Goal: Task Accomplishment & Management: Manage account settings

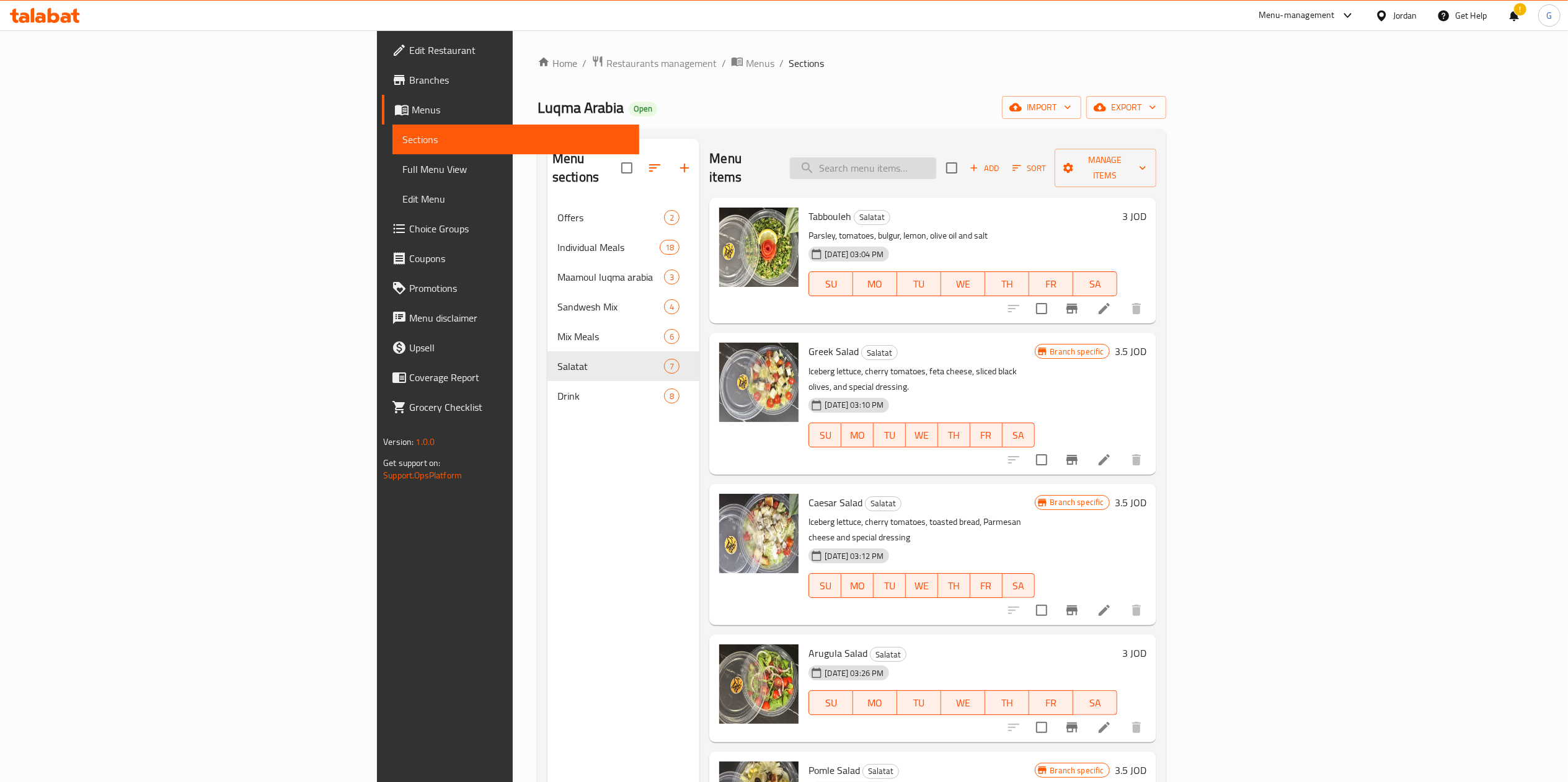
click at [936, 158] on input "search" at bounding box center [862, 169] width 146 height 22
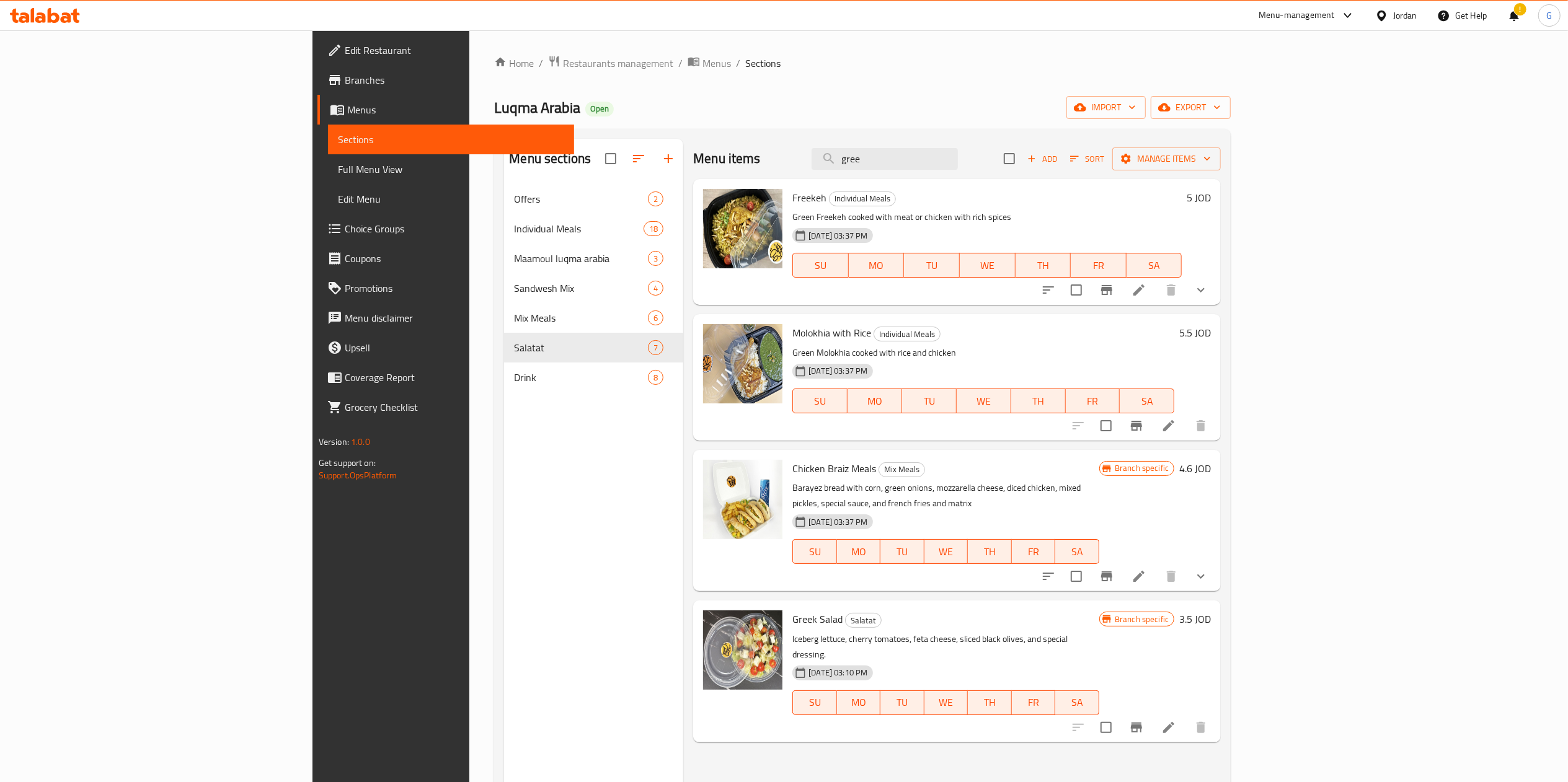
type input "gree"
click at [661, 152] on icon "button" at bounding box center [668, 158] width 15 height 15
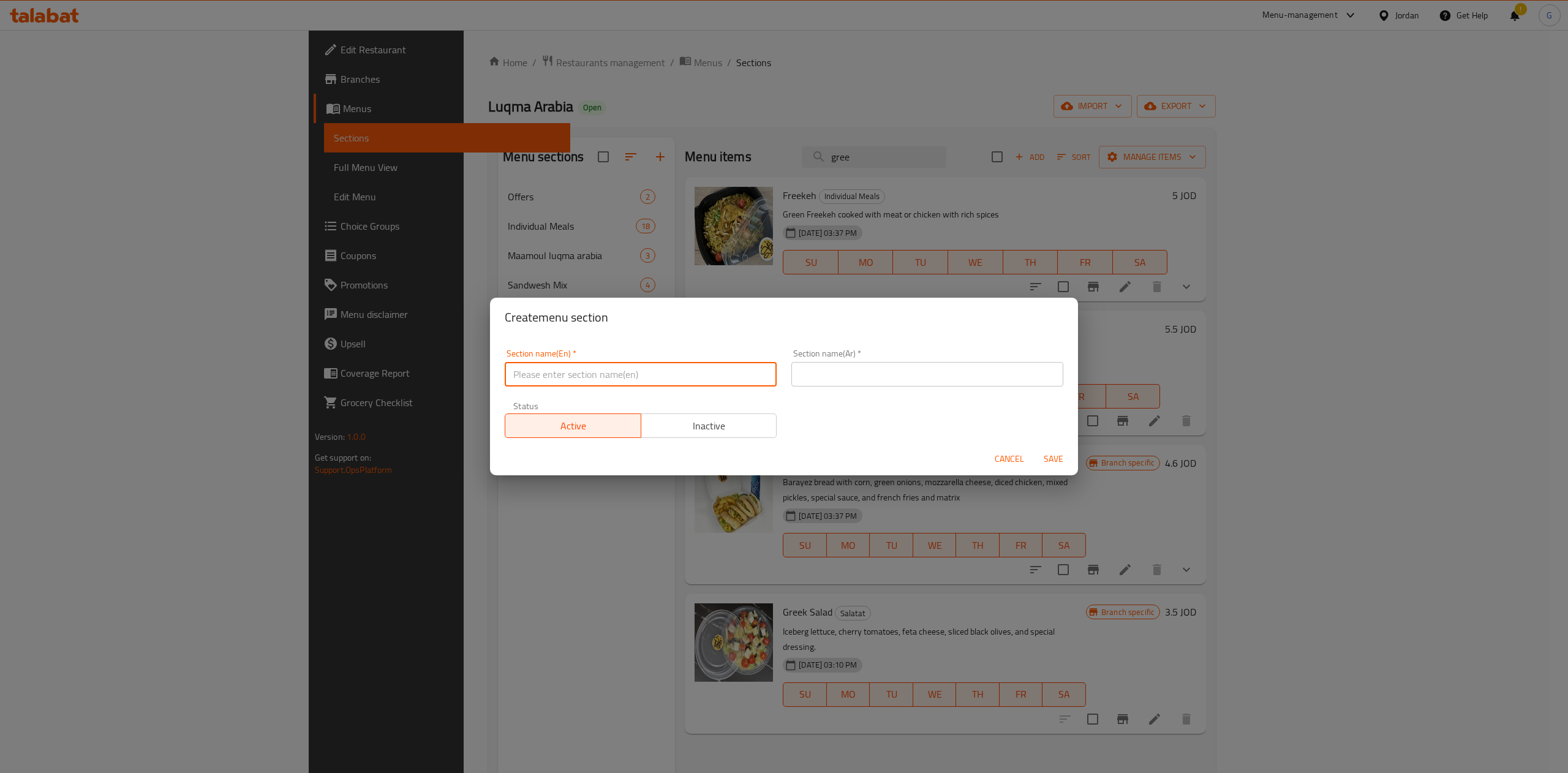
click at [644, 374] on input "text" at bounding box center [641, 374] width 272 height 25
type input "Buy one get one"
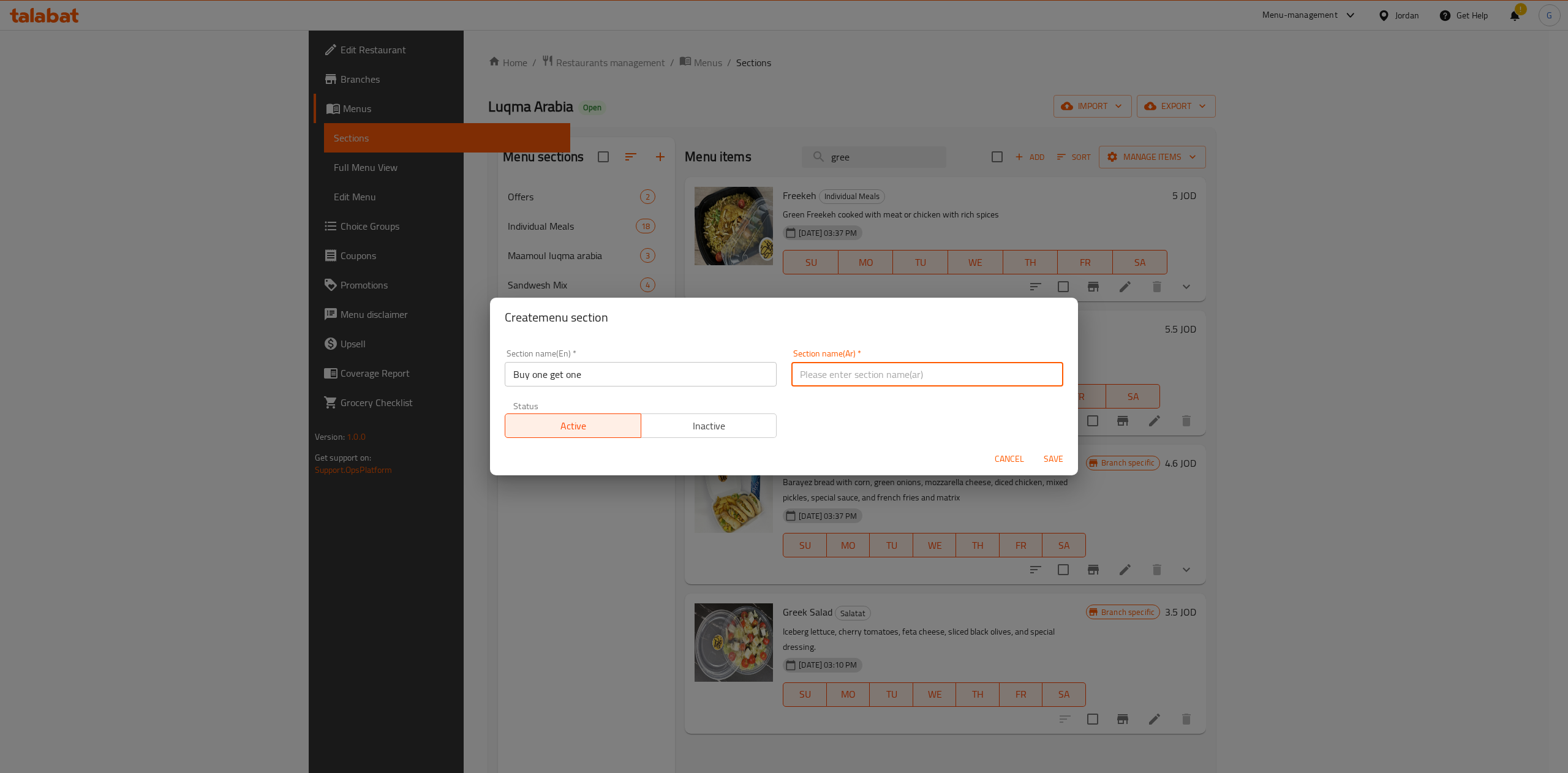
click at [851, 382] on input "text" at bounding box center [927, 374] width 272 height 25
type input "اشتري 1 والثاني مجانا"
click at [1055, 457] on span "Save" at bounding box center [1054, 459] width 29 height 16
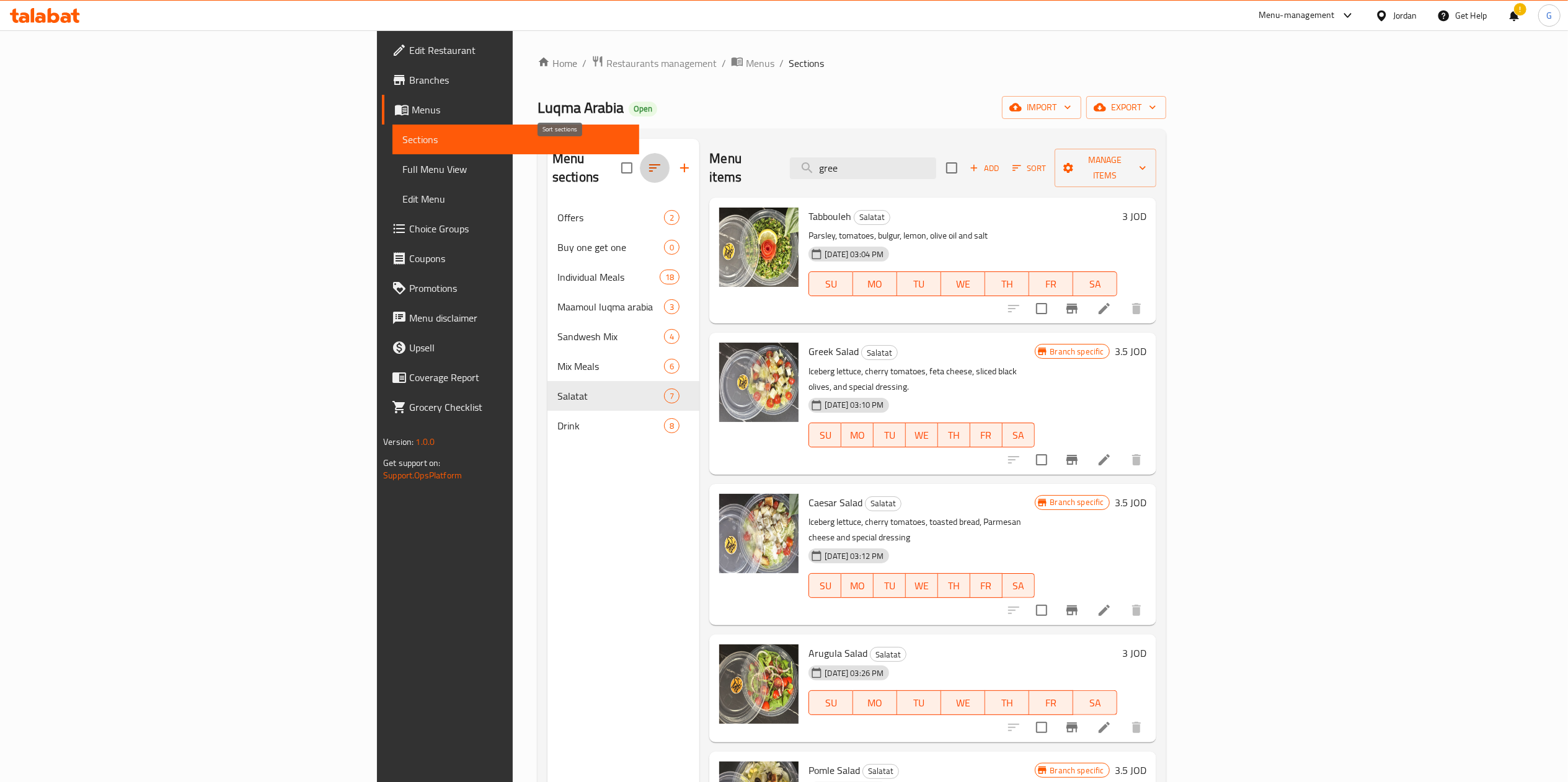
click at [647, 161] on icon "button" at bounding box center [655, 168] width 15 height 15
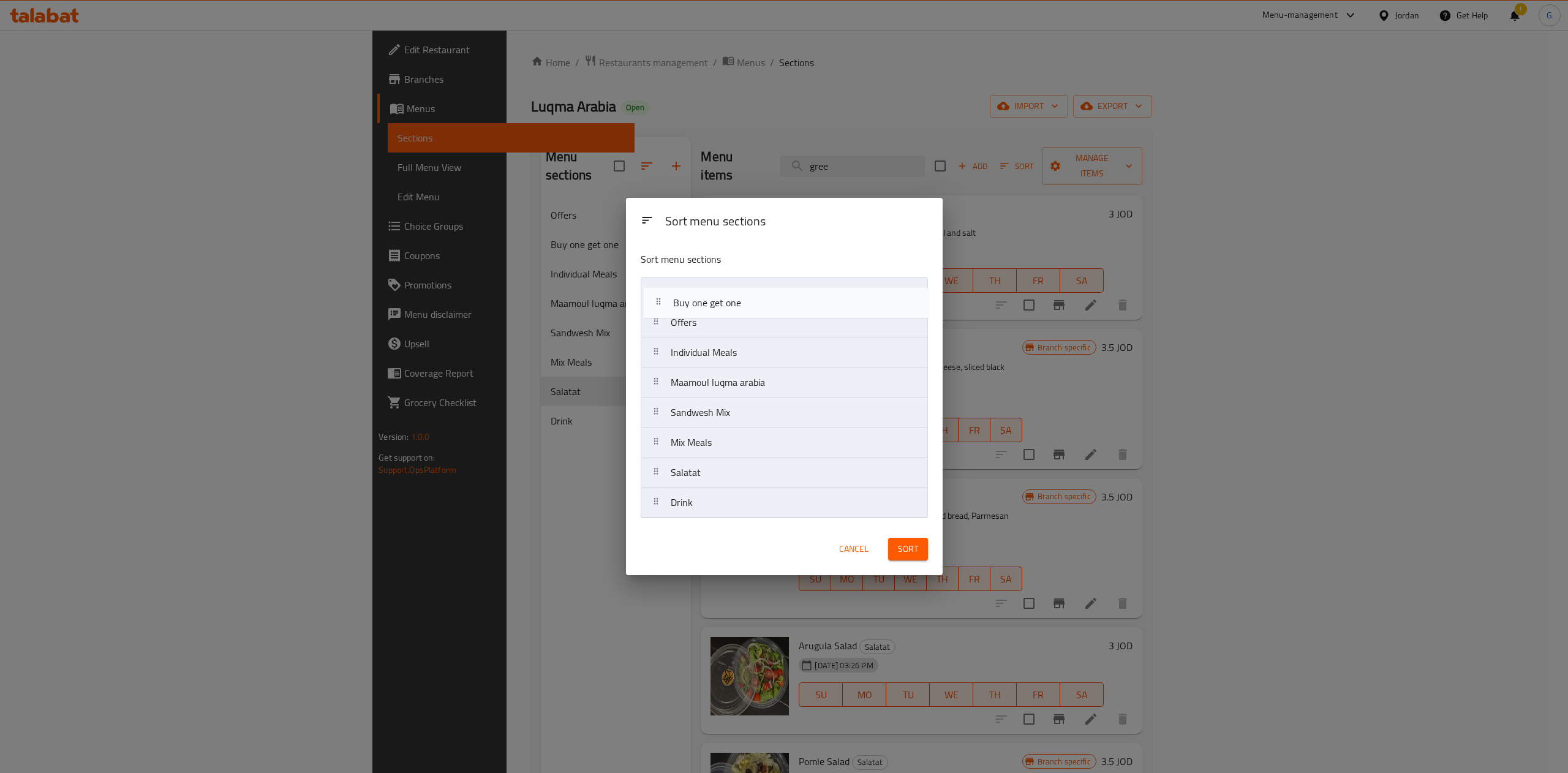
drag, startPoint x: 720, startPoint y: 321, endPoint x: 723, endPoint y: 291, distance: 30.1
click at [723, 291] on nav "Offers Buy one get one Individual Meals Maamoul luqma arabia Sandwesh Mix Mix M…" at bounding box center [784, 397] width 288 height 241
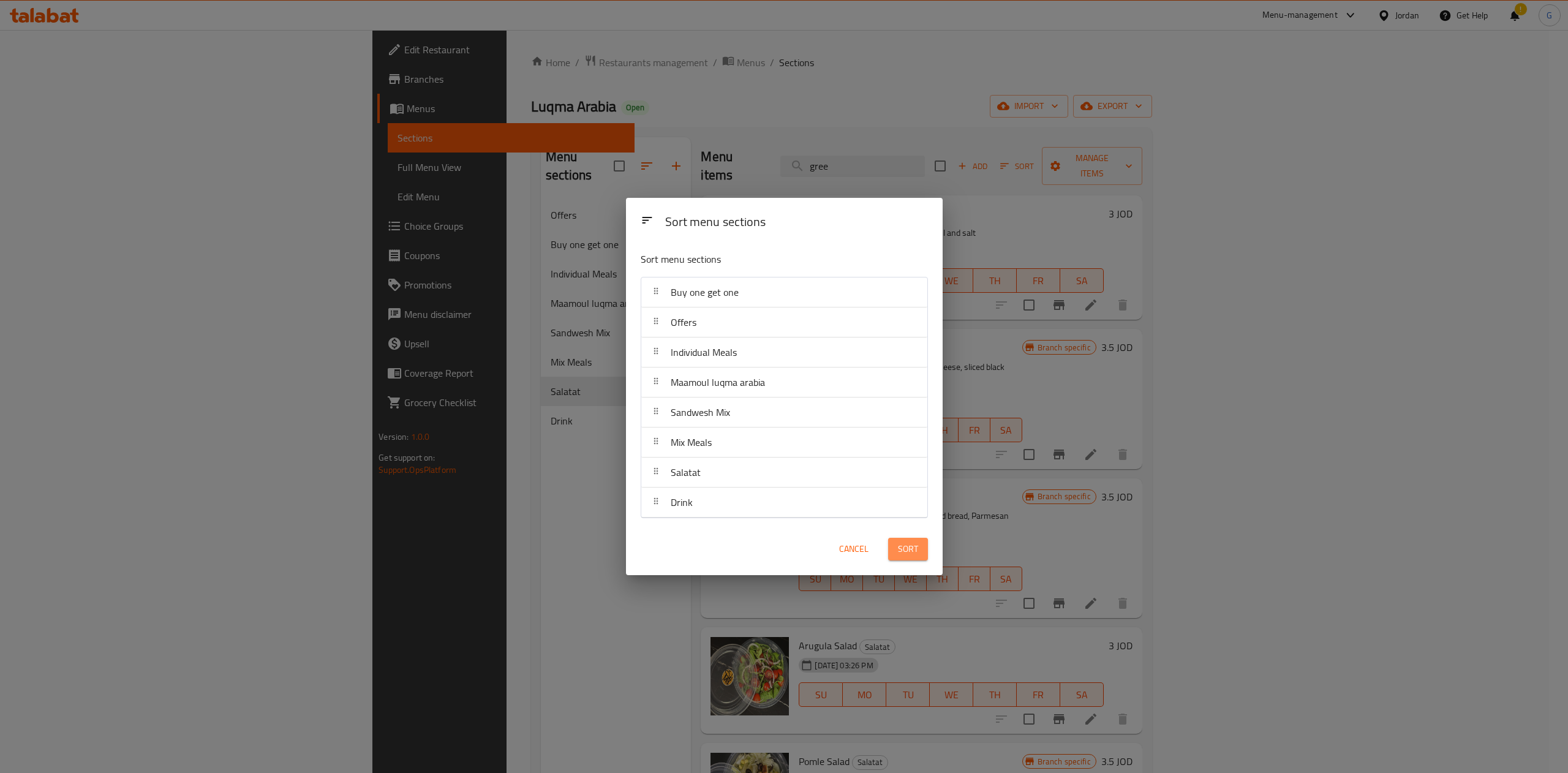
click at [917, 558] on button "Sort" at bounding box center [908, 549] width 40 height 22
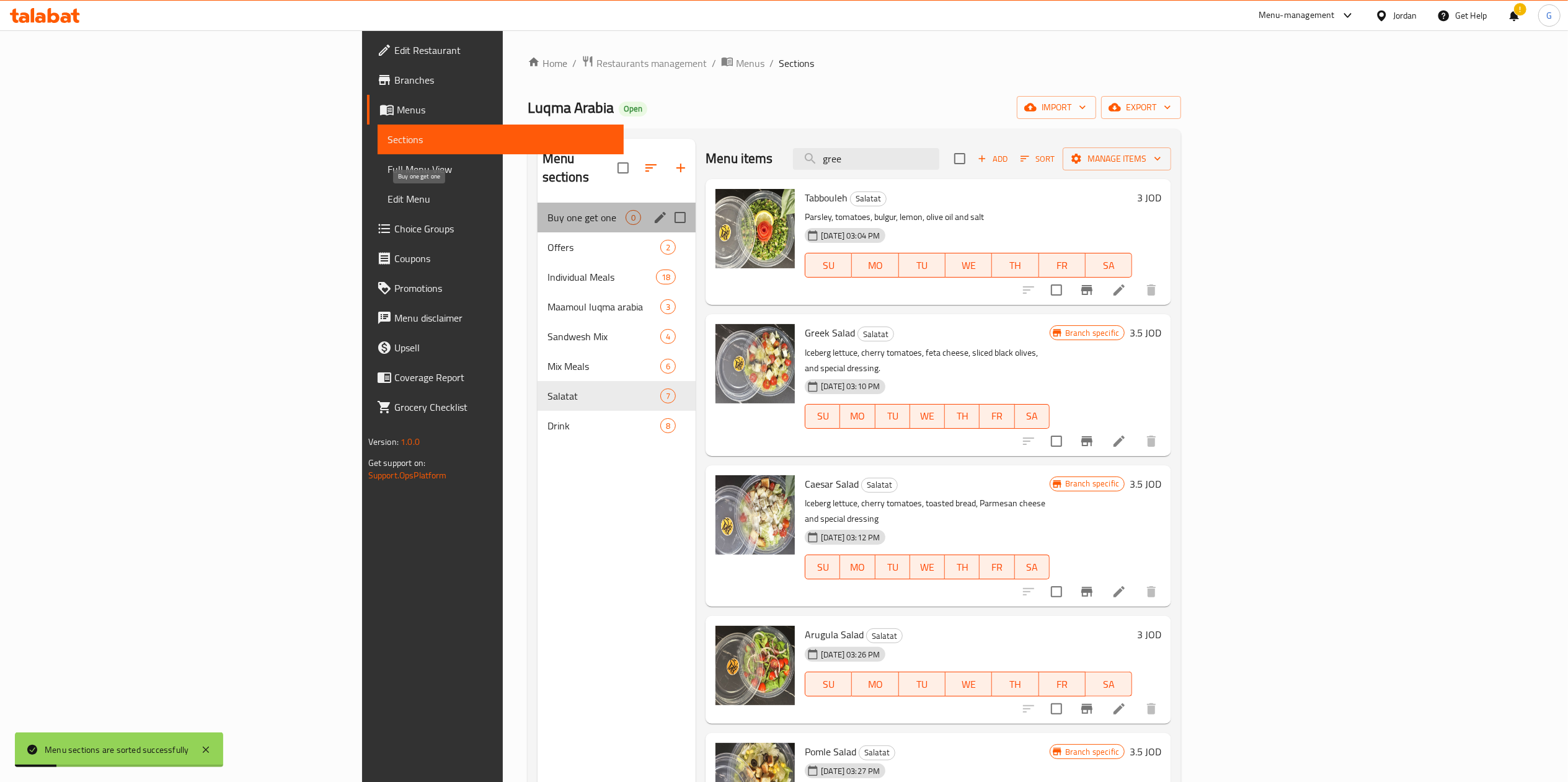
click at [548, 210] on span "Buy one get one" at bounding box center [587, 217] width 78 height 15
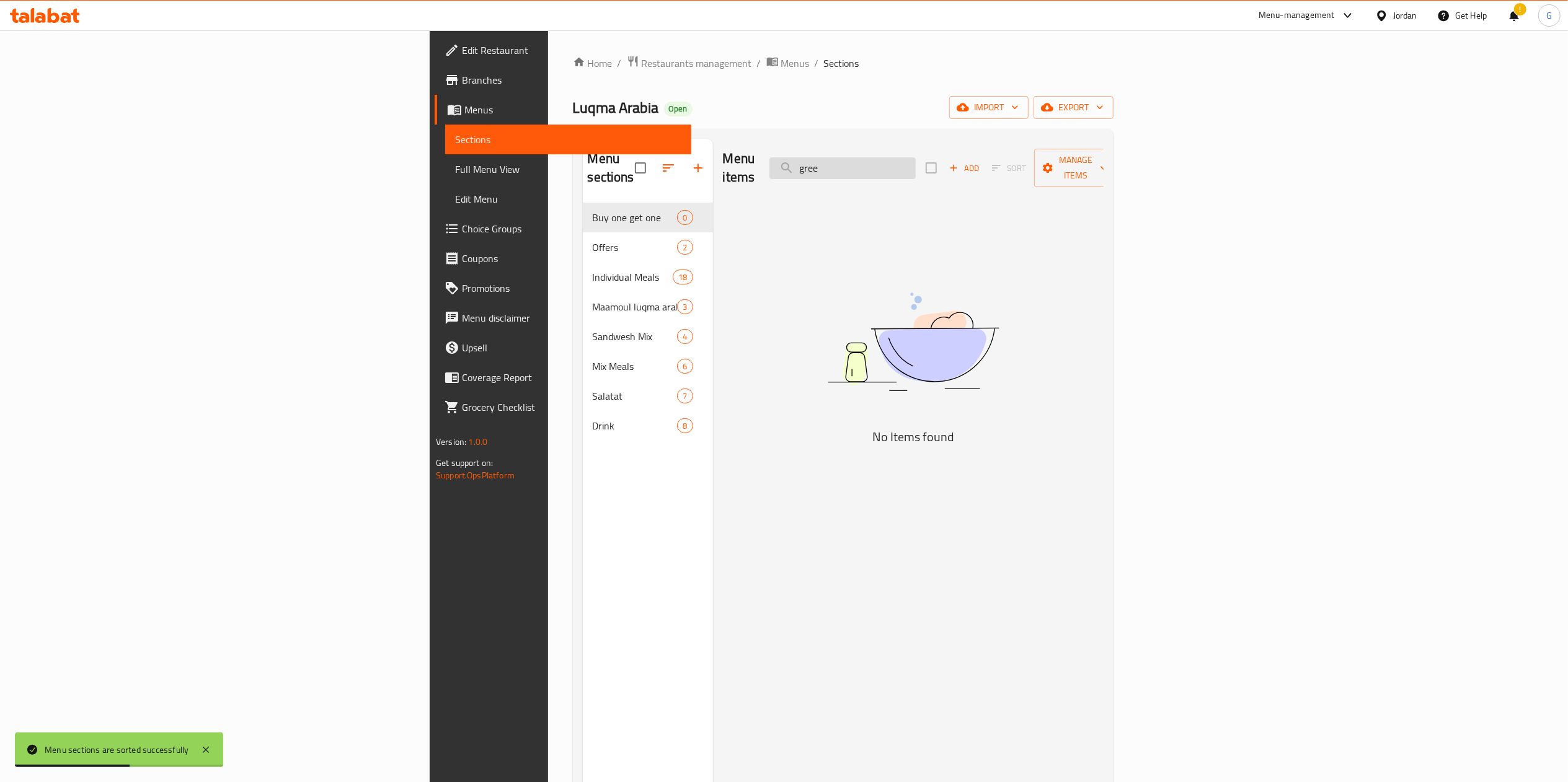
click at [916, 158] on input "gree" at bounding box center [842, 169] width 146 height 22
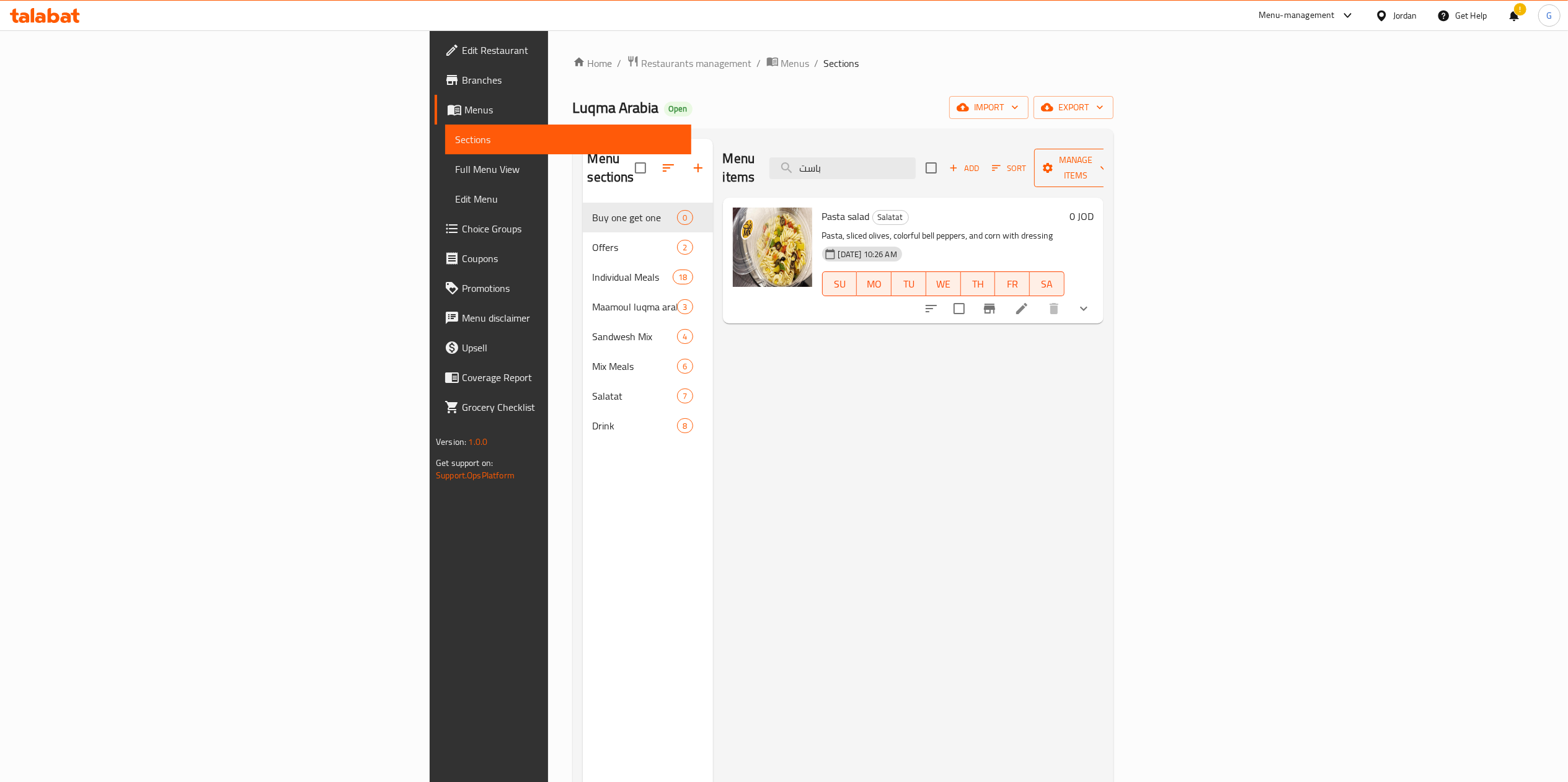
type input "باست"
click at [1107, 158] on span "Manage items" at bounding box center [1075, 168] width 64 height 31
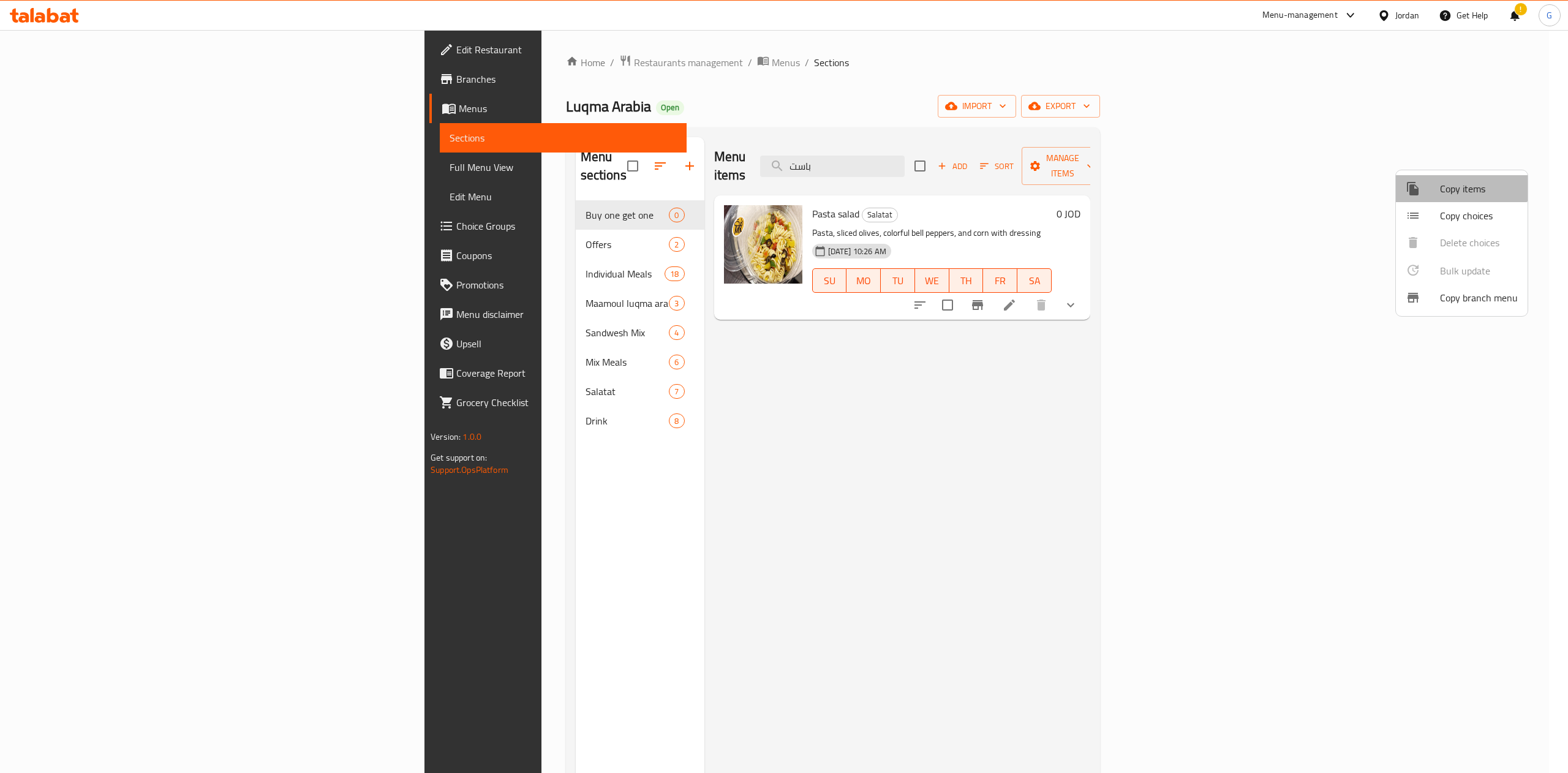
click at [1425, 175] on li "Copy items" at bounding box center [1462, 188] width 132 height 27
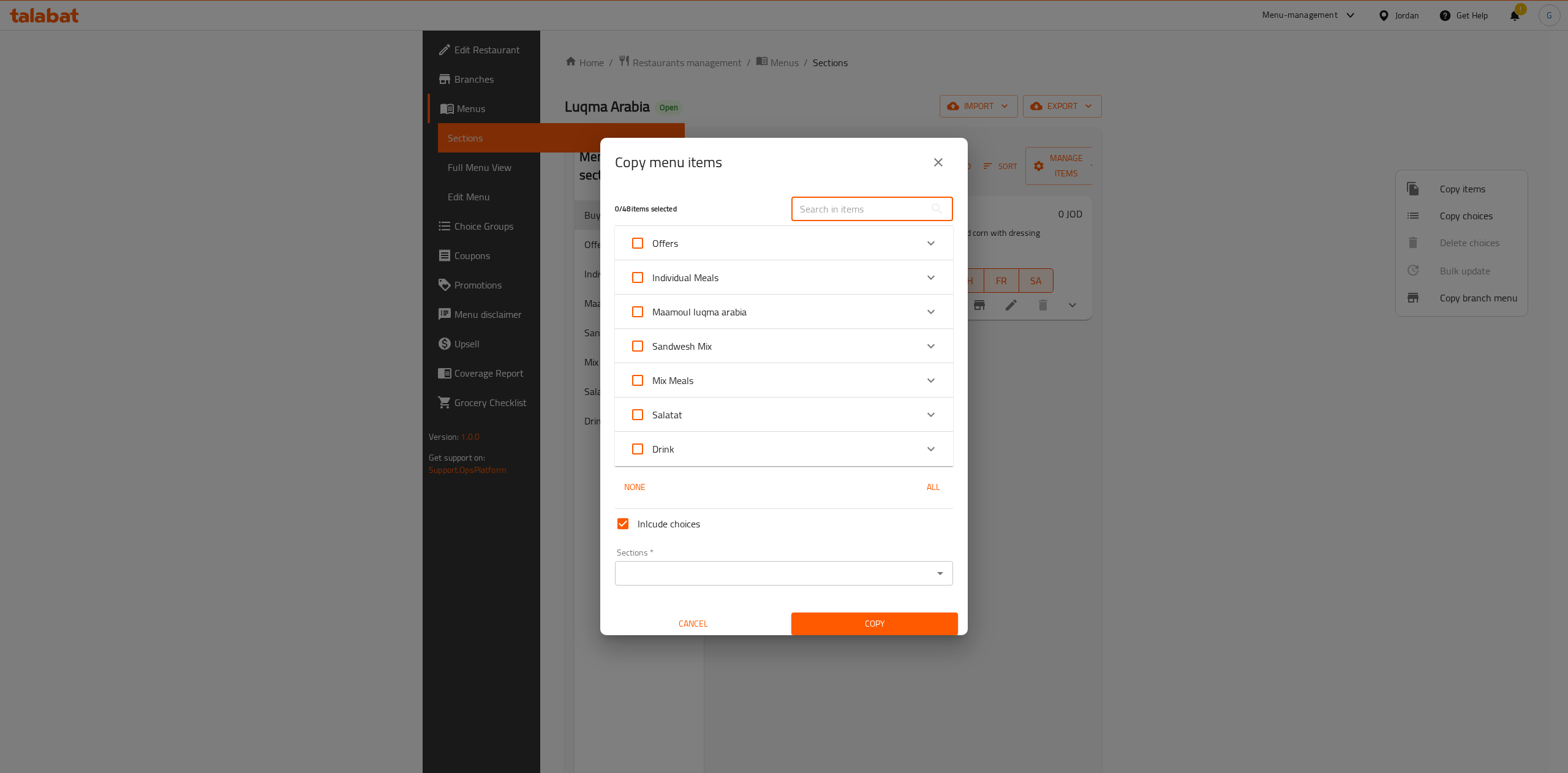
click at [856, 217] on input "text" at bounding box center [858, 209] width 133 height 25
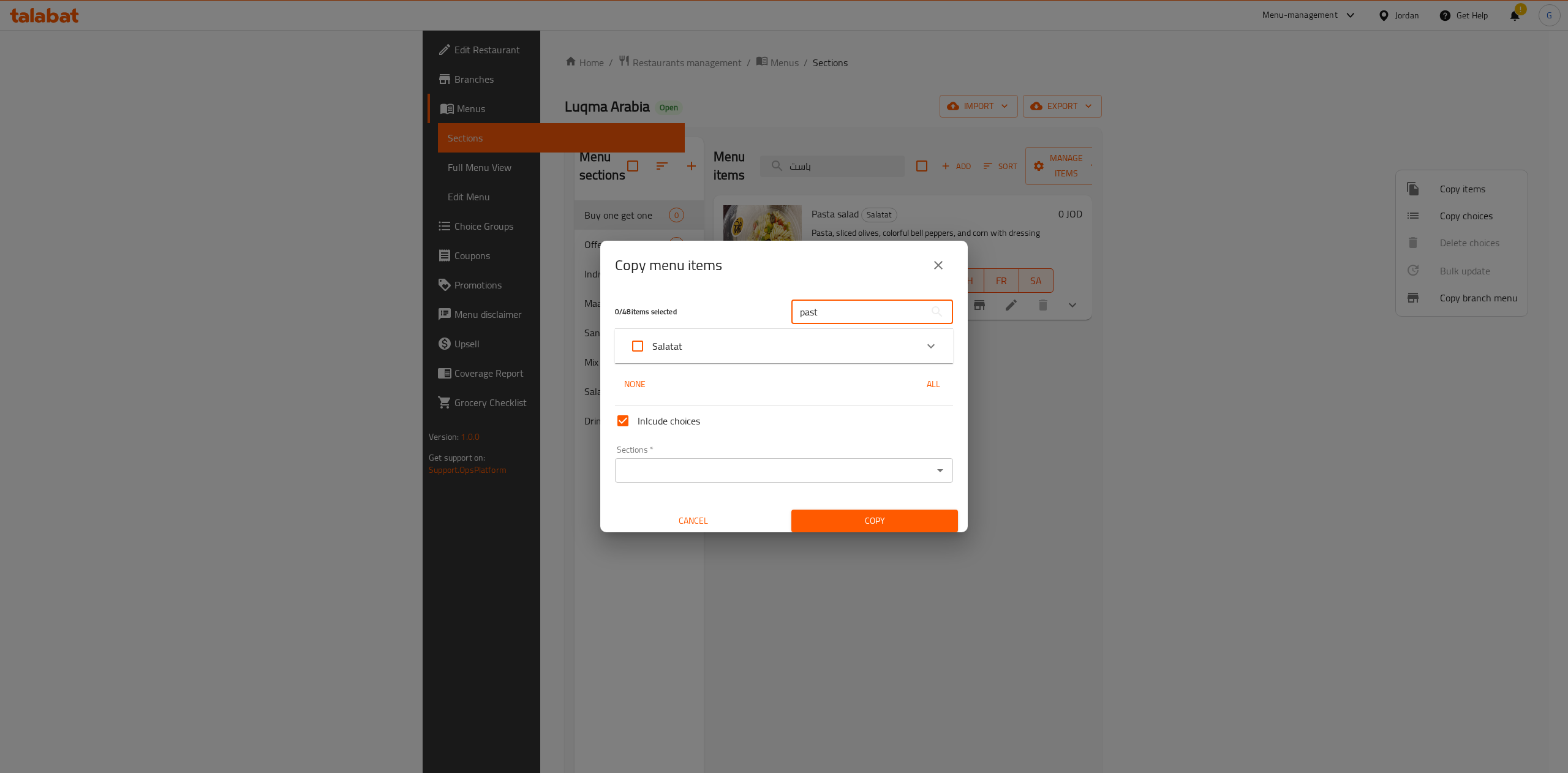
type input "past"
click at [924, 344] on icon "Expand" at bounding box center [931, 346] width 15 height 15
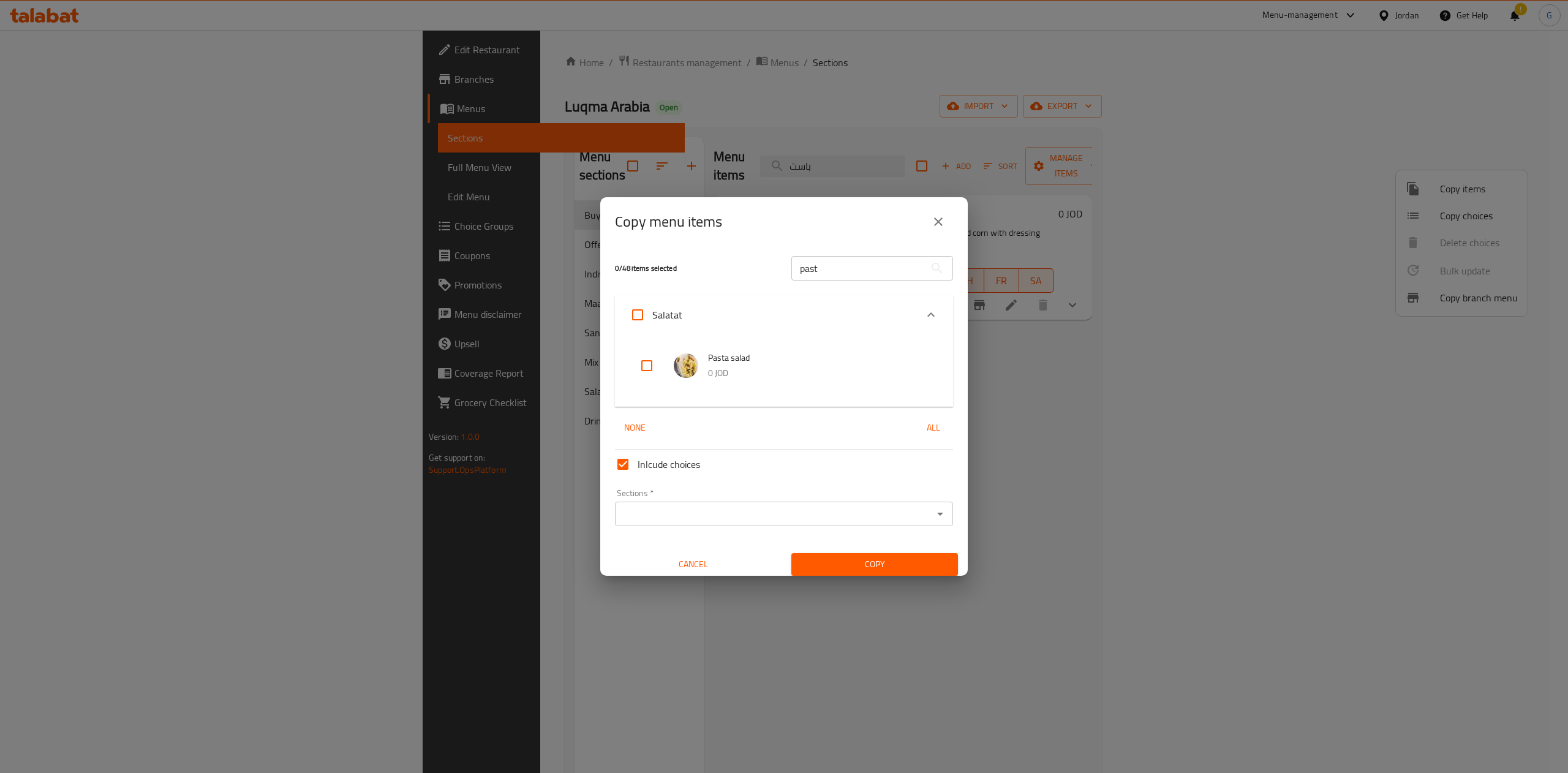
click at [646, 359] on input "checkbox" at bounding box center [647, 366] width 29 height 29
checkbox input "true"
click at [834, 264] on input "past" at bounding box center [858, 268] width 133 height 25
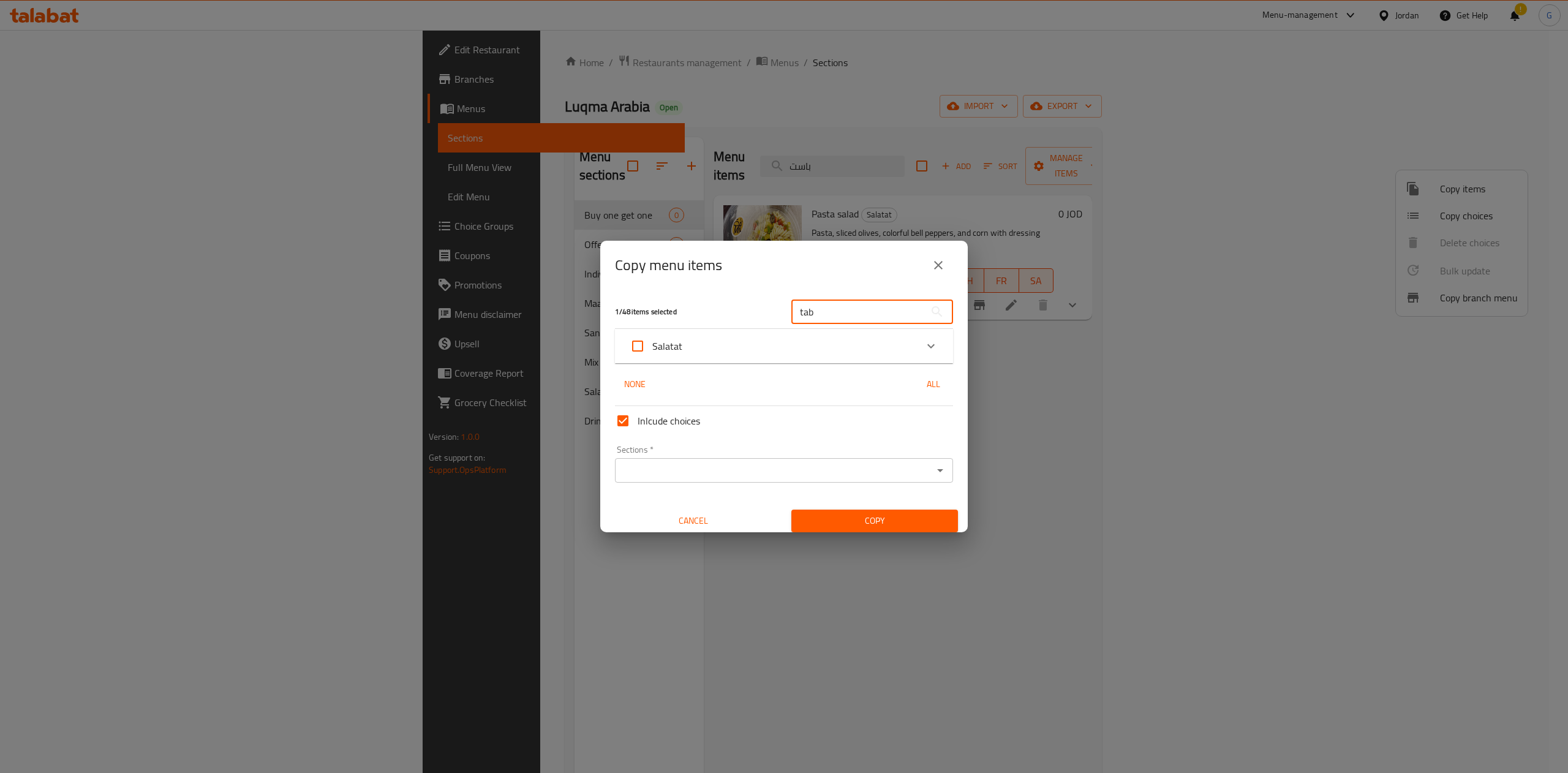
type input "tab"
click at [898, 337] on div "Salatat" at bounding box center [784, 346] width 338 height 34
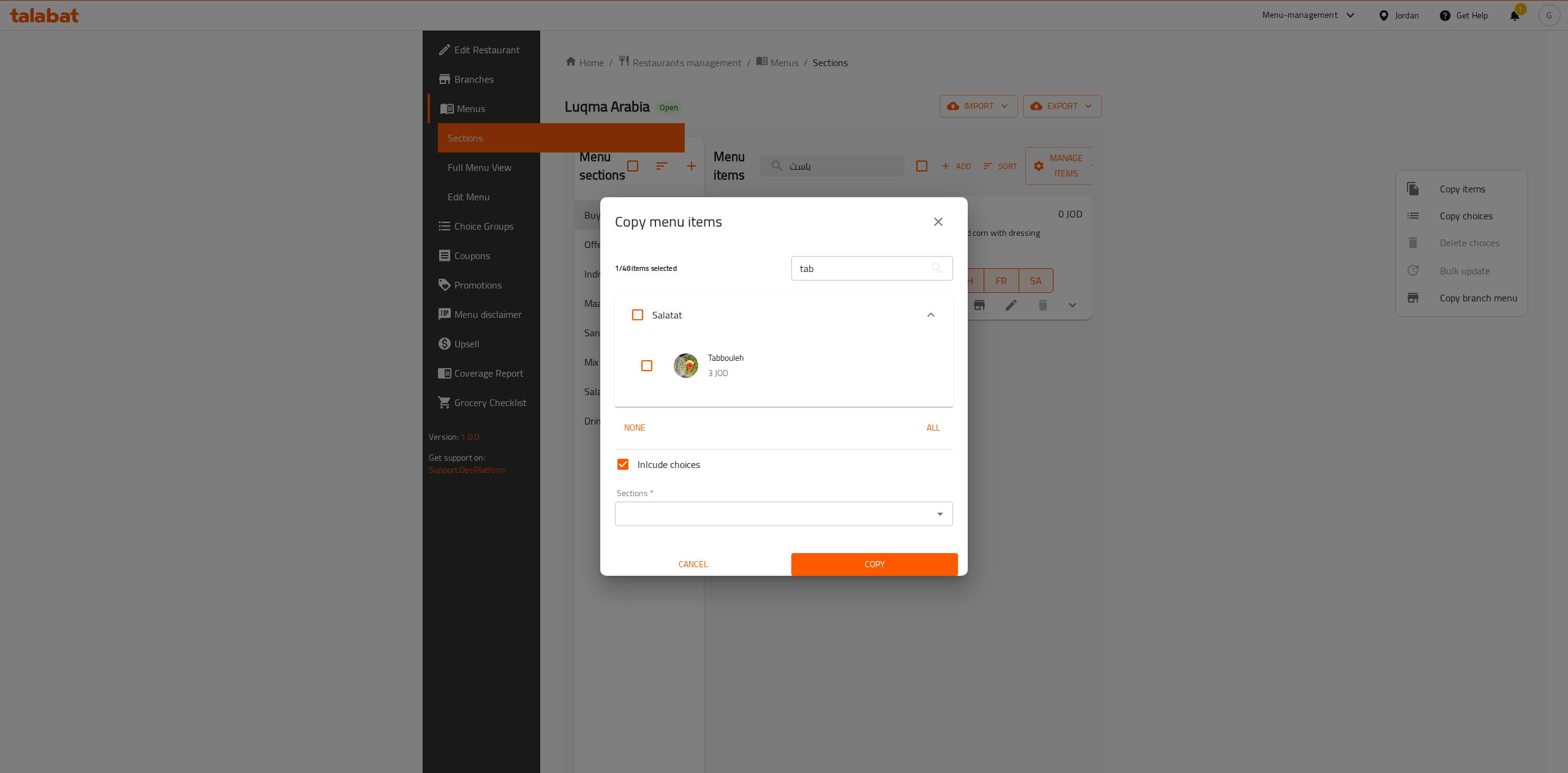
click at [644, 369] on input "checkbox" at bounding box center [647, 366] width 29 height 29
checkbox input "true"
click at [809, 281] on input "tab" at bounding box center [858, 268] width 133 height 25
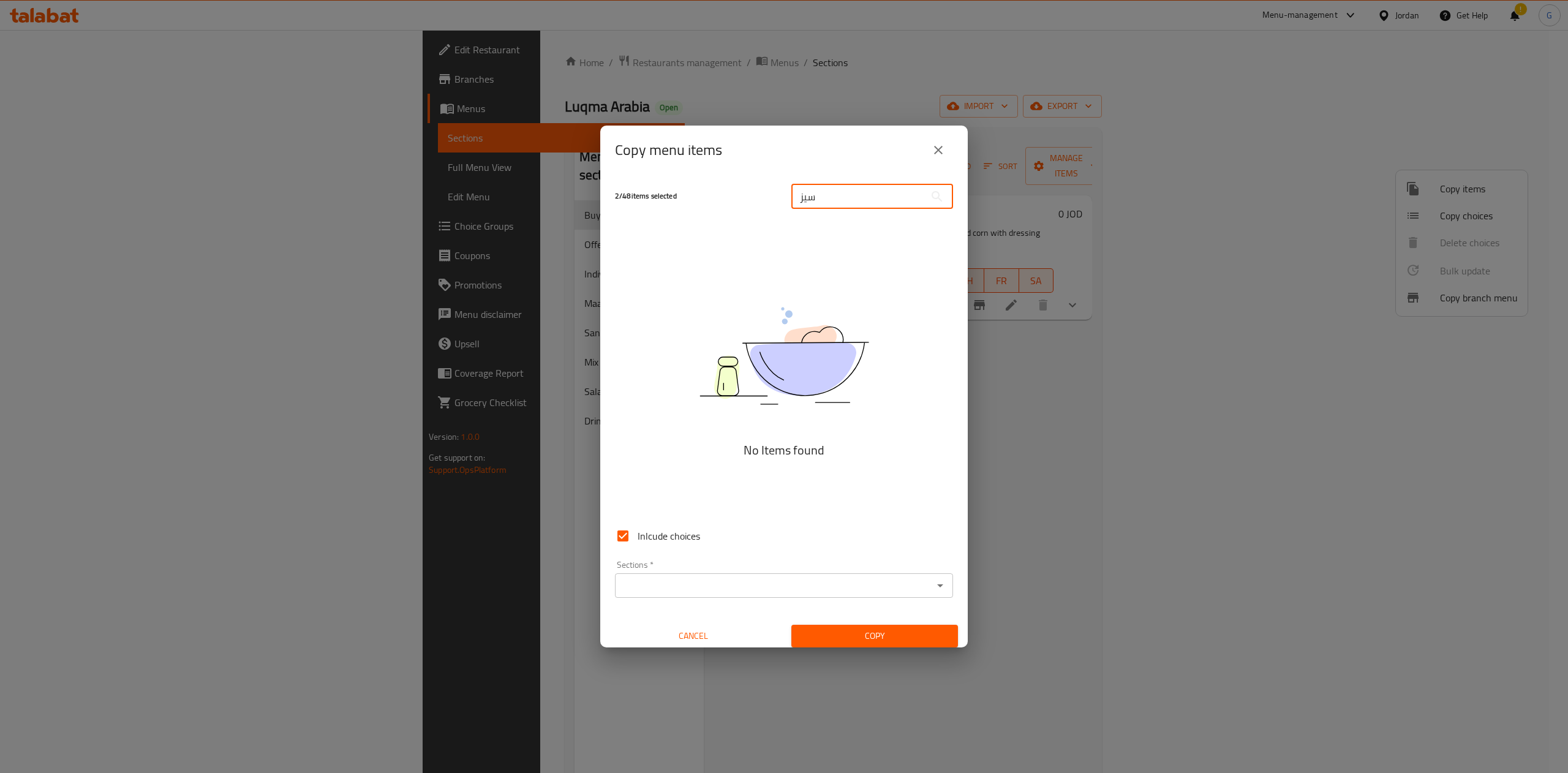
type input "s"
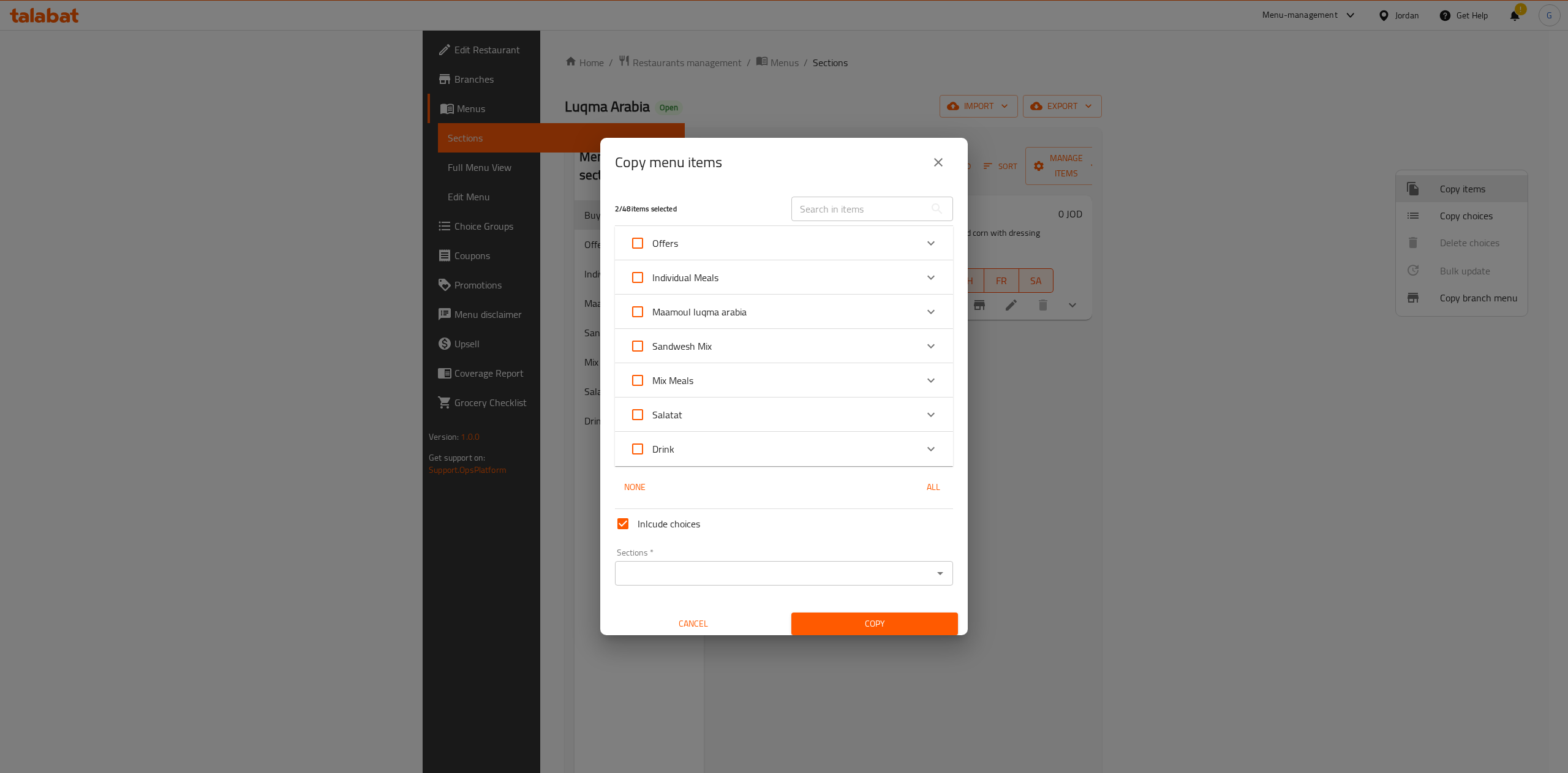
click at [844, 209] on input "text" at bounding box center [858, 209] width 133 height 25
click at [806, 213] on input "text" at bounding box center [858, 209] width 133 height 25
click at [920, 416] on div "Expand" at bounding box center [931, 415] width 29 height 29
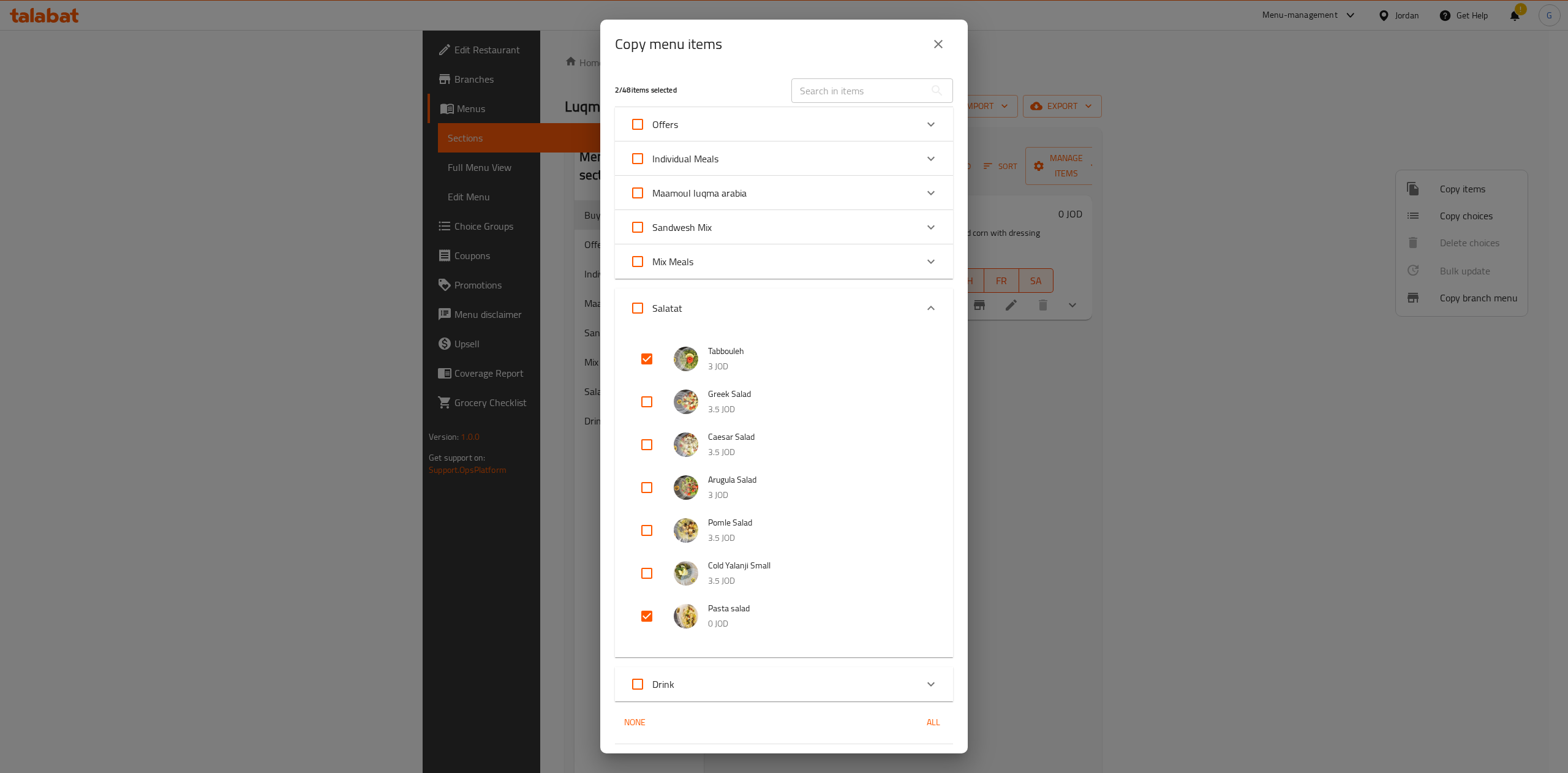
click at [644, 441] on input "checkbox" at bounding box center [647, 445] width 29 height 29
checkbox input "true"
click at [645, 399] on input "checkbox" at bounding box center [647, 402] width 29 height 29
checkbox input "true"
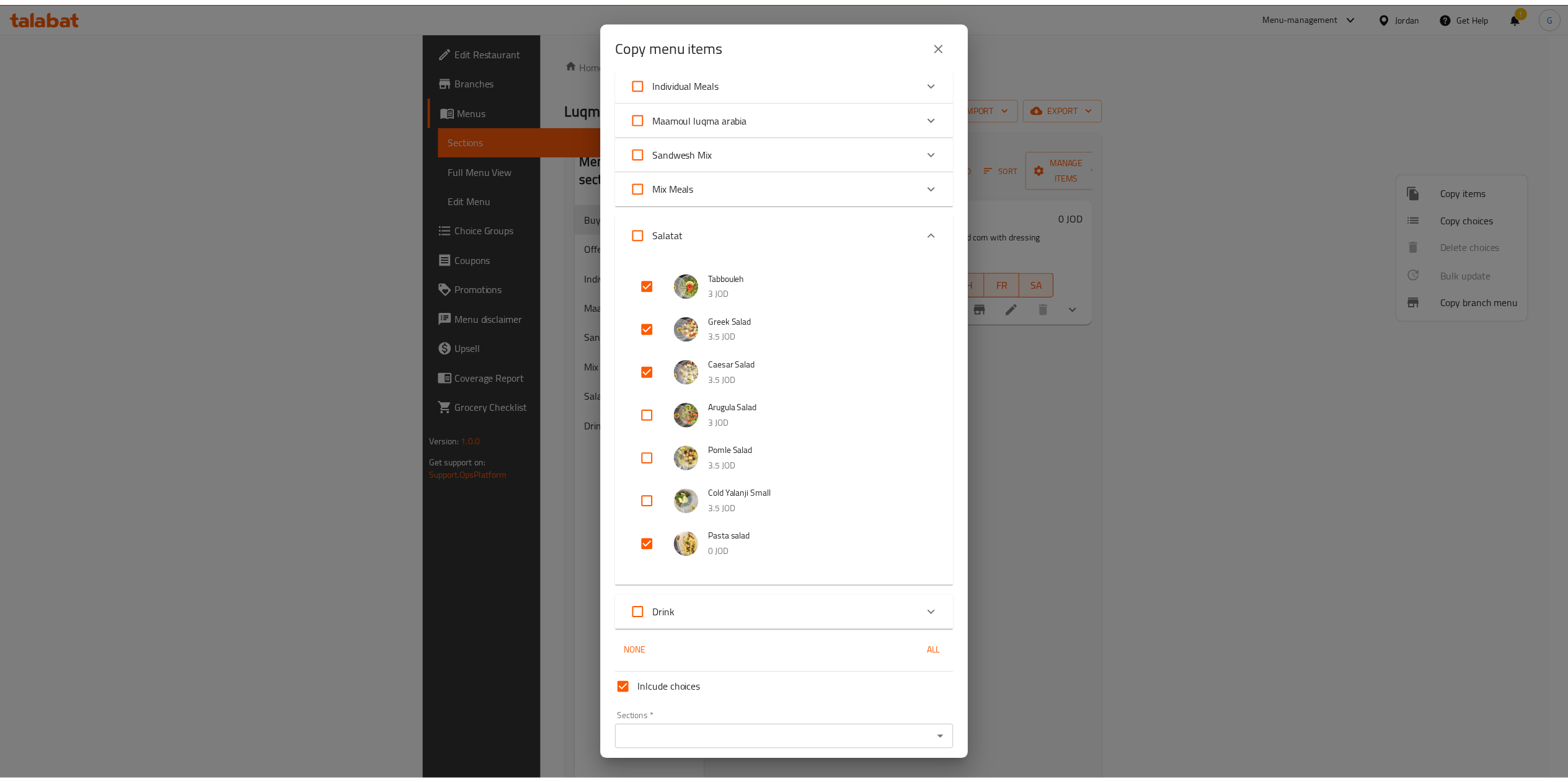
scroll to position [125, 0]
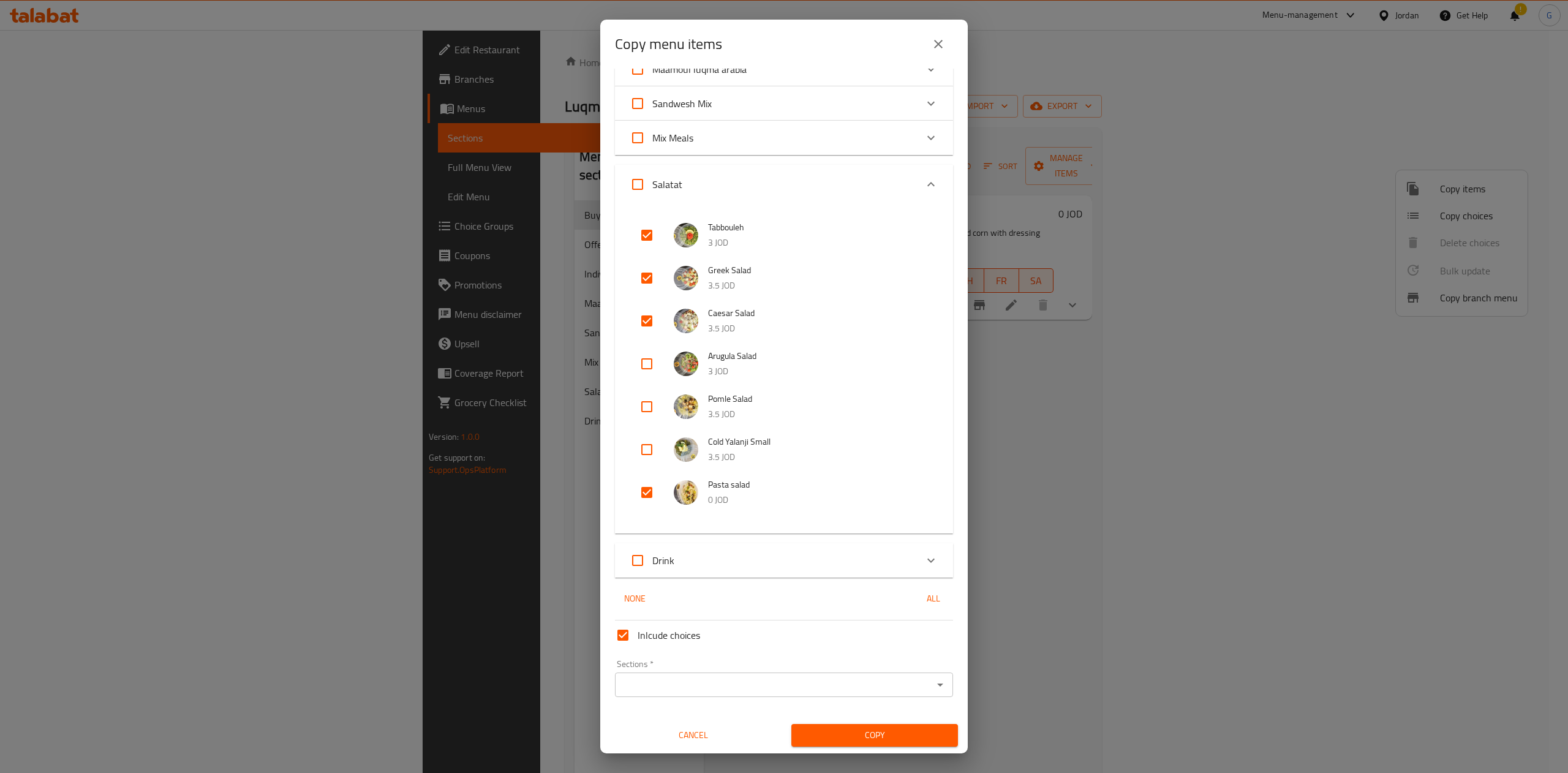
click at [786, 685] on input "Sections   *" at bounding box center [774, 685] width 311 height 17
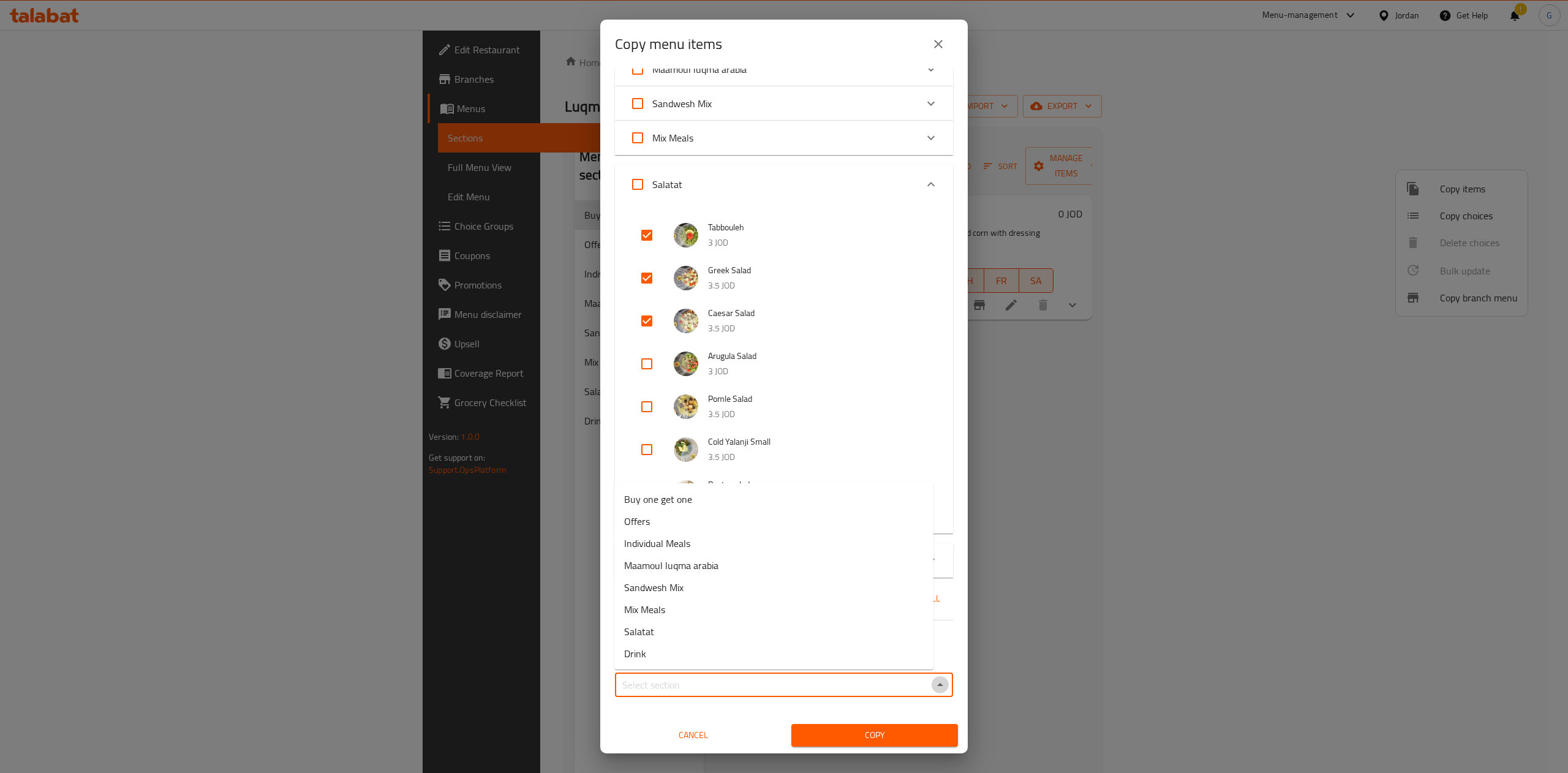
click at [933, 681] on icon "Close" at bounding box center [940, 685] width 15 height 15
click at [933, 681] on icon "Open" at bounding box center [940, 685] width 15 height 15
click at [687, 509] on li "Buy one get one" at bounding box center [774, 499] width 319 height 22
type input "Buy one get one"
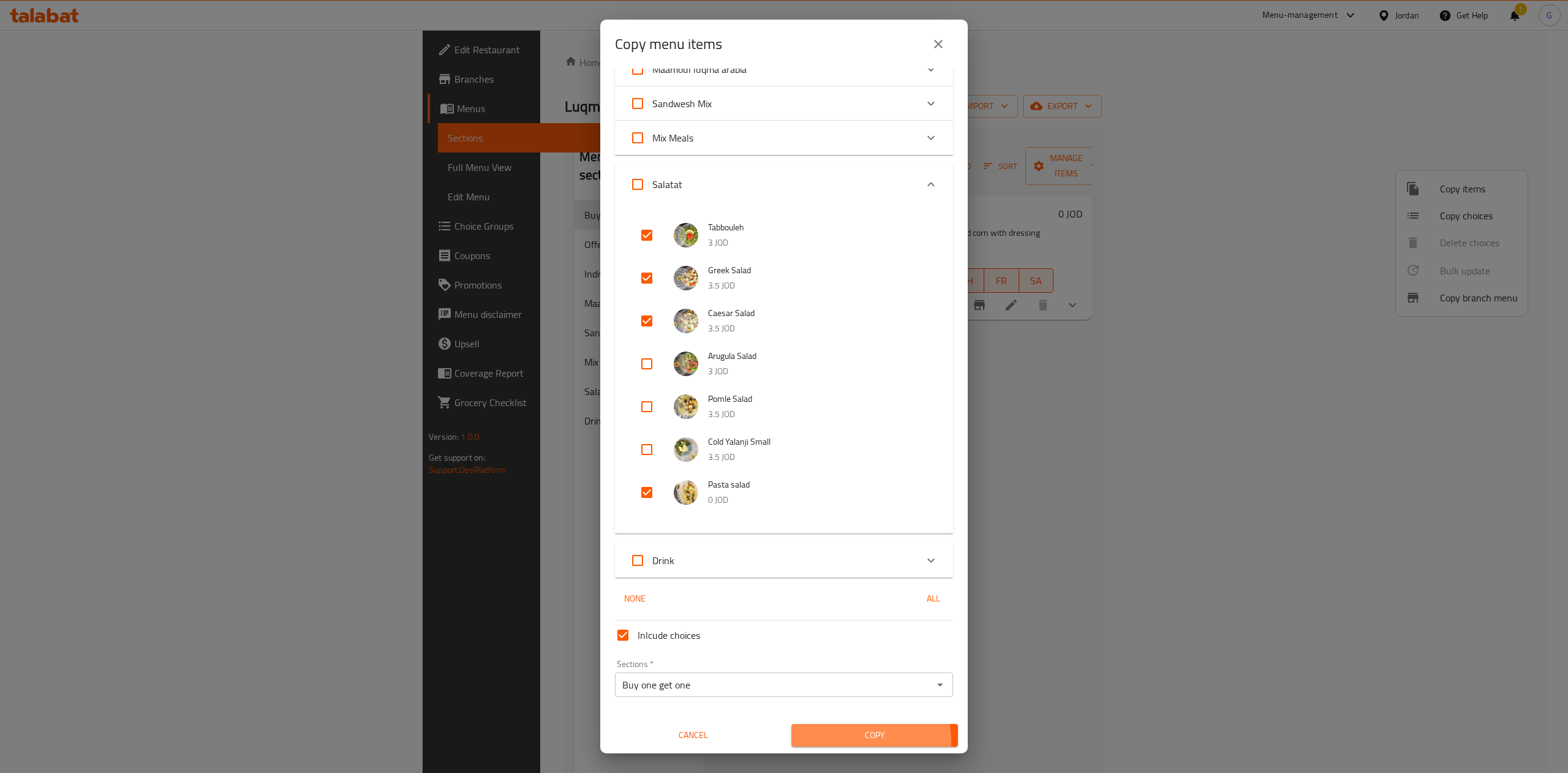
click at [839, 741] on span "Copy" at bounding box center [875, 736] width 147 height 16
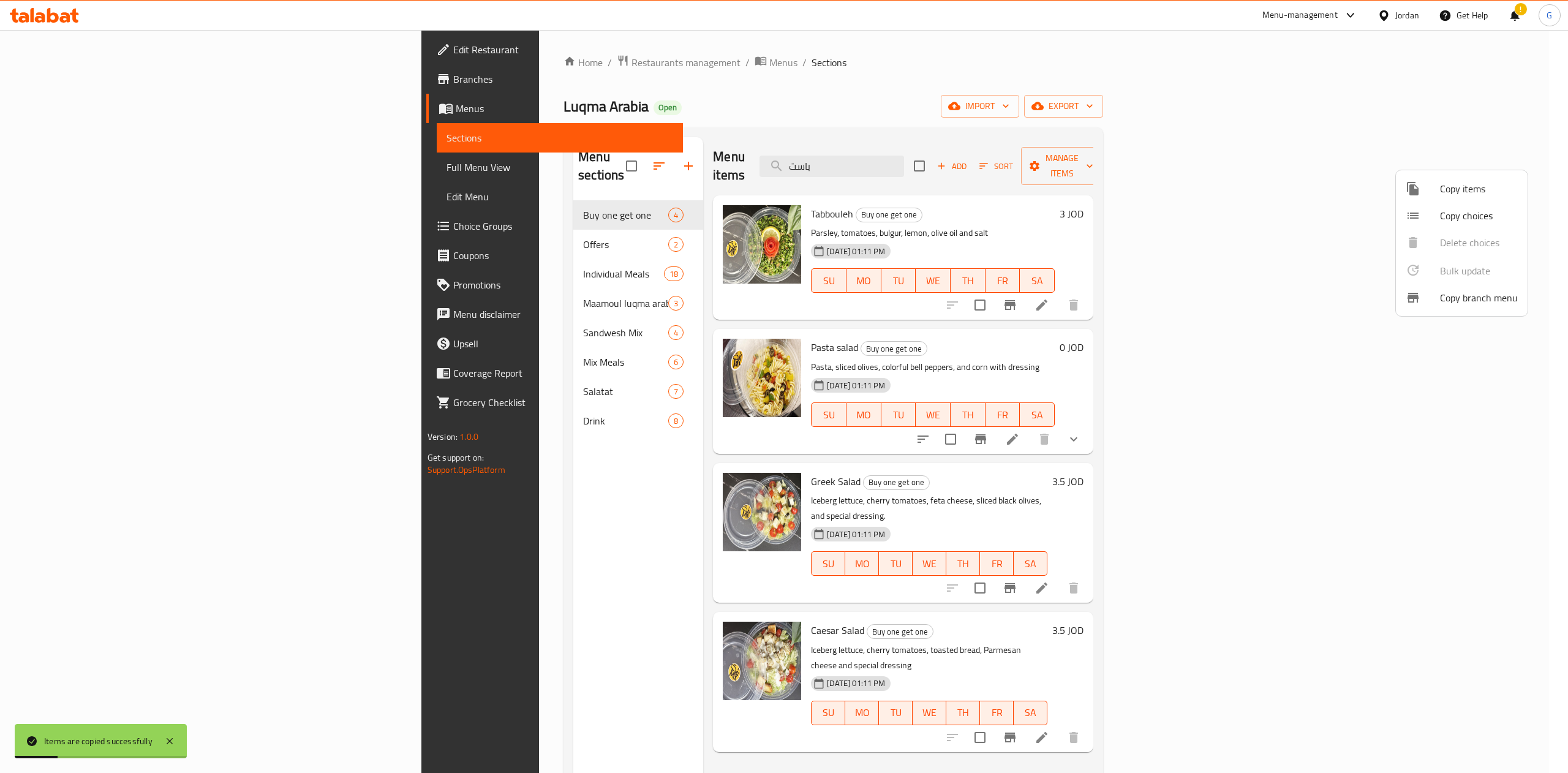
click at [553, 202] on div at bounding box center [784, 386] width 1568 height 773
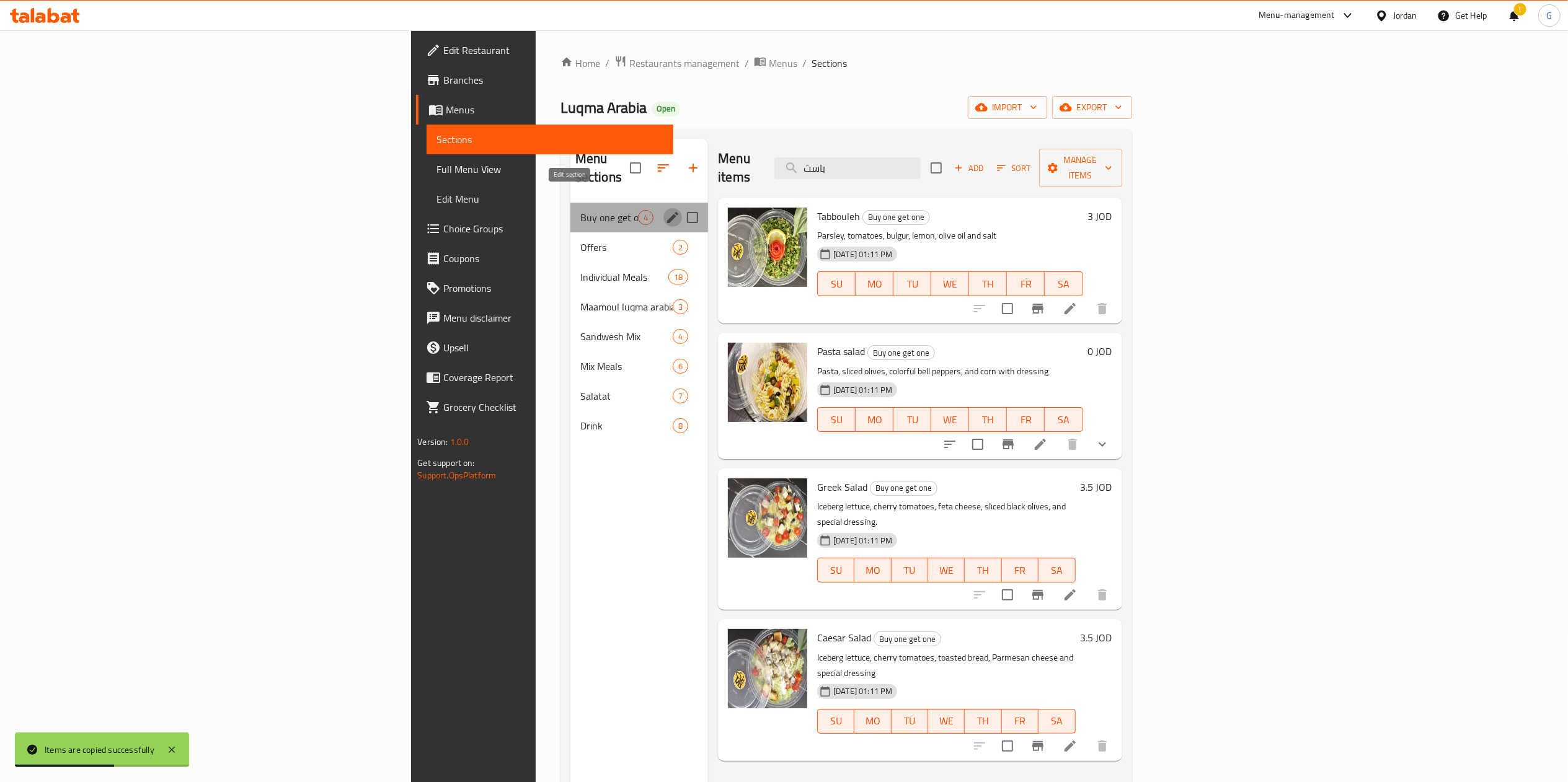
click at [667, 212] on icon "edit" at bounding box center [673, 217] width 11 height 11
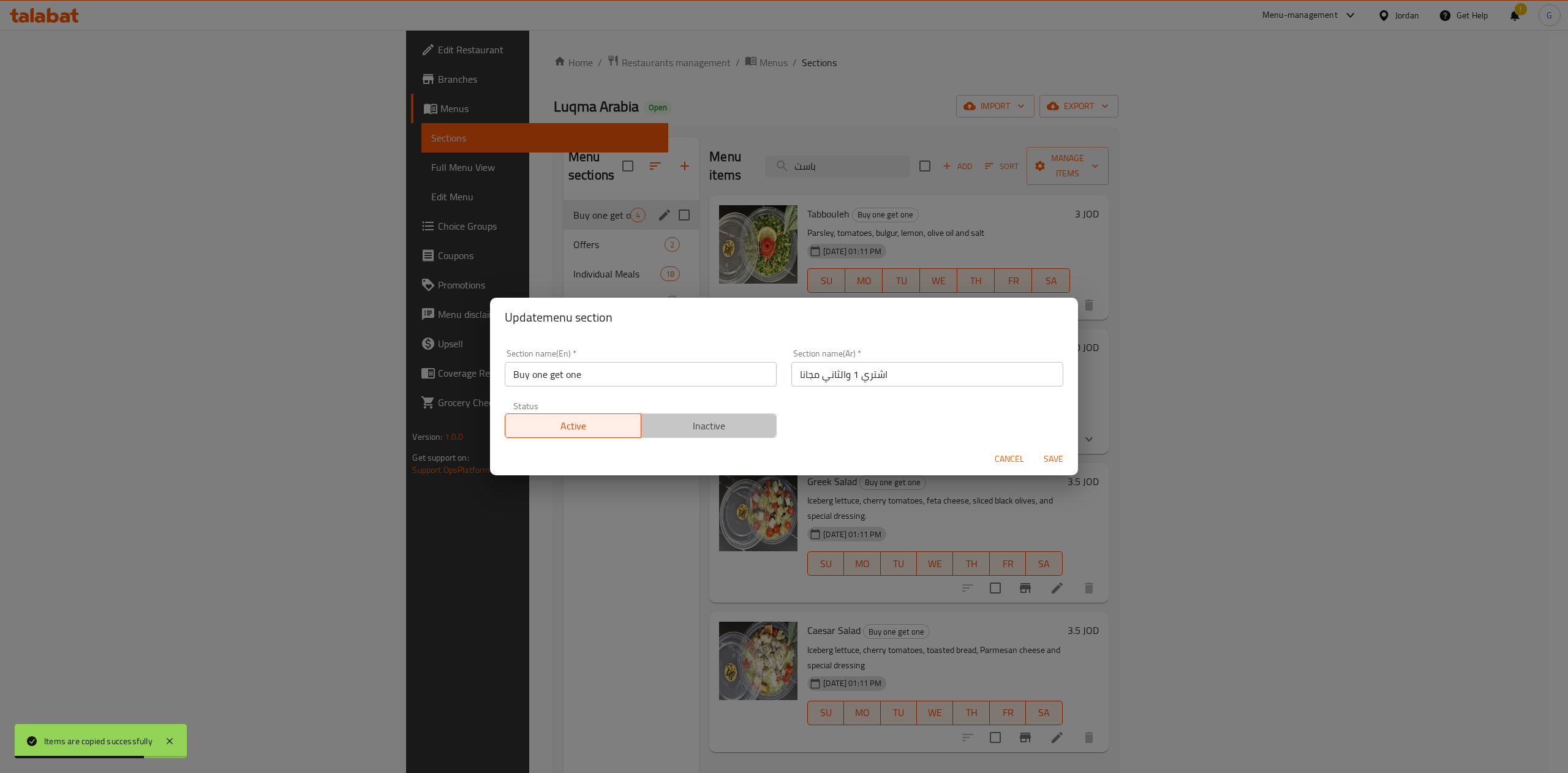
click at [720, 433] on span "Inactive" at bounding box center [709, 426] width 126 height 18
click at [1055, 460] on span "Save" at bounding box center [1054, 459] width 29 height 16
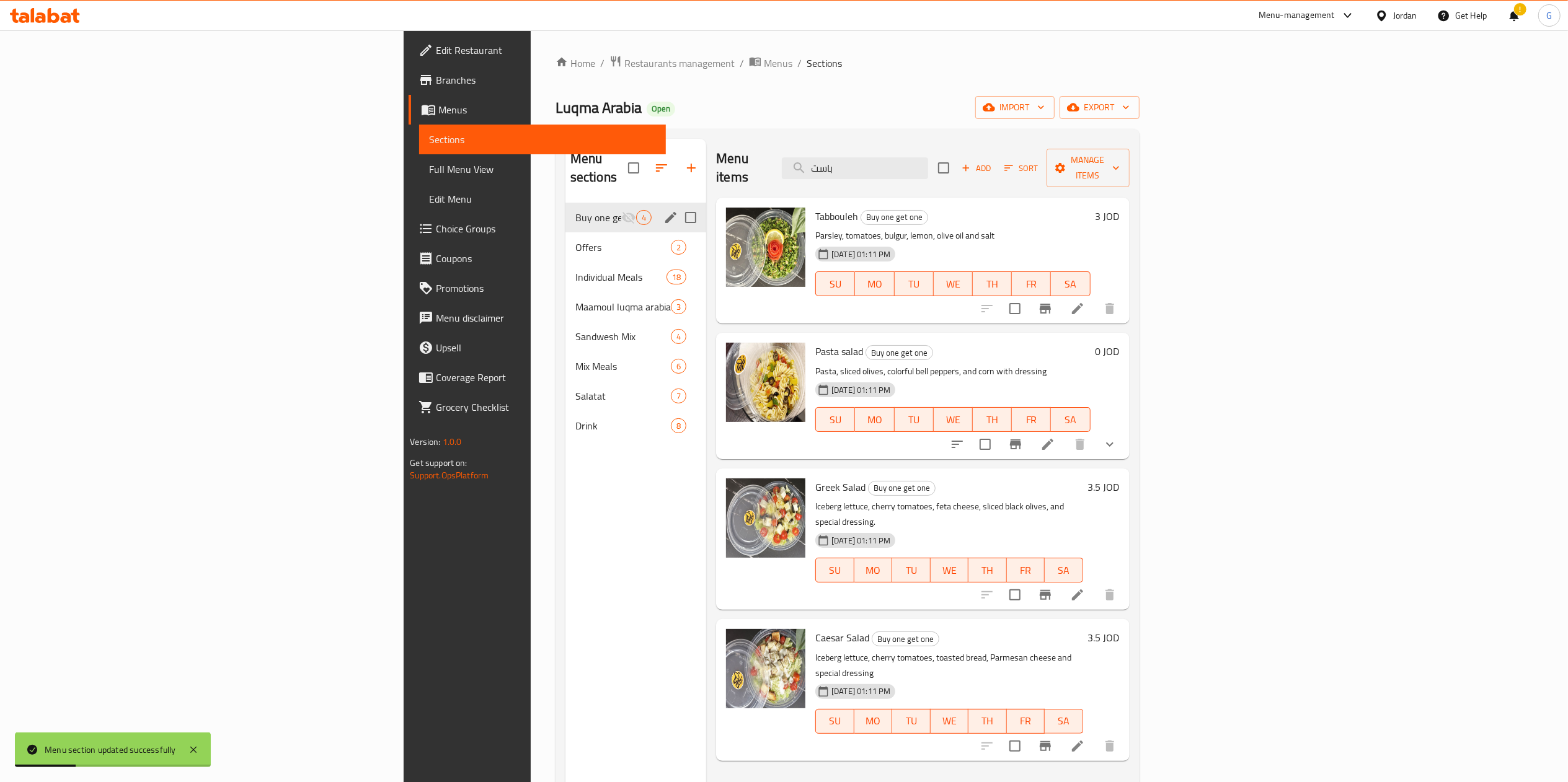
click at [565, 208] on div "Buy one get one 4" at bounding box center [635, 217] width 140 height 30
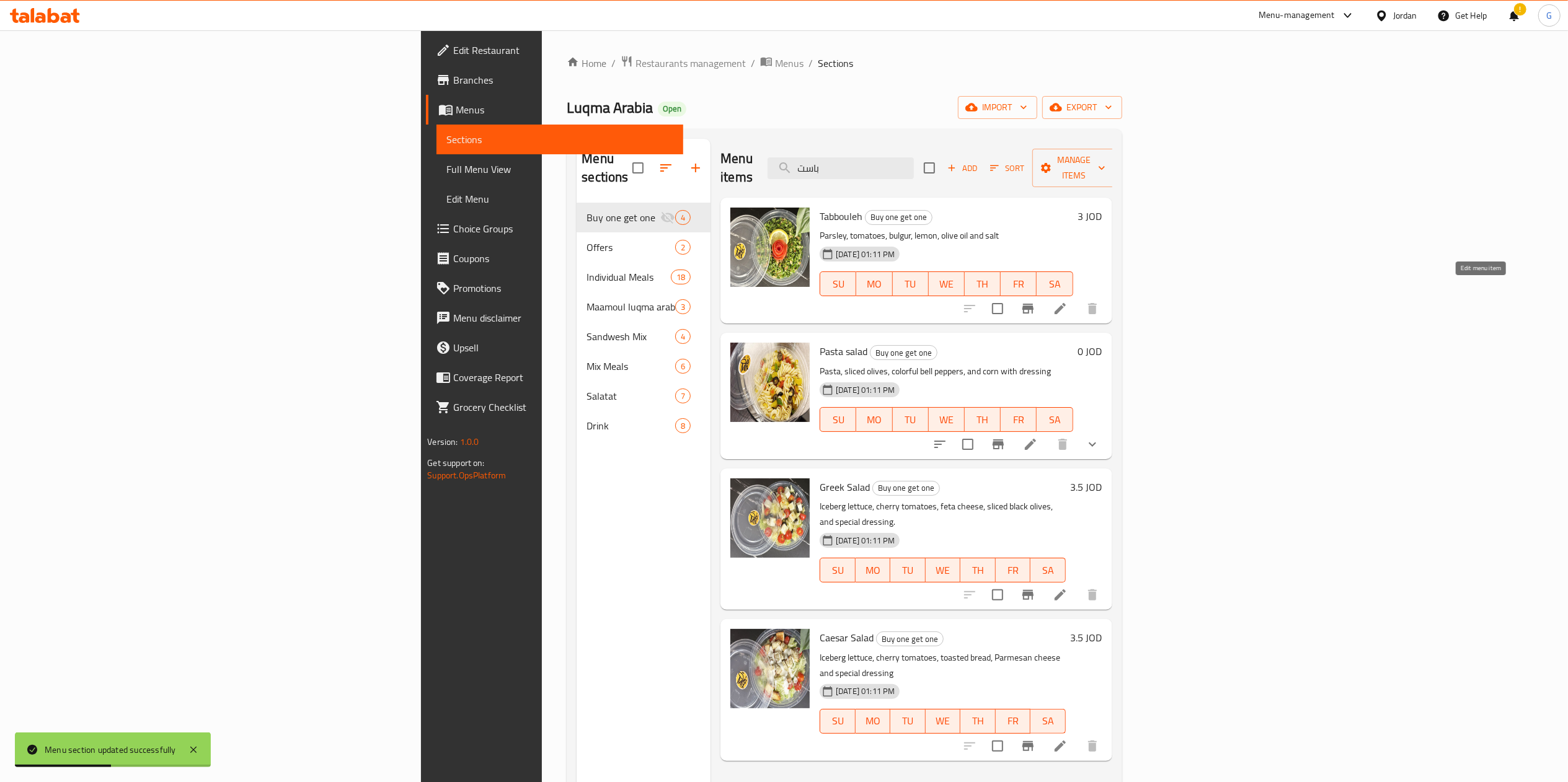
drag, startPoint x: 1451, startPoint y: 289, endPoint x: 1483, endPoint y: 297, distance: 33.0
click at [1107, 297] on div at bounding box center [1031, 308] width 152 height 30
click at [1067, 301] on icon at bounding box center [1059, 308] width 15 height 15
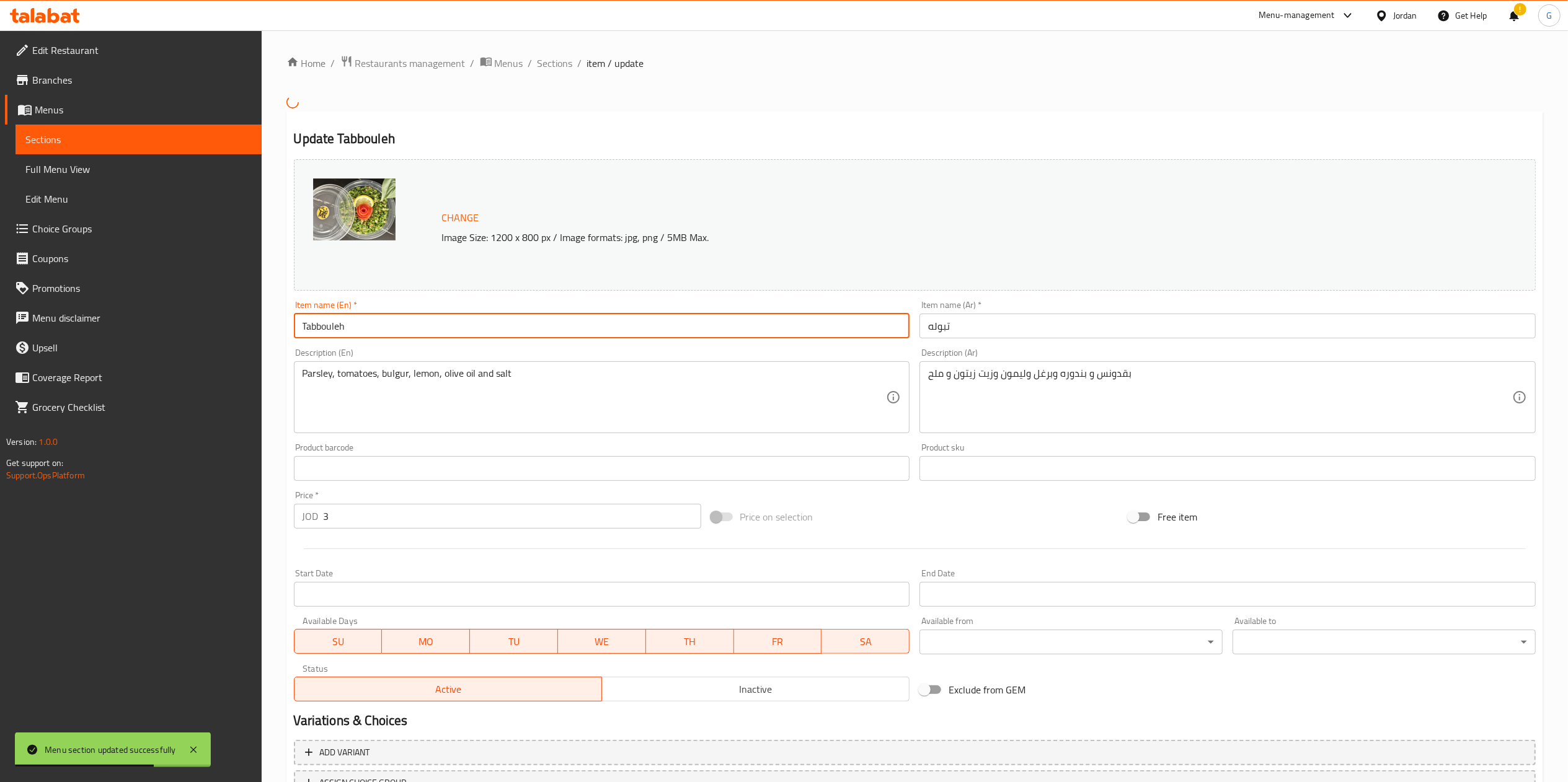
click at [527, 331] on input "Tabbouleh" at bounding box center [601, 326] width 616 height 25
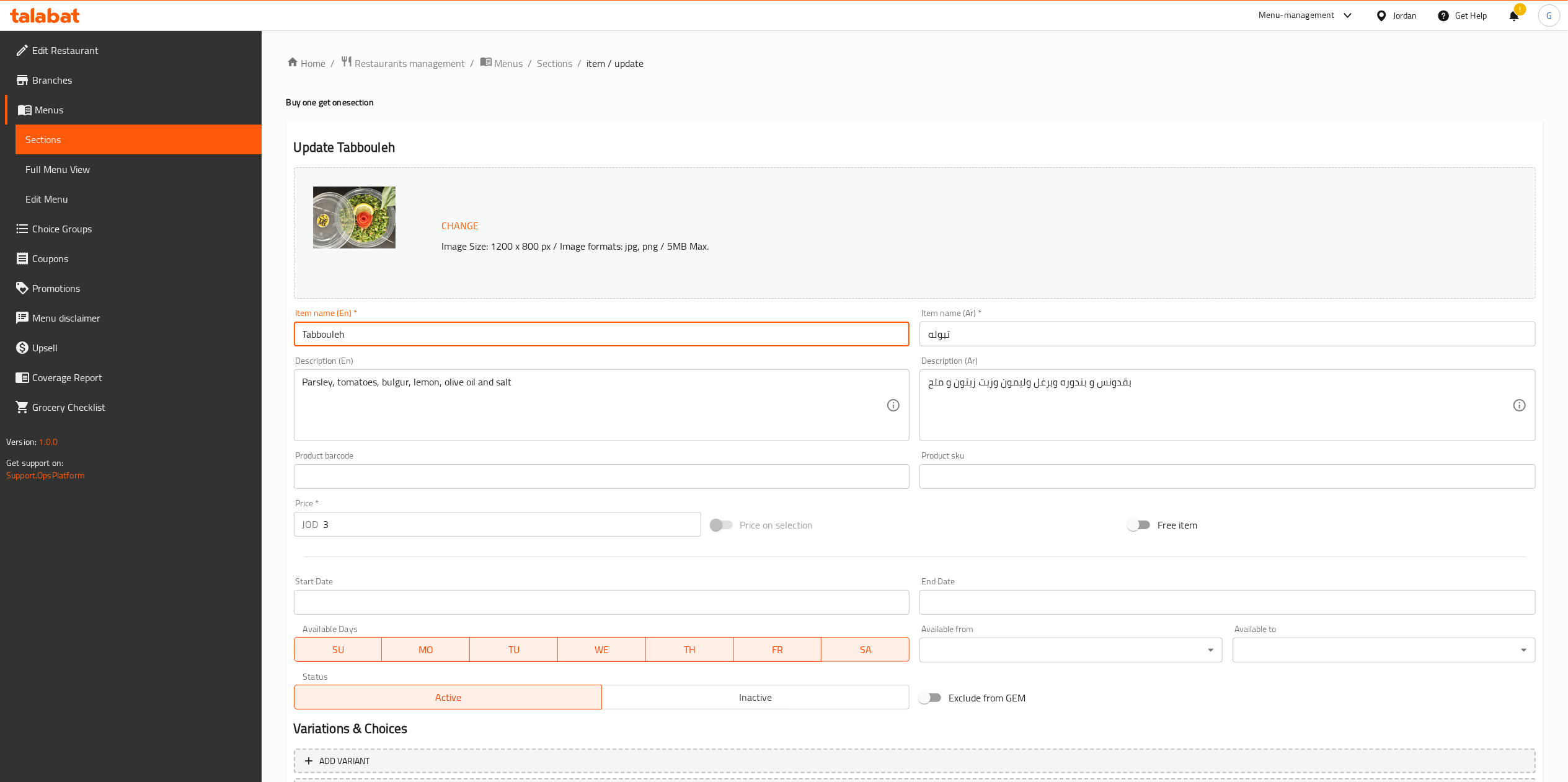
click at [543, 336] on input "Tabbouleh" at bounding box center [601, 334] width 616 height 25
type input "Tabbouleh (buy one get one)"
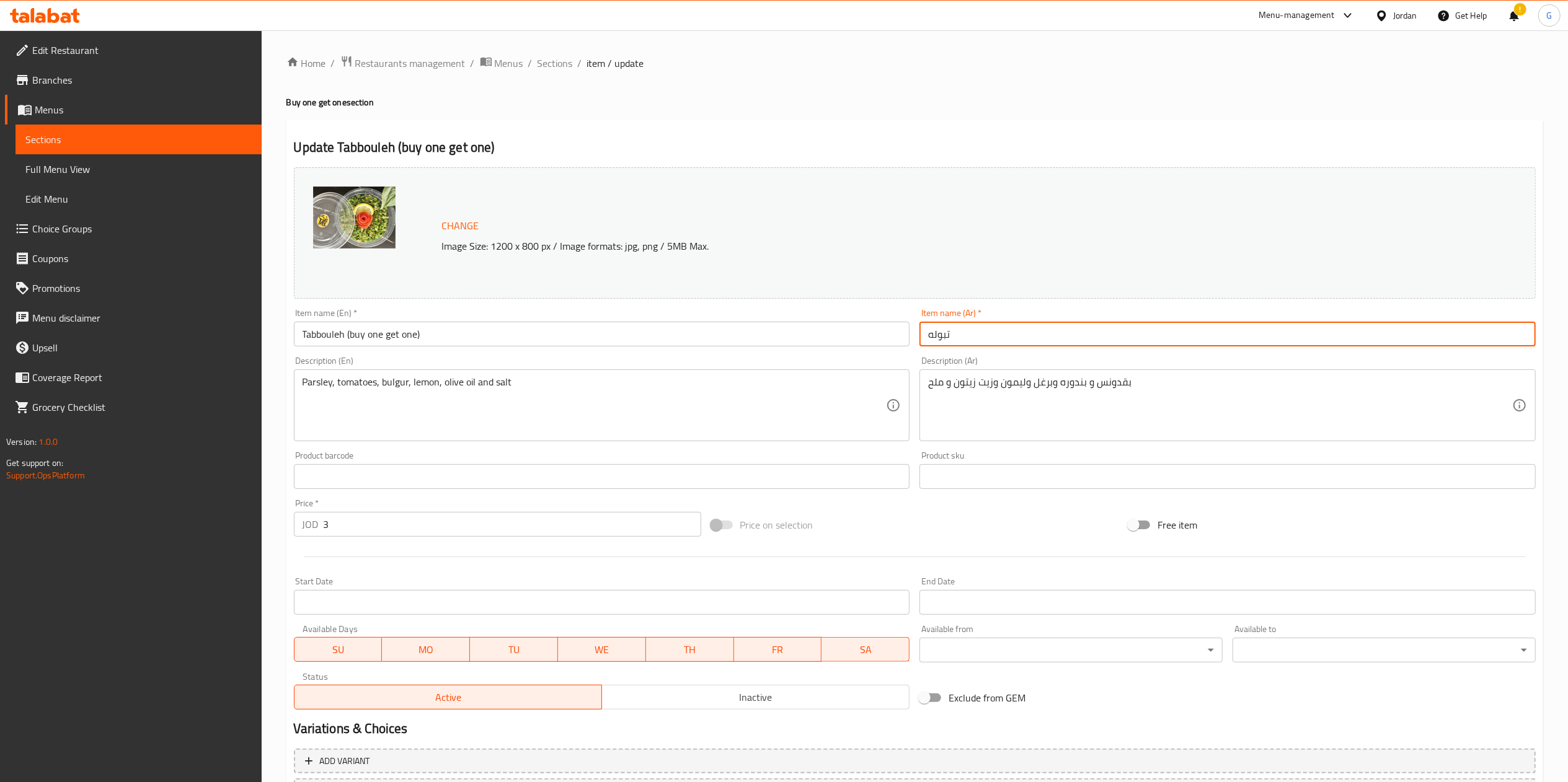
click at [1029, 333] on input "تبوله" at bounding box center [1227, 334] width 616 height 25
type input "تبوله (اشتري 1 [PERSON_NAME])"
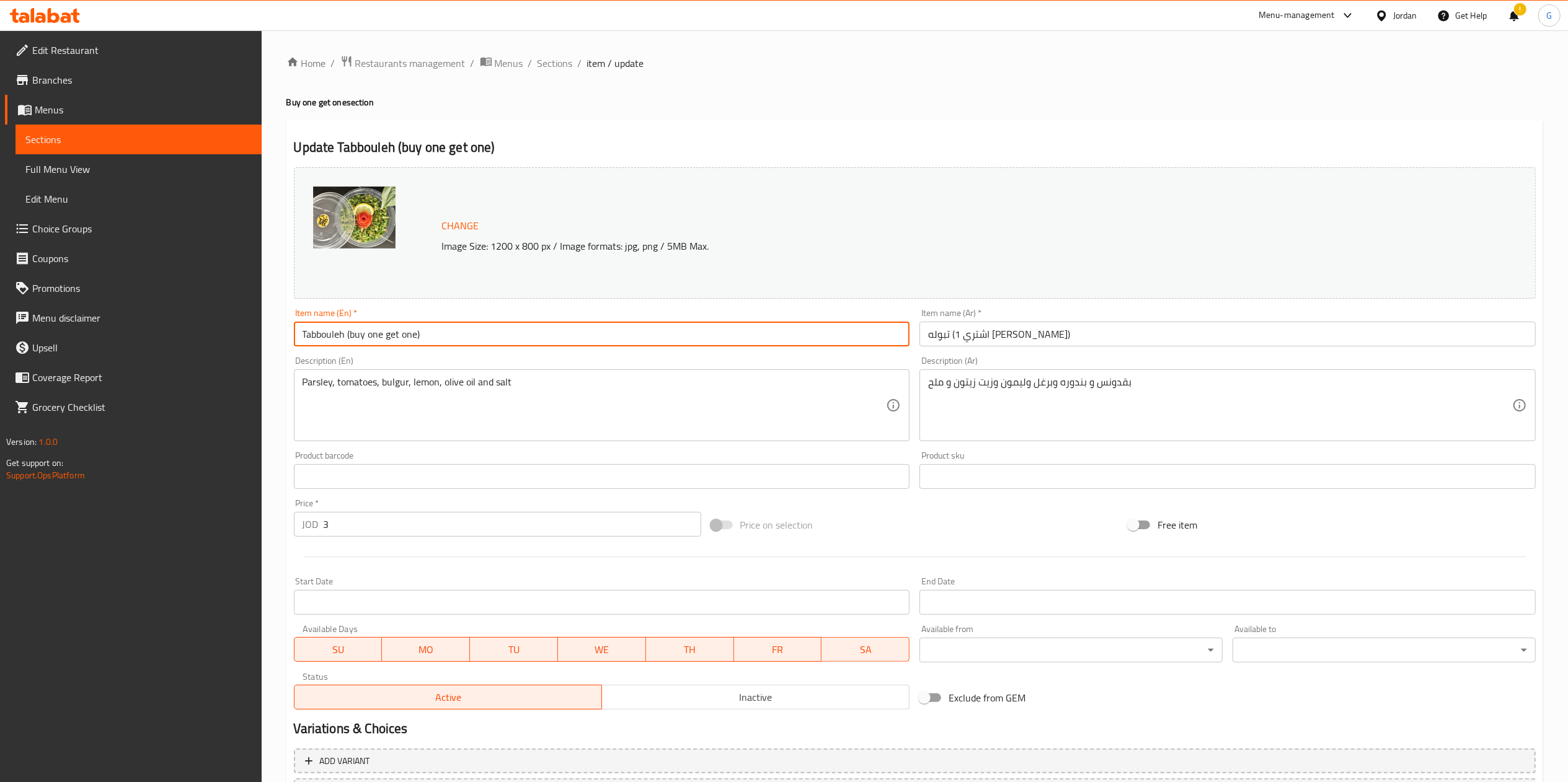
drag, startPoint x: 427, startPoint y: 329, endPoint x: 345, endPoint y: 326, distance: 82.1
click at [345, 326] on input "Tabbouleh (buy one get one)" at bounding box center [601, 334] width 616 height 25
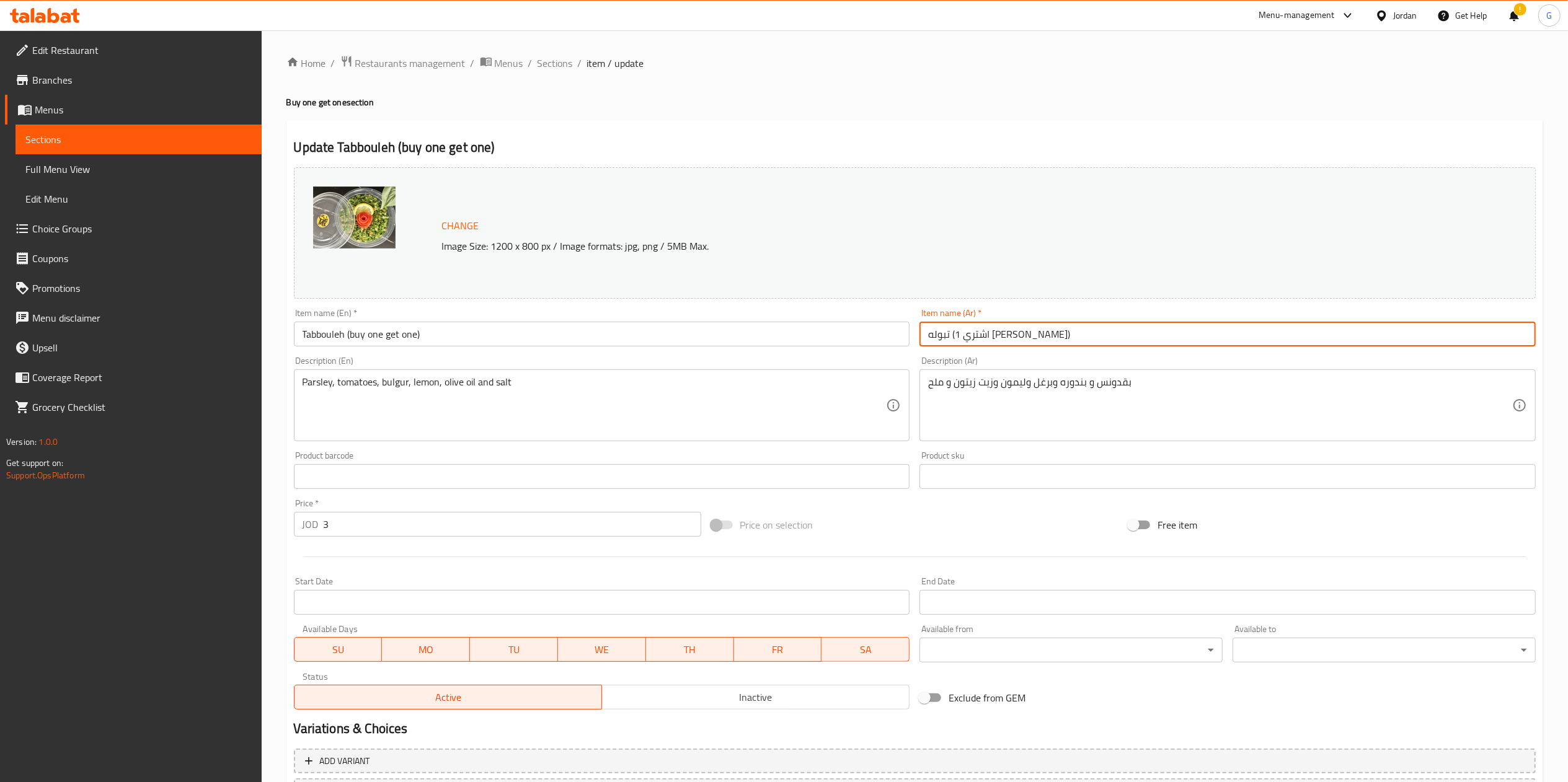
drag, startPoint x: 1022, startPoint y: 335, endPoint x: 923, endPoint y: 347, distance: 99.7
click at [923, 347] on input "تبوله (اشتري 1 [PERSON_NAME])" at bounding box center [1227, 334] width 616 height 25
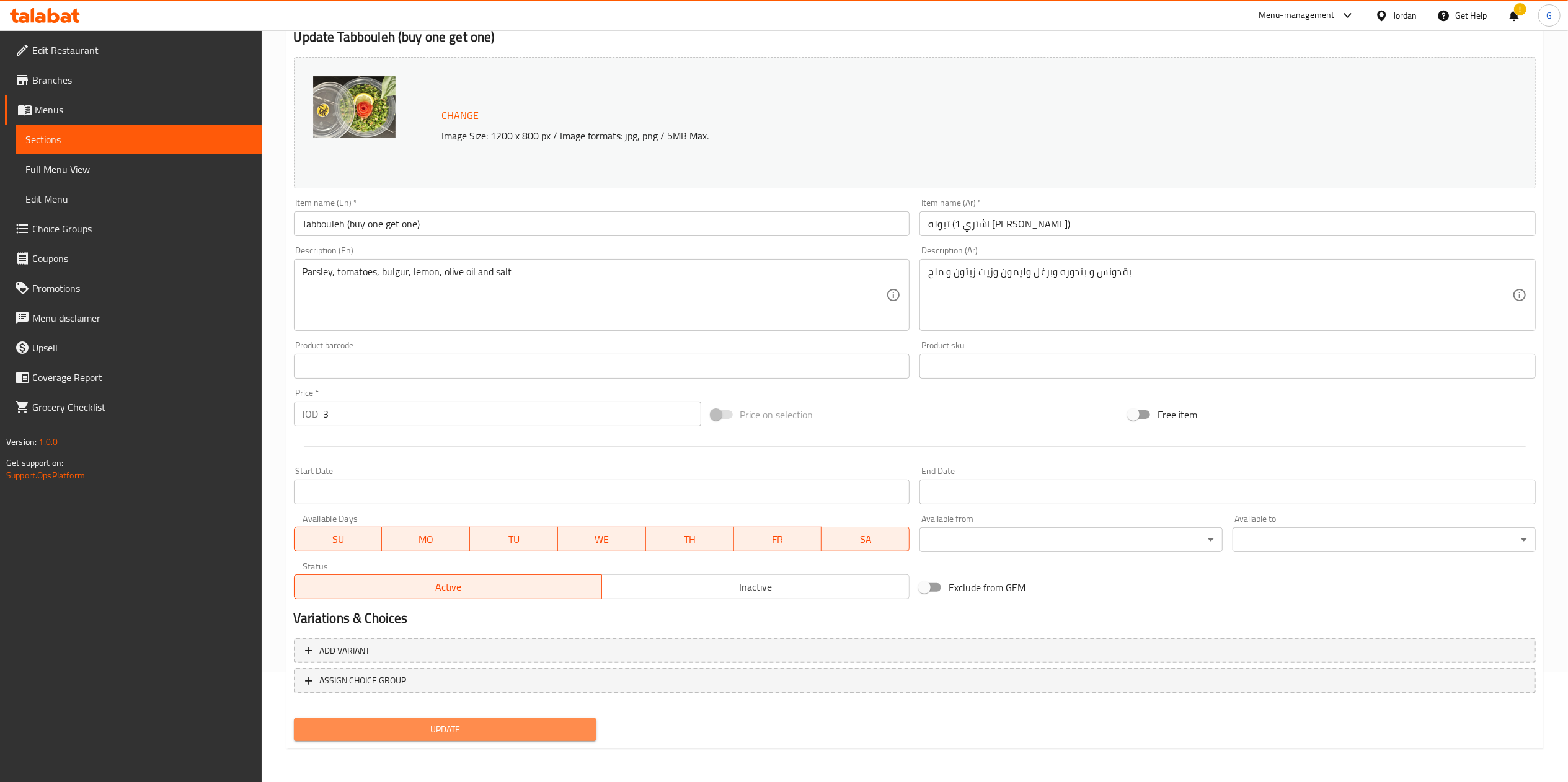
click at [544, 722] on span "Update" at bounding box center [445, 729] width 283 height 16
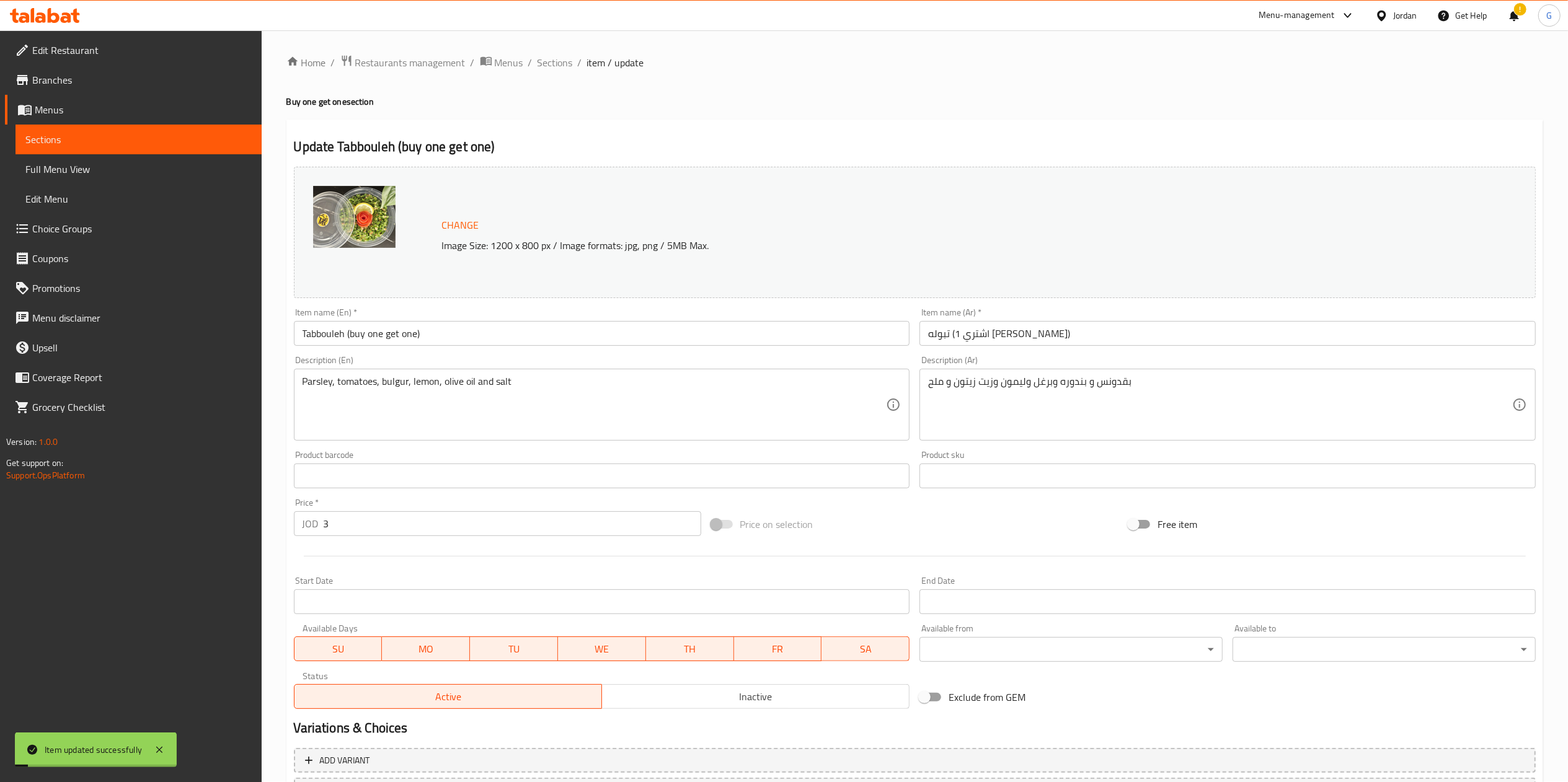
scroll to position [0, 0]
click at [553, 67] on span "Sections" at bounding box center [555, 63] width 35 height 15
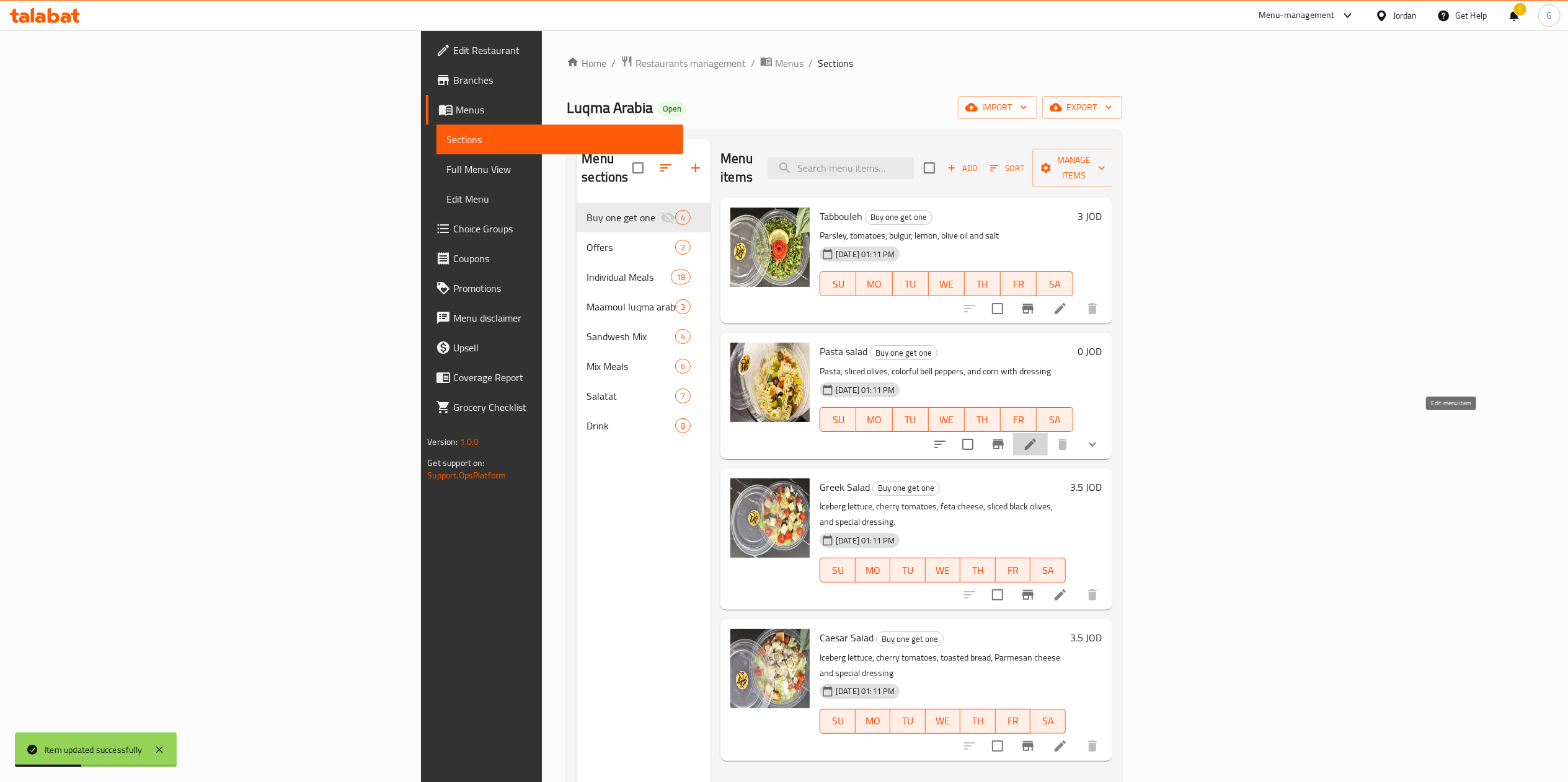
click at [1037, 437] on icon at bounding box center [1030, 444] width 15 height 15
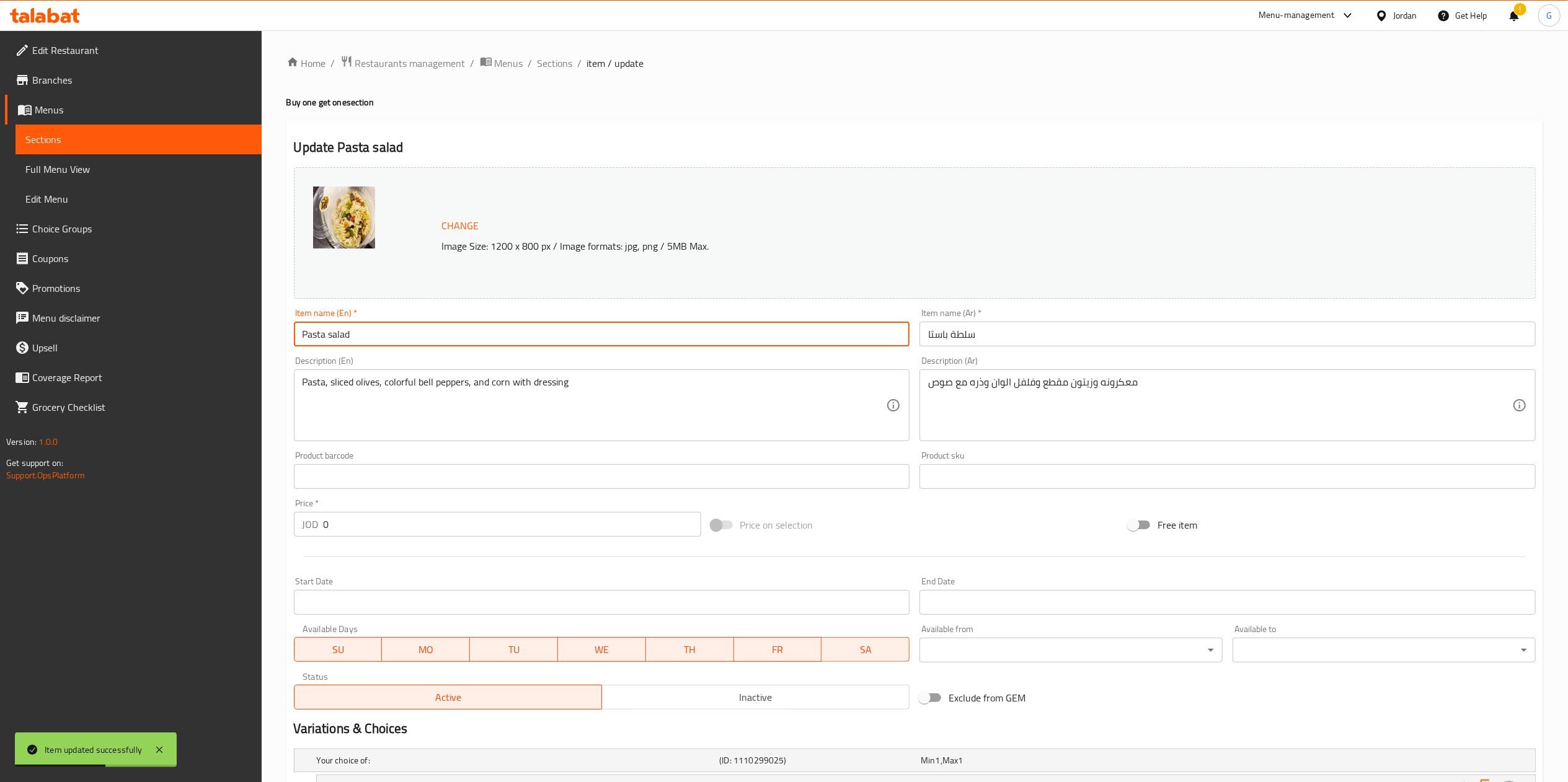
click at [487, 332] on input "Pasta salad" at bounding box center [601, 334] width 616 height 25
paste input "(buy one get one)"
type input "Pasta salad (buy one get one)"
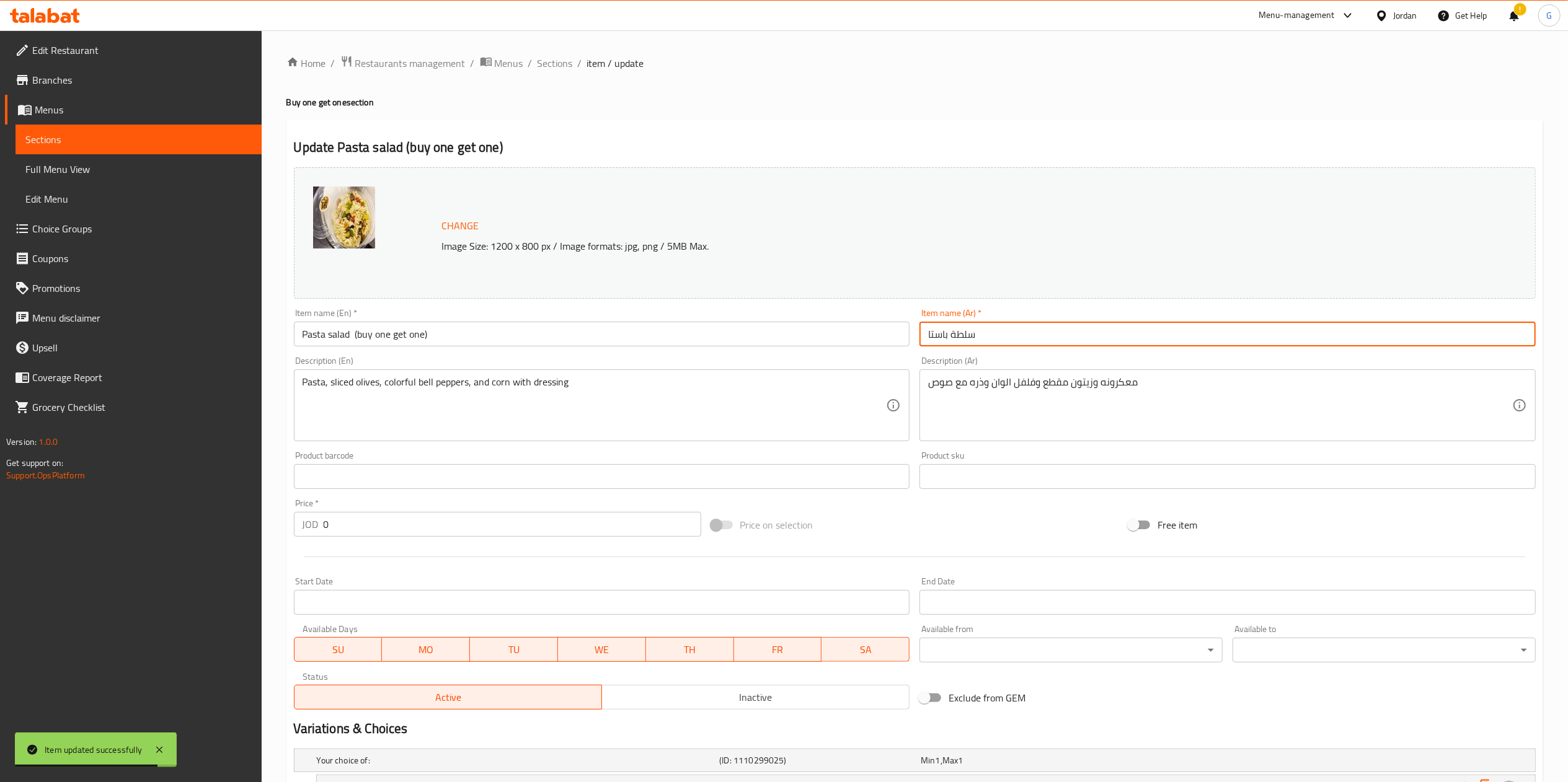
click at [1114, 334] on input "سلطة باستا" at bounding box center [1227, 334] width 616 height 25
paste input "(اشتري 1 [PERSON_NAME])"
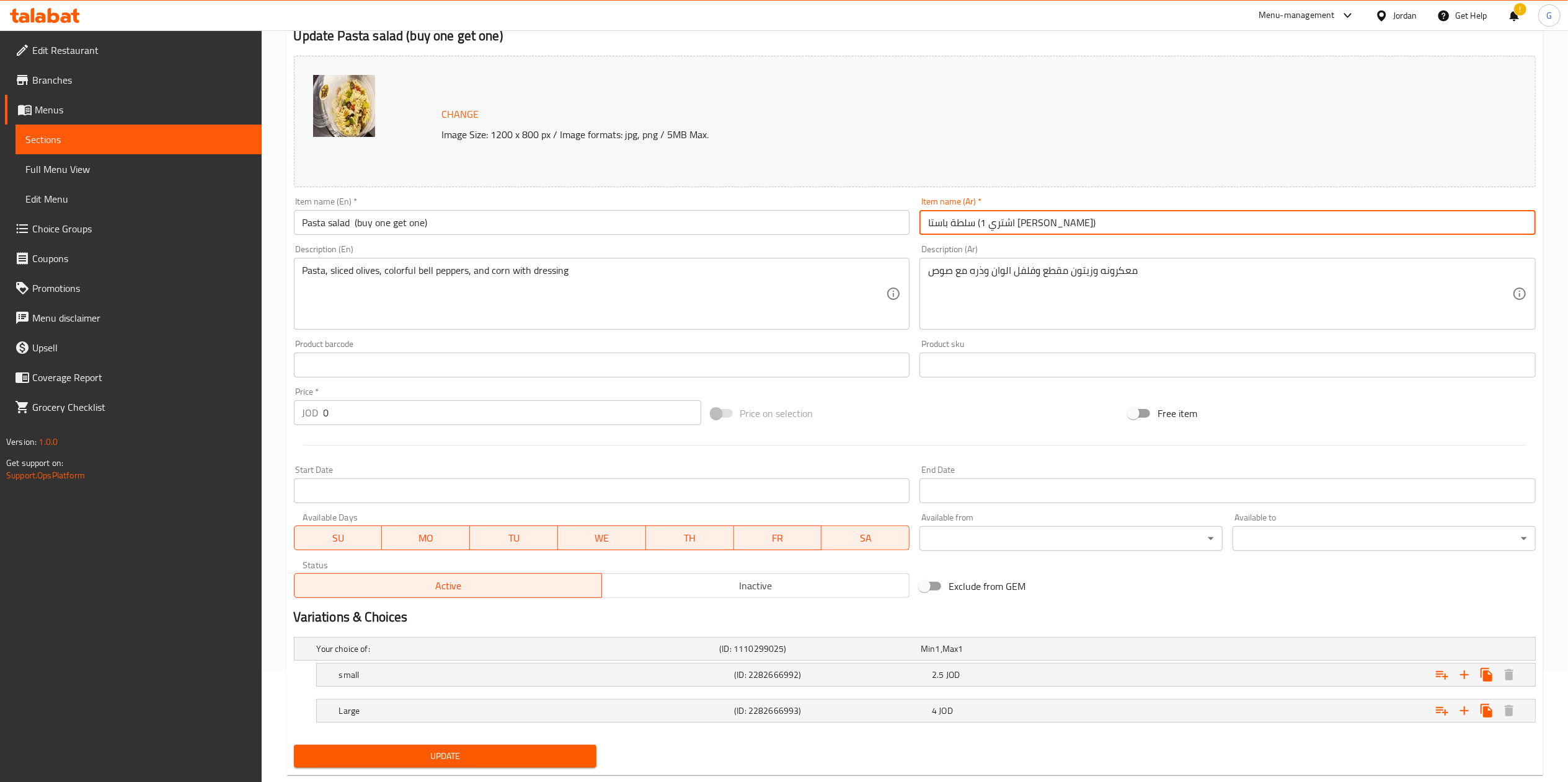
scroll to position [140, 0]
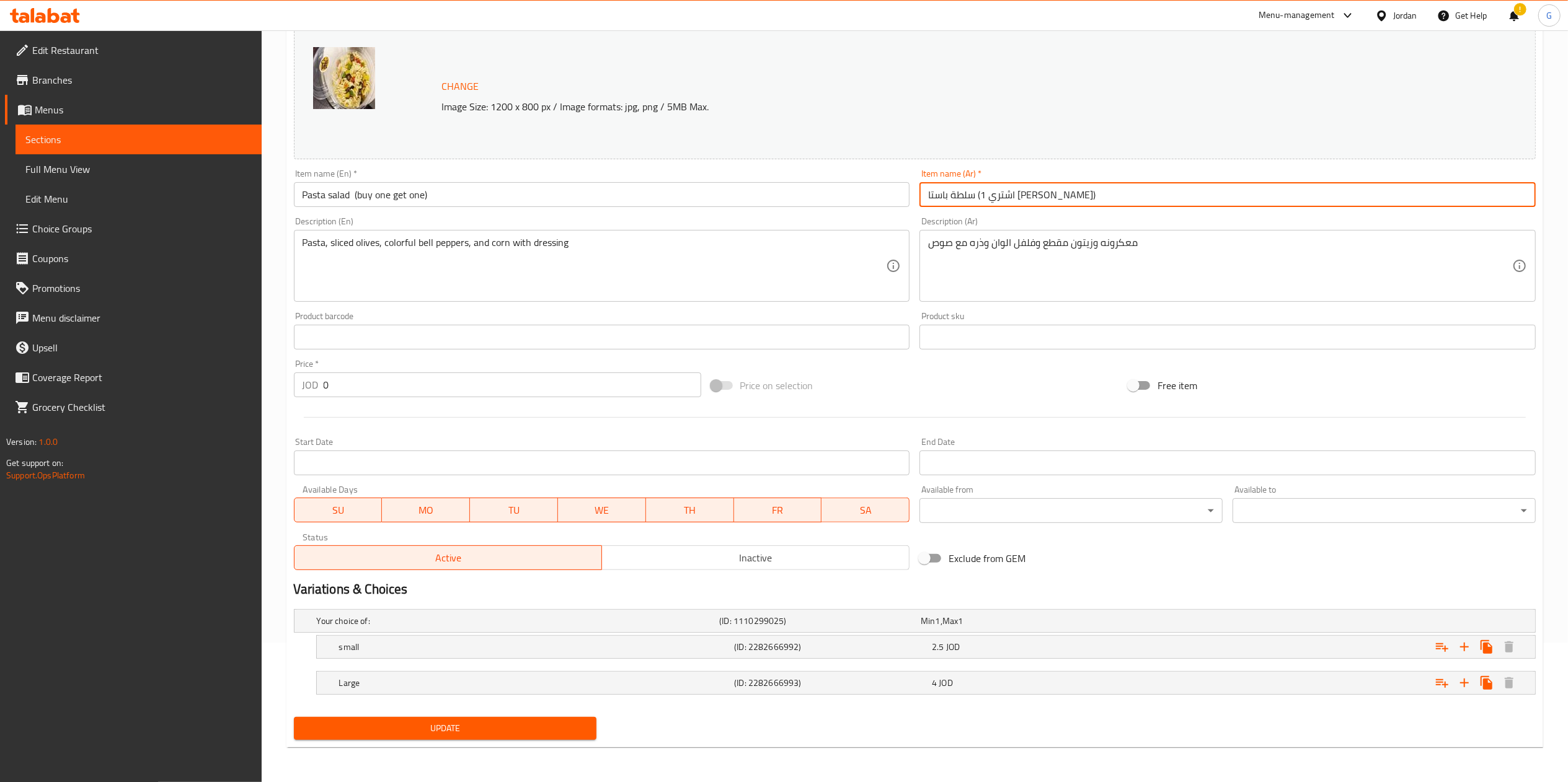
type input "سلطة باستا (اشتري 1 [PERSON_NAME])"
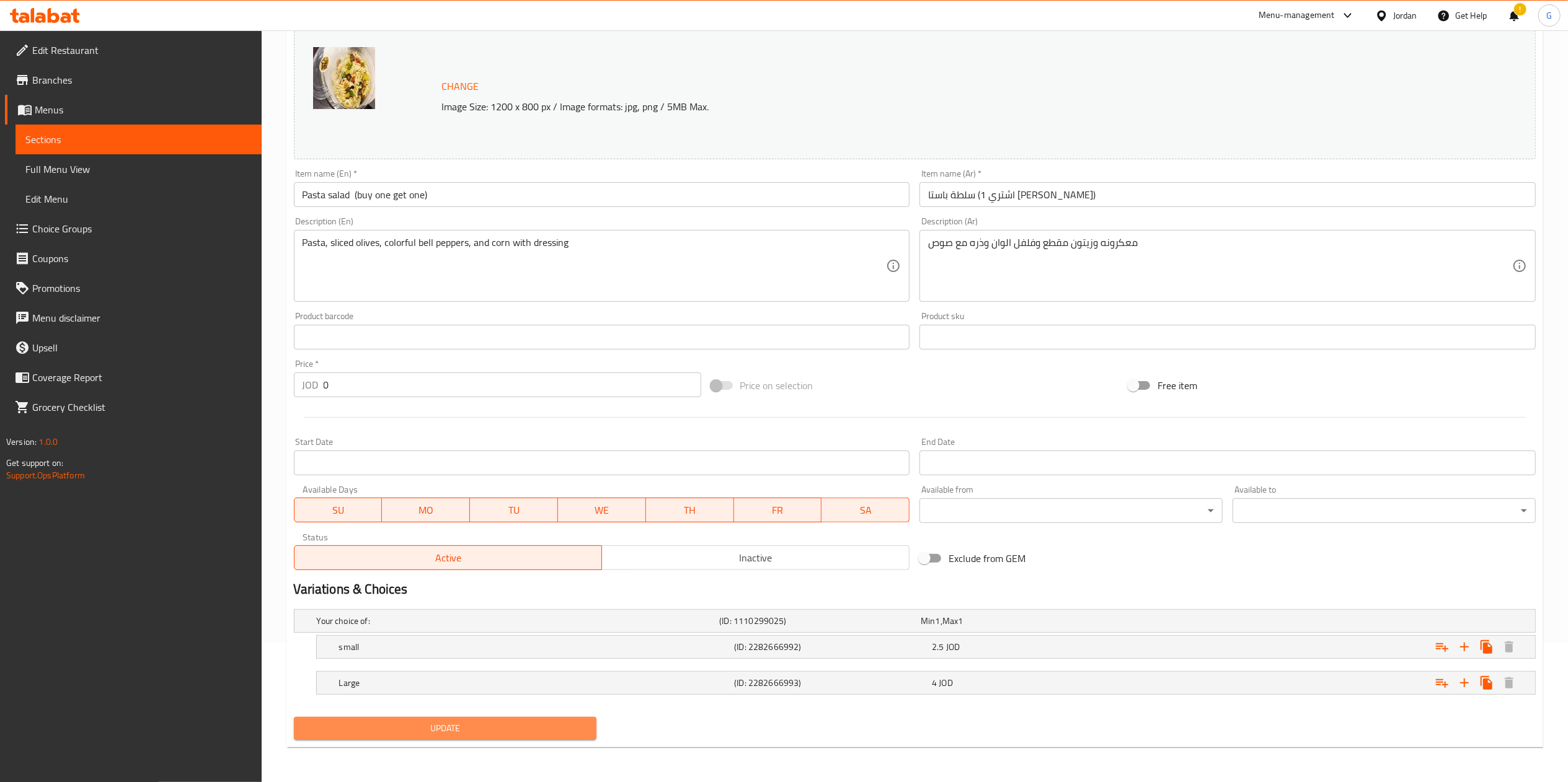
click at [549, 726] on span "Update" at bounding box center [445, 729] width 283 height 16
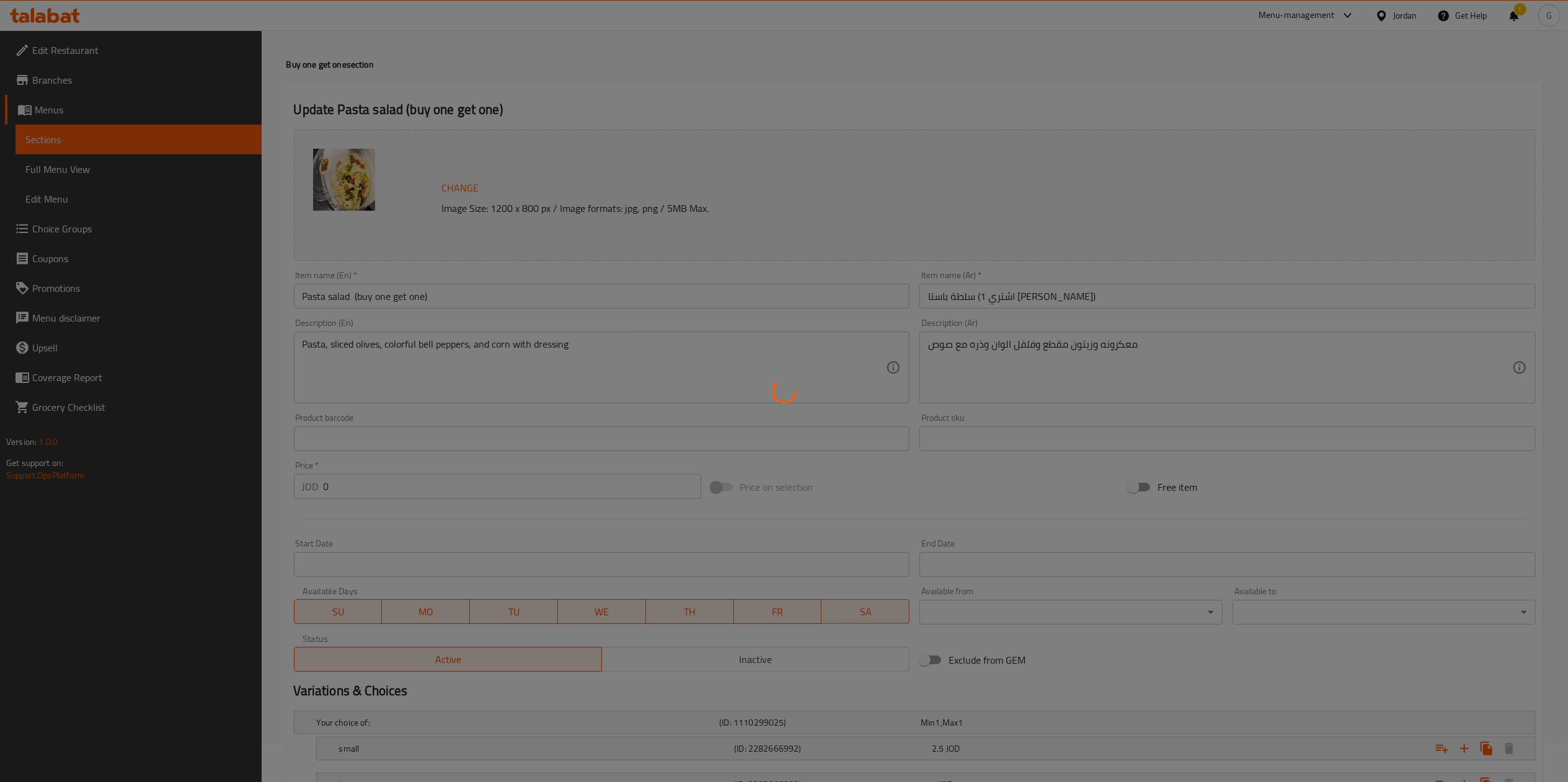
scroll to position [0, 0]
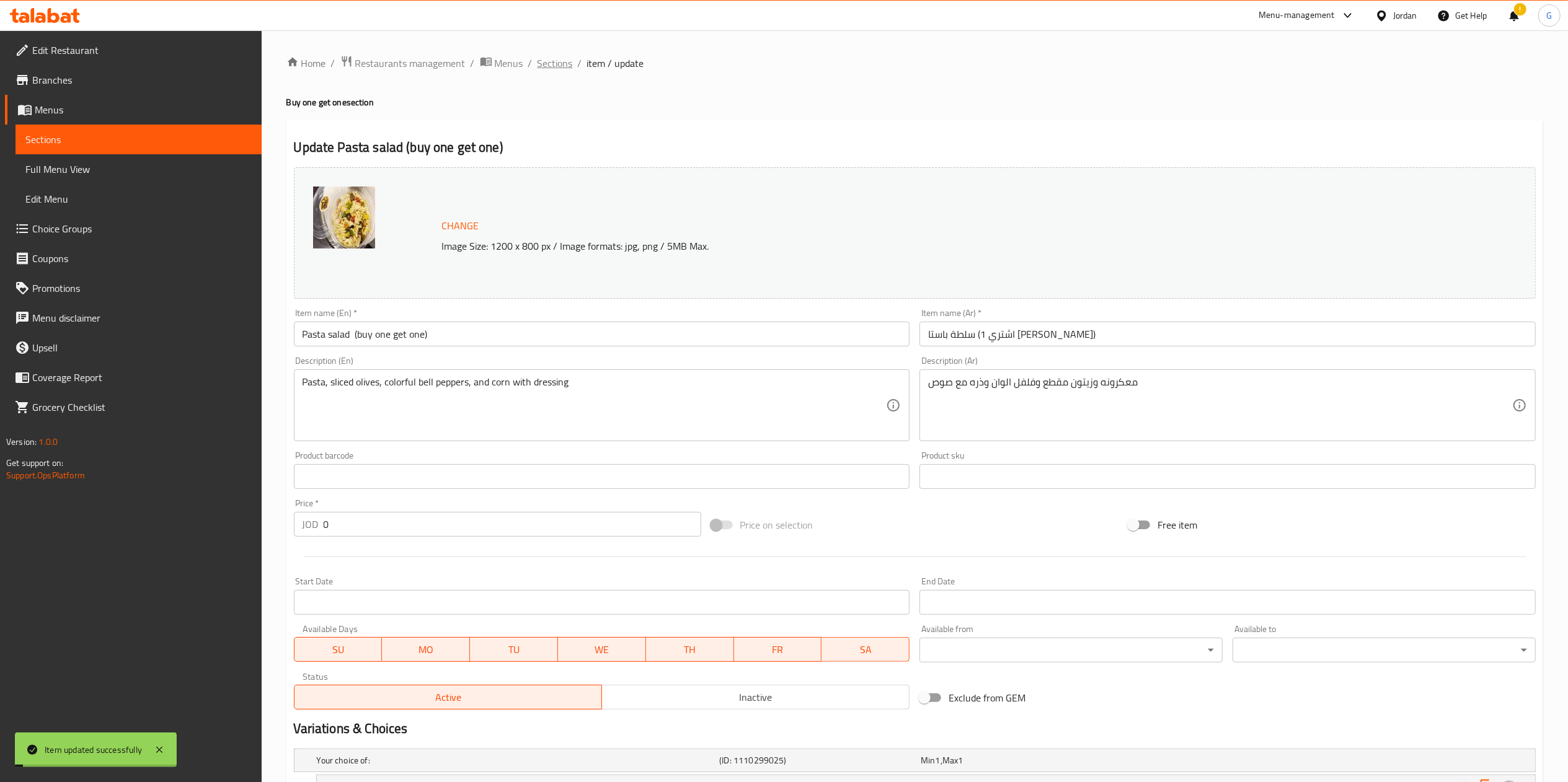
click at [554, 67] on span "Sections" at bounding box center [555, 63] width 35 height 15
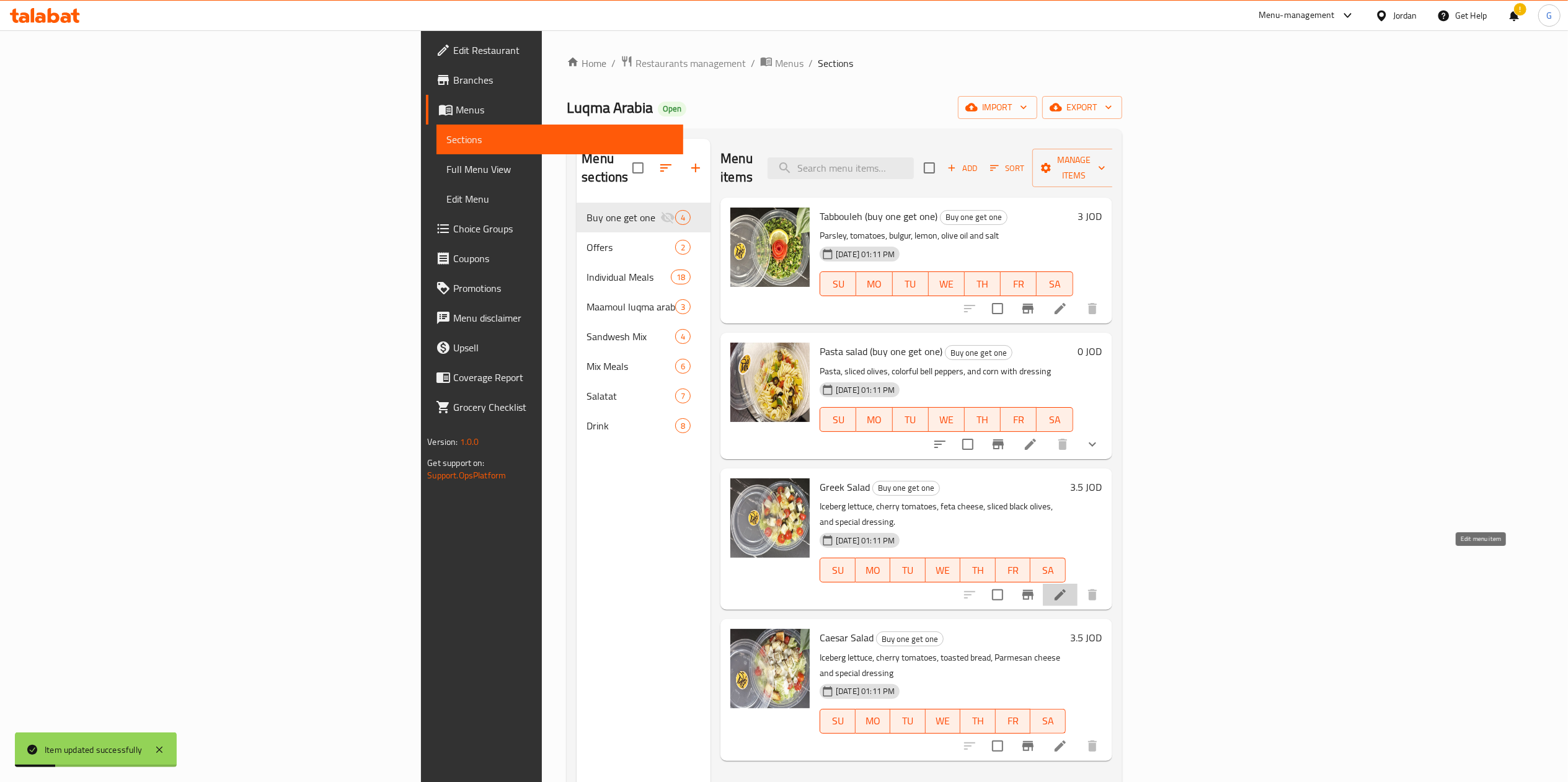
click at [1067, 587] on icon at bounding box center [1059, 595] width 15 height 15
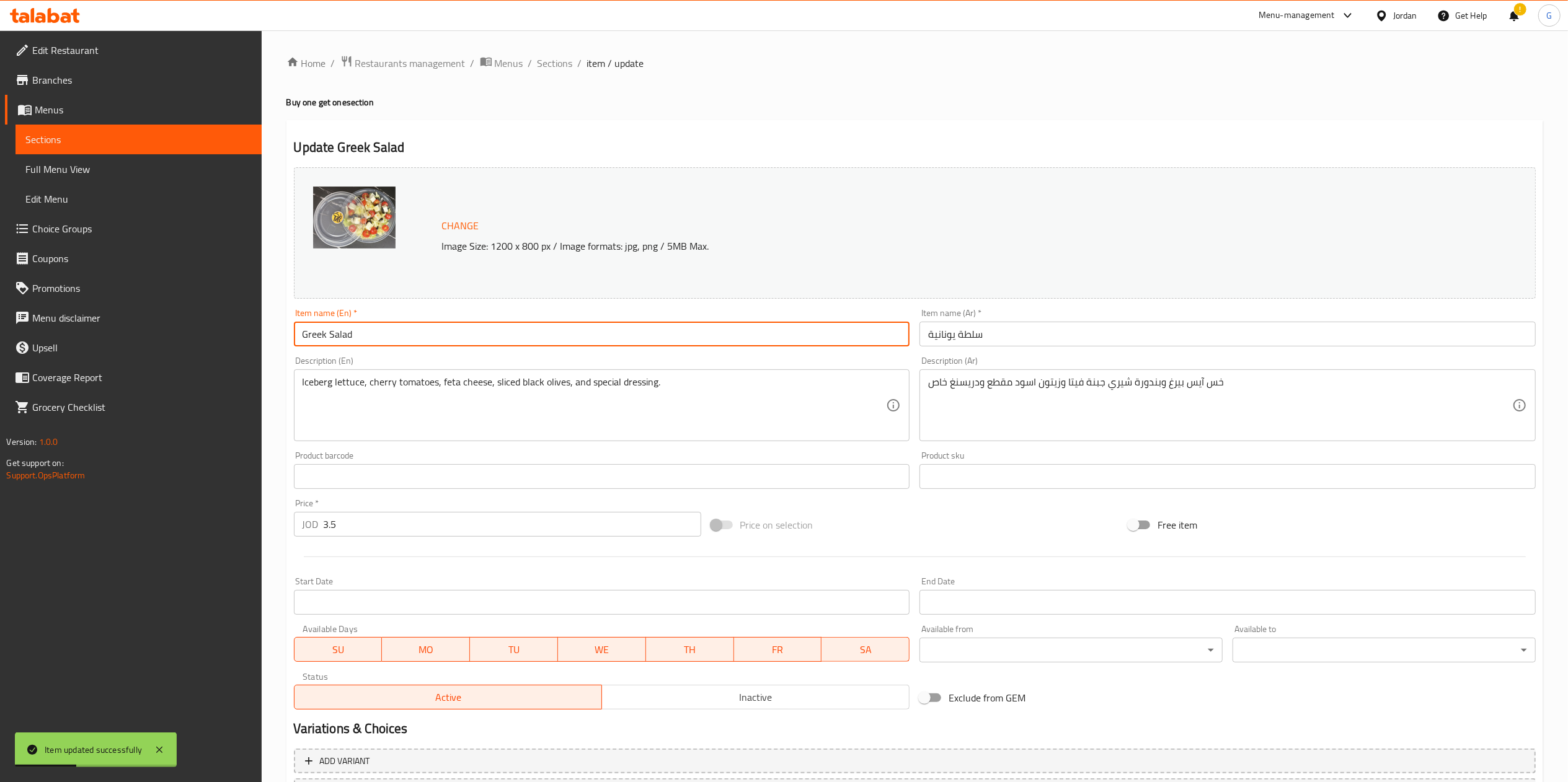
click at [578, 329] on input "Greek Salad" at bounding box center [601, 334] width 616 height 25
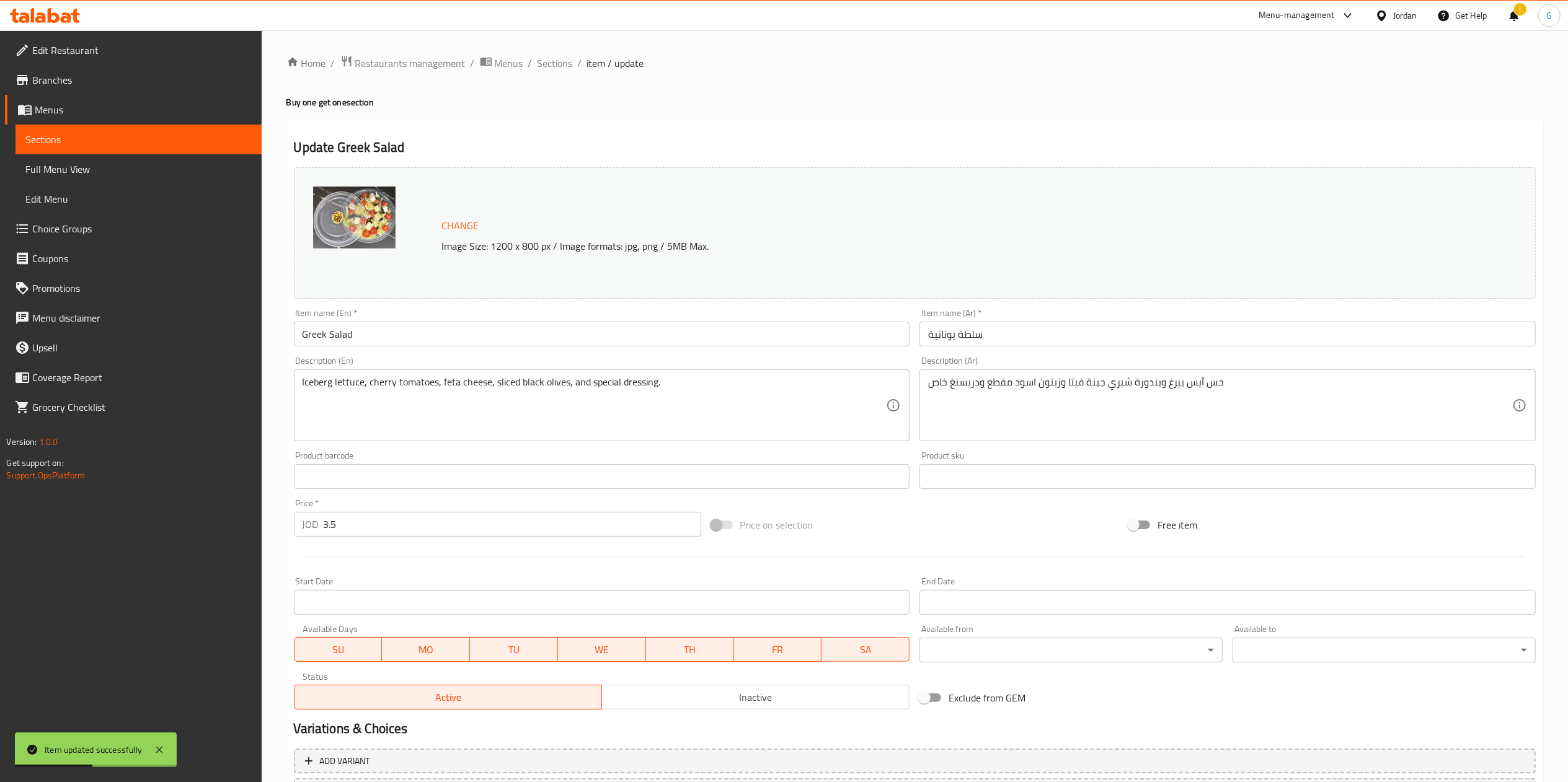
click at [578, 329] on input "Greek Salad" at bounding box center [601, 334] width 616 height 25
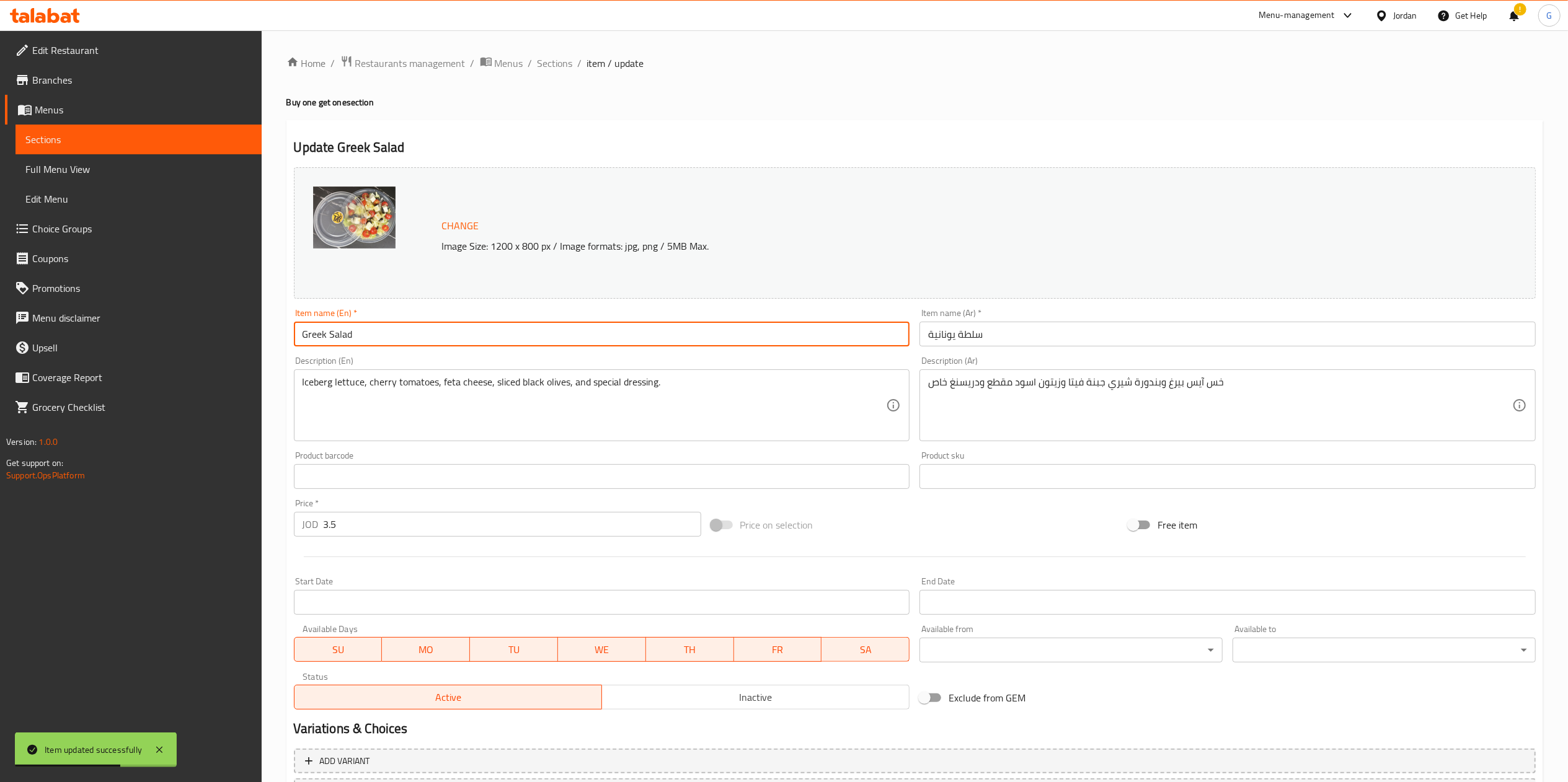
paste input "(buy one get one)"
type input "Greek Salad (buy one get one)"
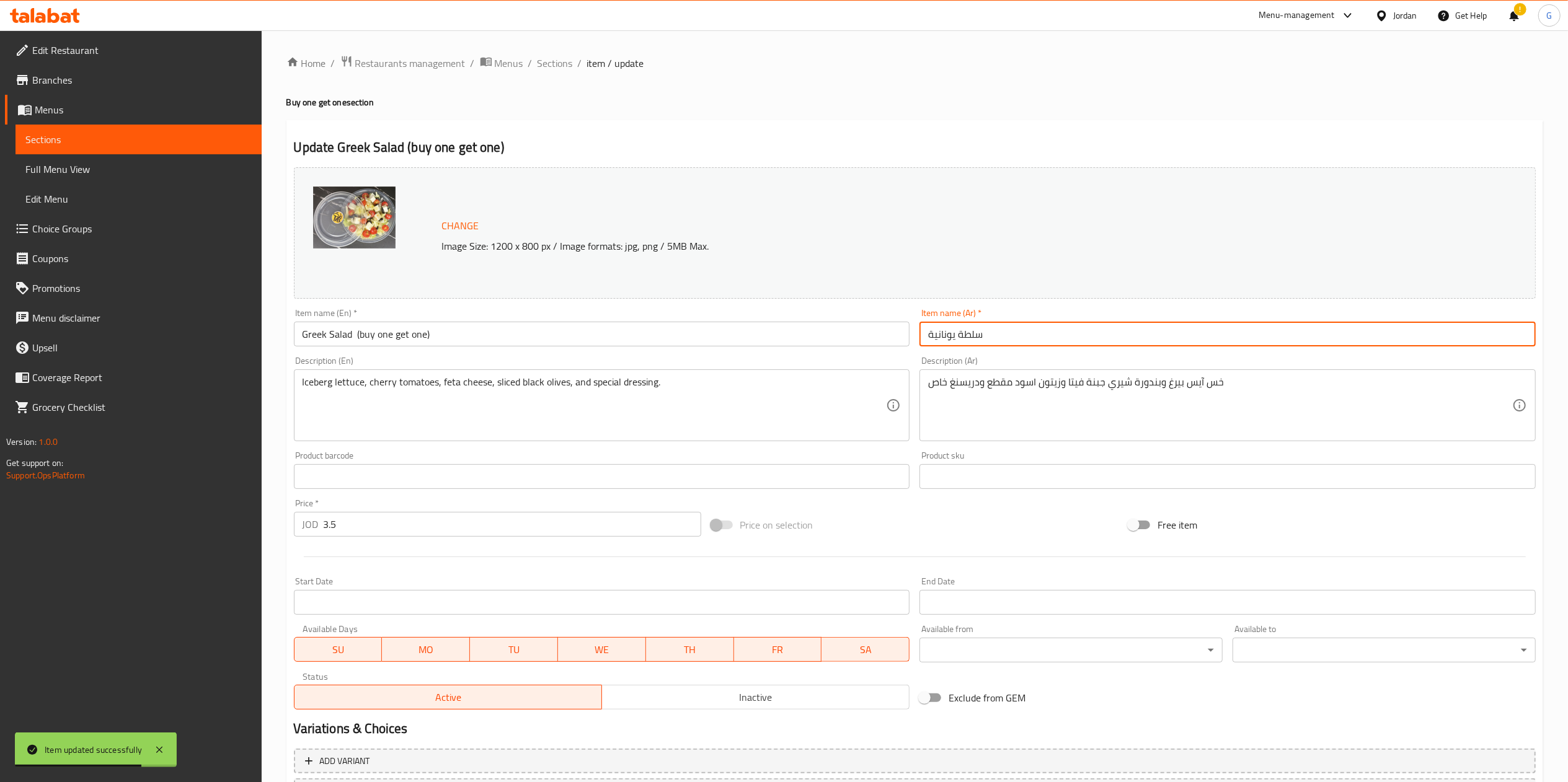
click at [1097, 340] on input "سلطة يونانية" at bounding box center [1227, 334] width 616 height 25
paste input "(اشتري 1 [PERSON_NAME])"
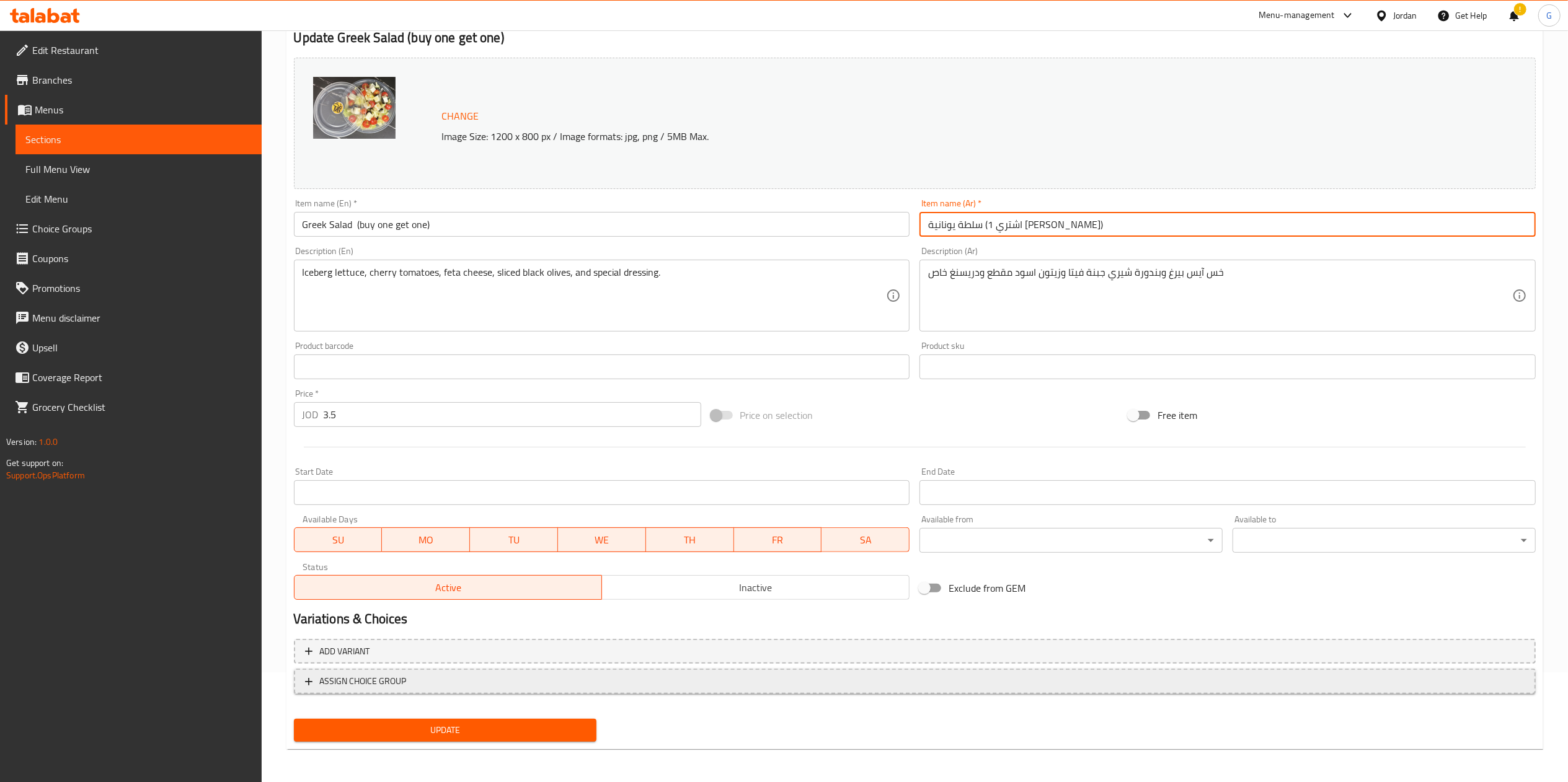
scroll to position [111, 0]
type input "سلطة يونانية (اشتري 1 [PERSON_NAME])"
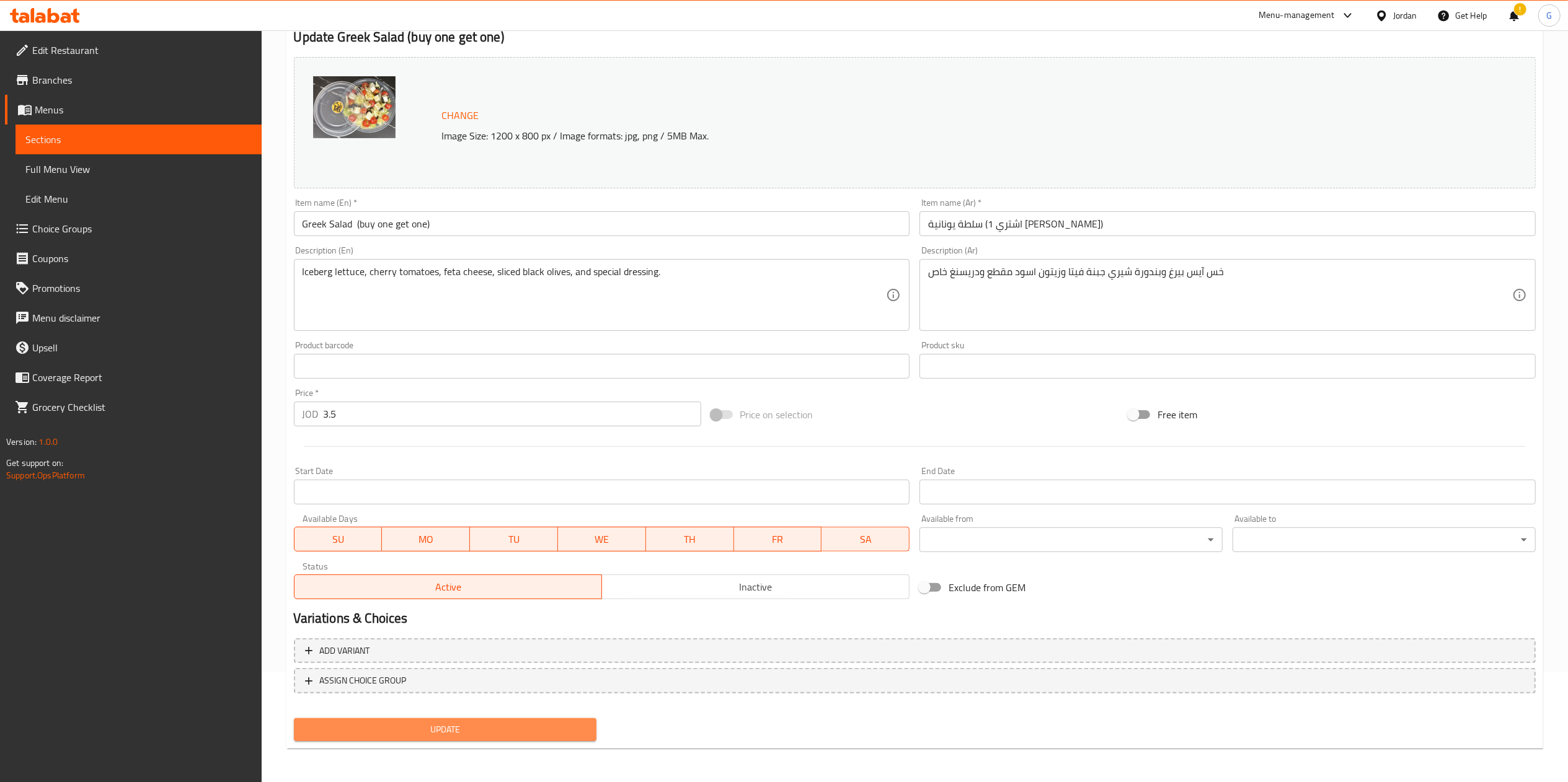
click at [527, 722] on span "Update" at bounding box center [445, 729] width 283 height 16
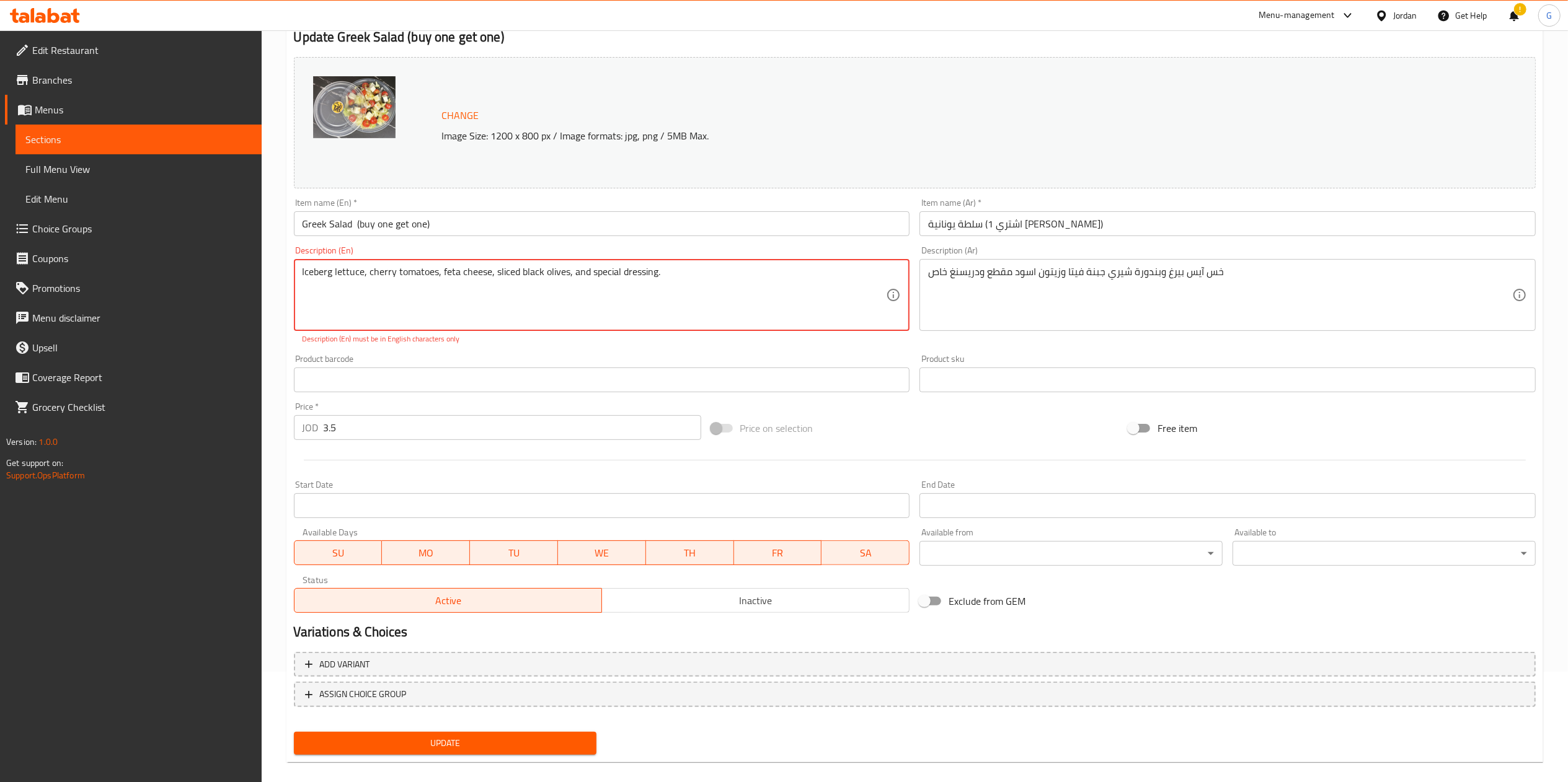
click at [370, 278] on textarea "Iceberg lettuce, cherry tomatoes, feta cheese, sliced ​​black olives, and speci…" at bounding box center [595, 295] width 584 height 59
click at [460, 737] on span "Update" at bounding box center [445, 744] width 283 height 16
click at [672, 289] on textarea "Iceberg lettuce cherry tomatoes, feta cheese sliced ​​black olives and special …" at bounding box center [595, 295] width 584 height 59
click at [487, 745] on span "Update" at bounding box center [445, 744] width 283 height 16
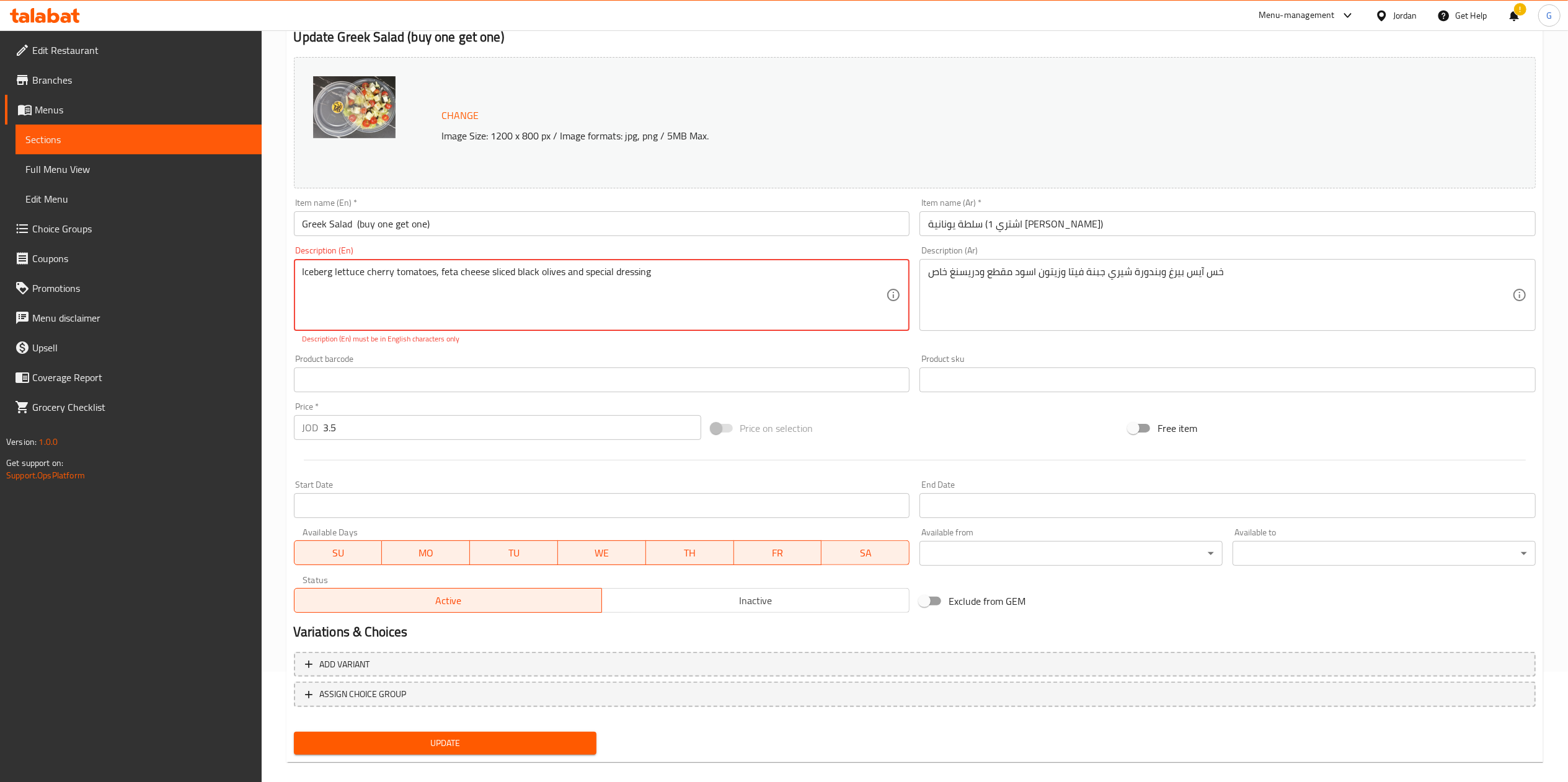
click at [438, 275] on textarea "Iceberg lettuce cherry tomatoes, feta cheese sliced ​​black olives and special …" at bounding box center [595, 295] width 584 height 59
type textarea "Iceberg lettuce cherry tomatoes feta cheese sliced ​​black olives and special d…"
click at [536, 736] on span "Update" at bounding box center [445, 744] width 283 height 16
click at [425, 273] on textarea "Iceberg lettuce cherry tomatoes feta cheese sliced ​​black olives and special d…" at bounding box center [595, 295] width 584 height 59
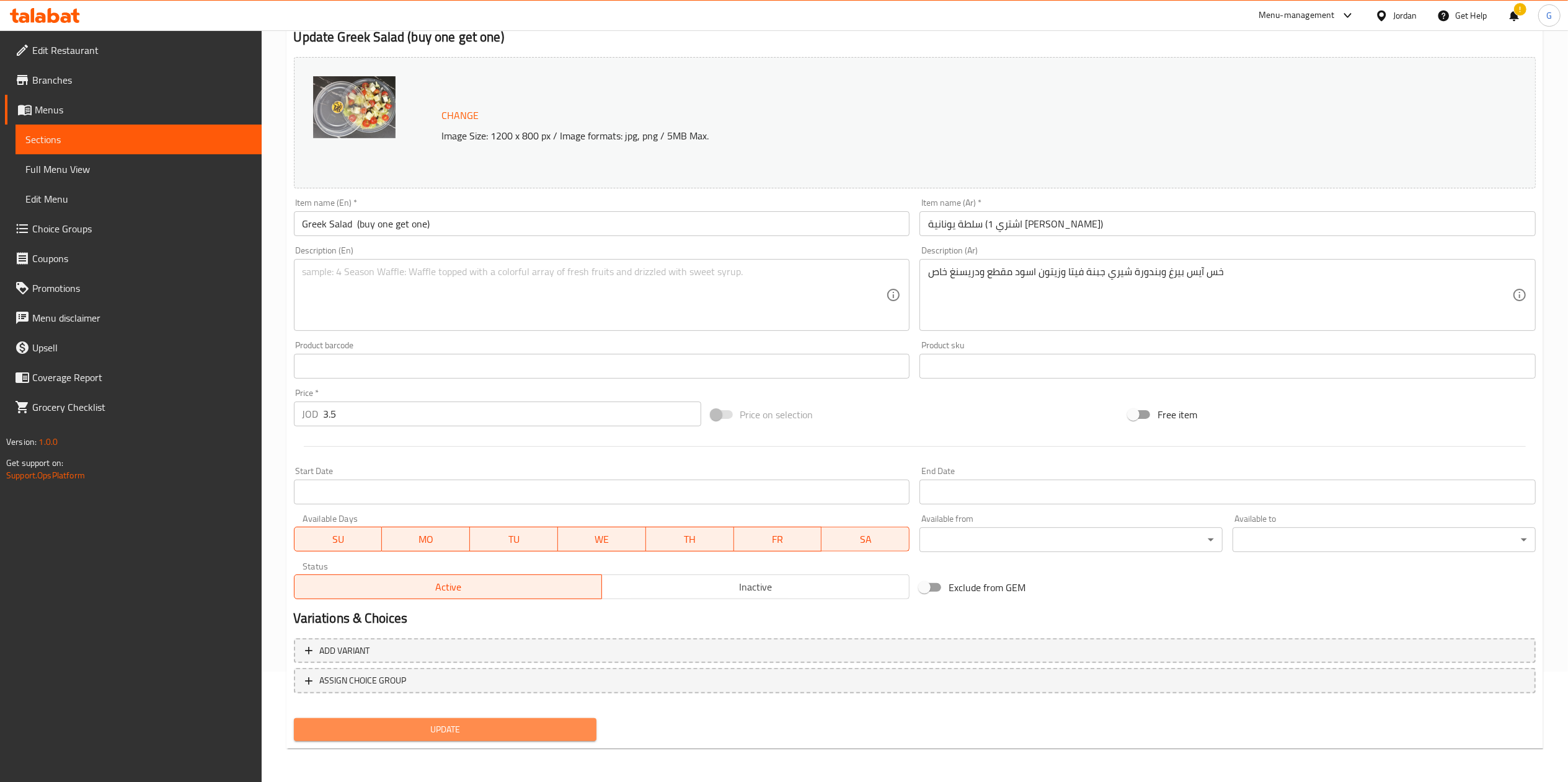
click at [498, 738] on button "Update" at bounding box center [445, 729] width 303 height 23
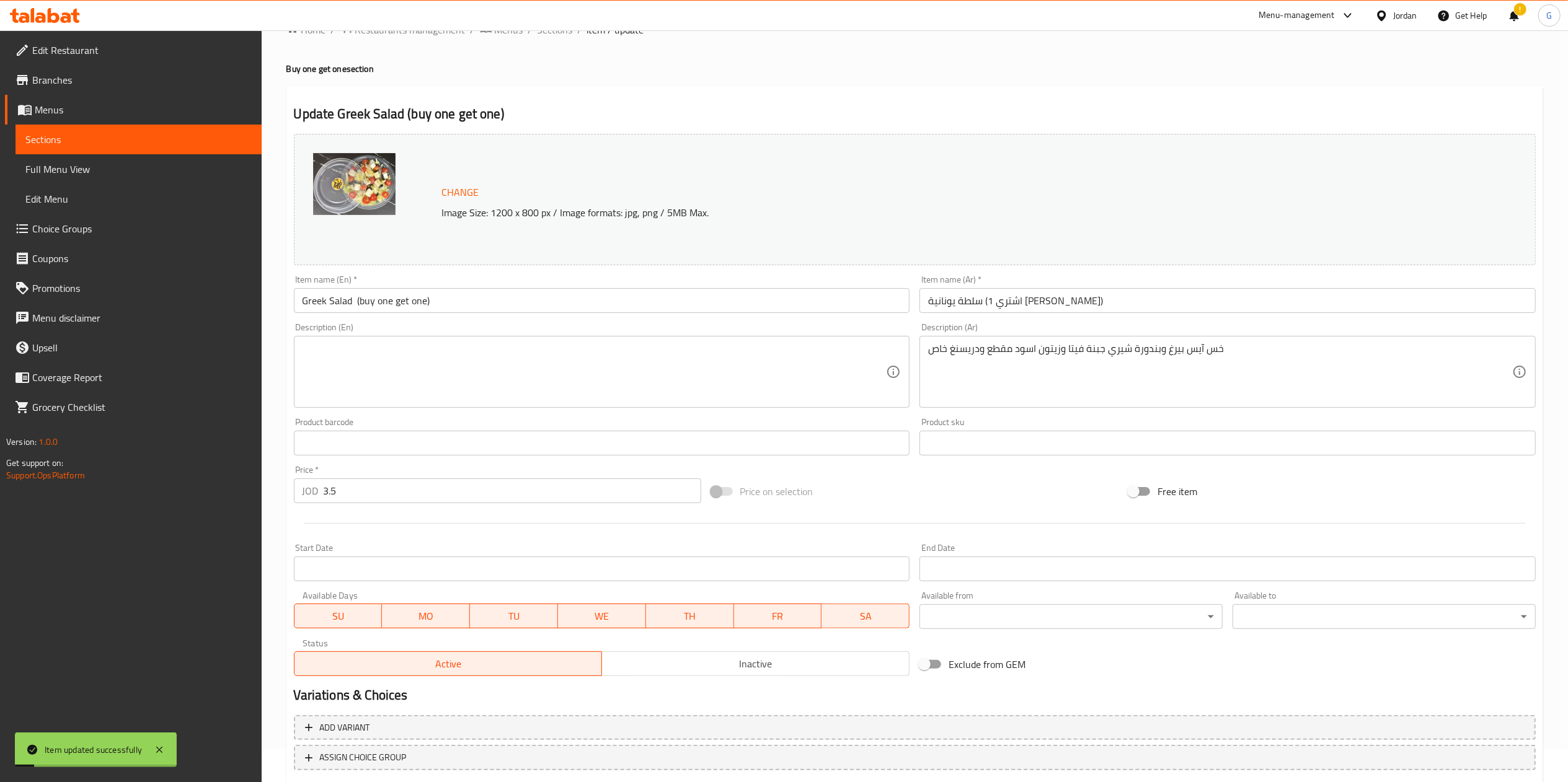
scroll to position [0, 0]
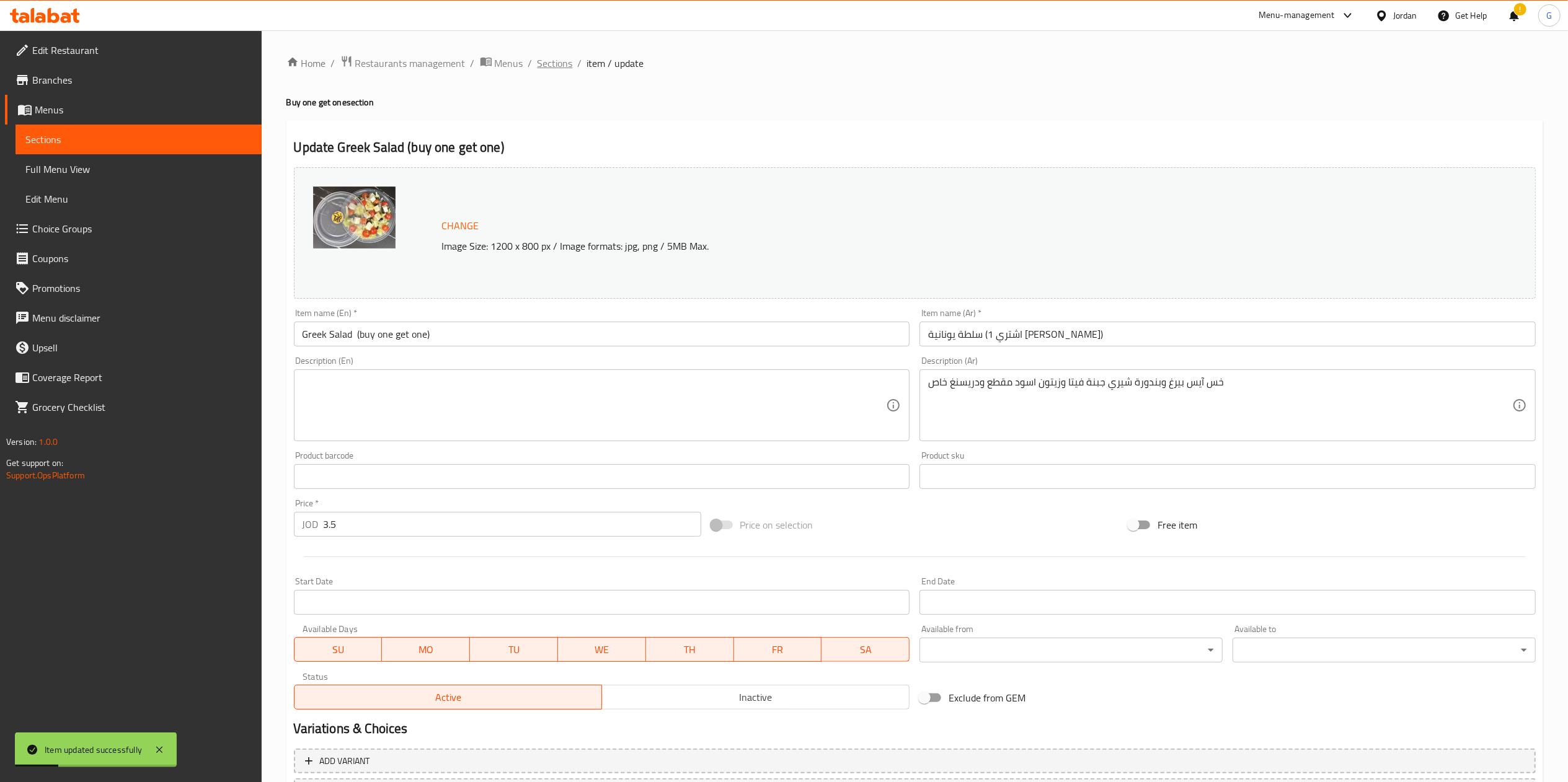
click at [542, 61] on span "Sections" at bounding box center [555, 63] width 35 height 15
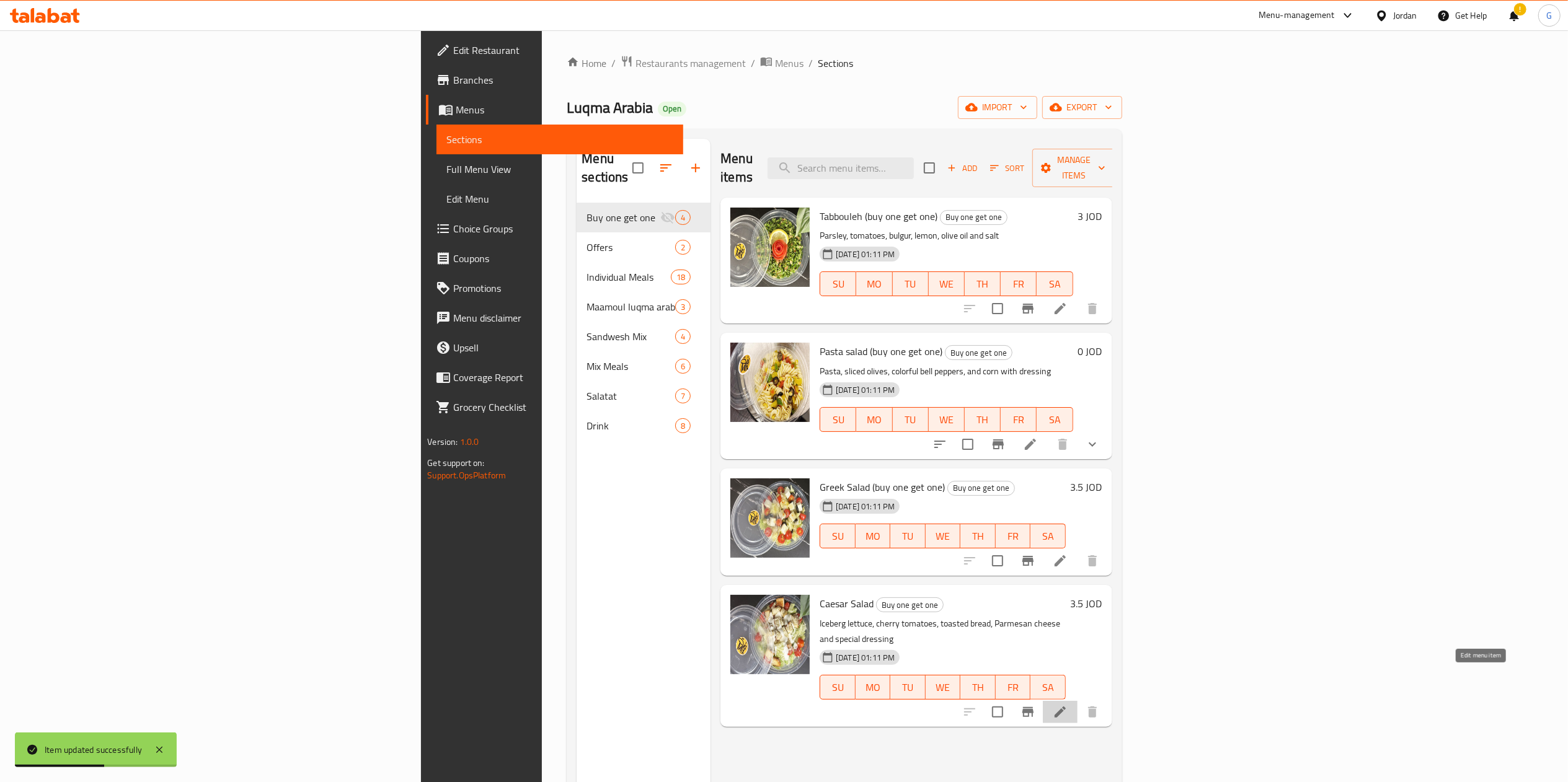
click at [1067, 704] on icon at bounding box center [1059, 711] width 15 height 15
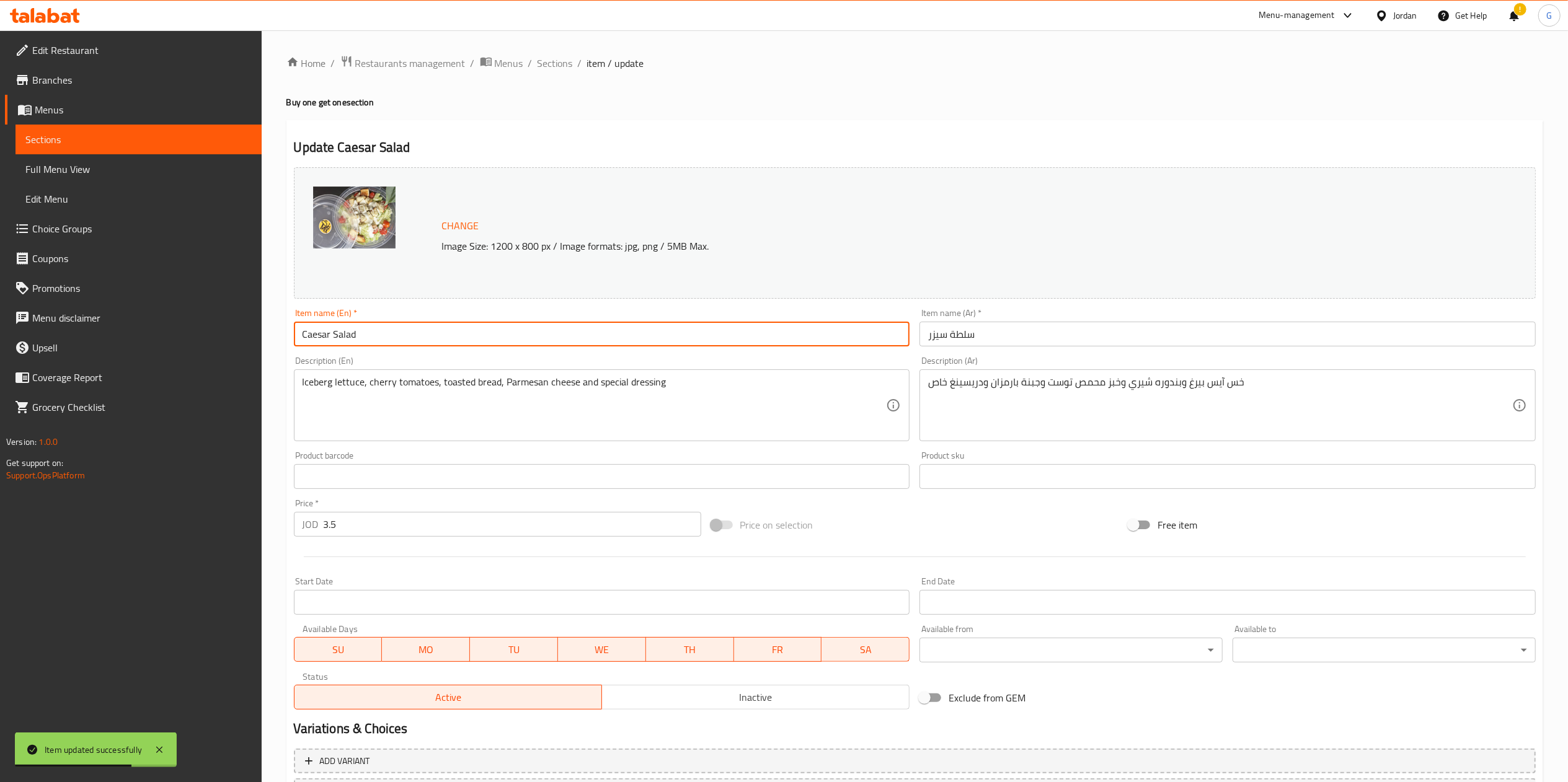
click at [429, 333] on input "Caesar Salad" at bounding box center [601, 334] width 616 height 25
paste input "(اشتري 1 [PERSON_NAME])"
paste input "(buy one get one)"
type input "Caesar Salad (buy one get one)"
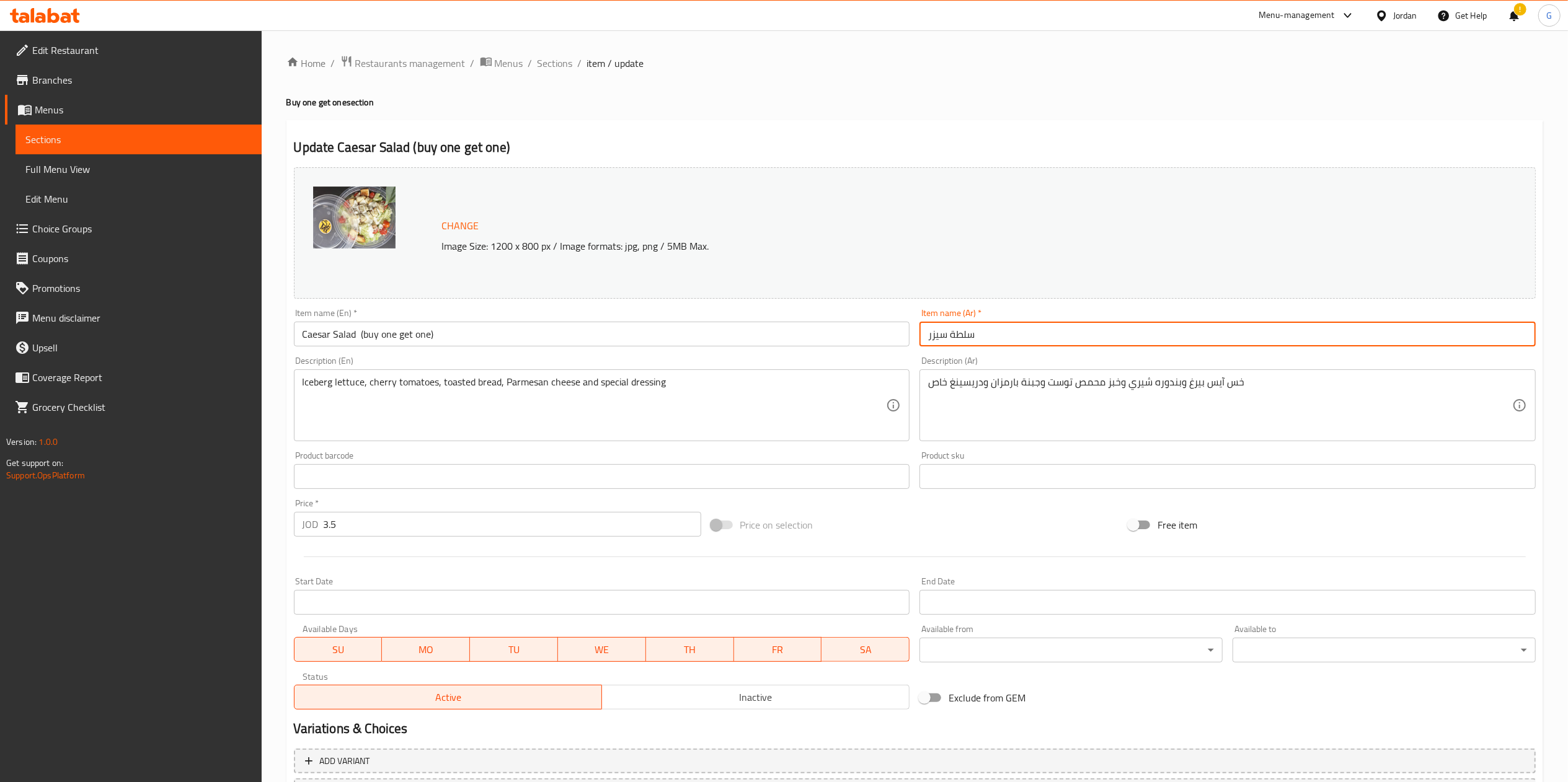
click at [1000, 338] on input "سلطة سيزر" at bounding box center [1227, 334] width 616 height 25
paste input "(اشتري 1 [PERSON_NAME])"
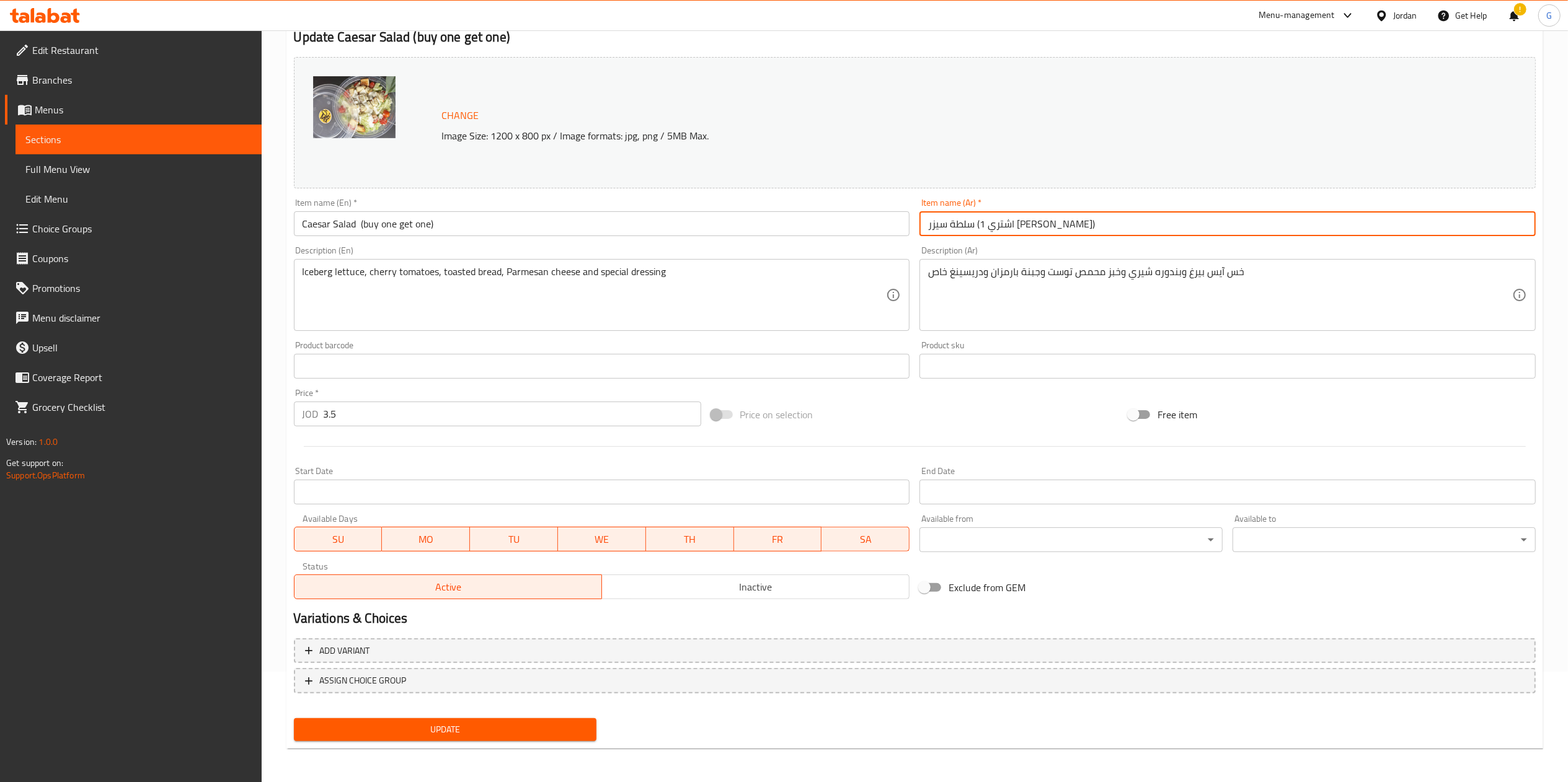
type input "سلطة سيزر (اشتري 1 [PERSON_NAME])"
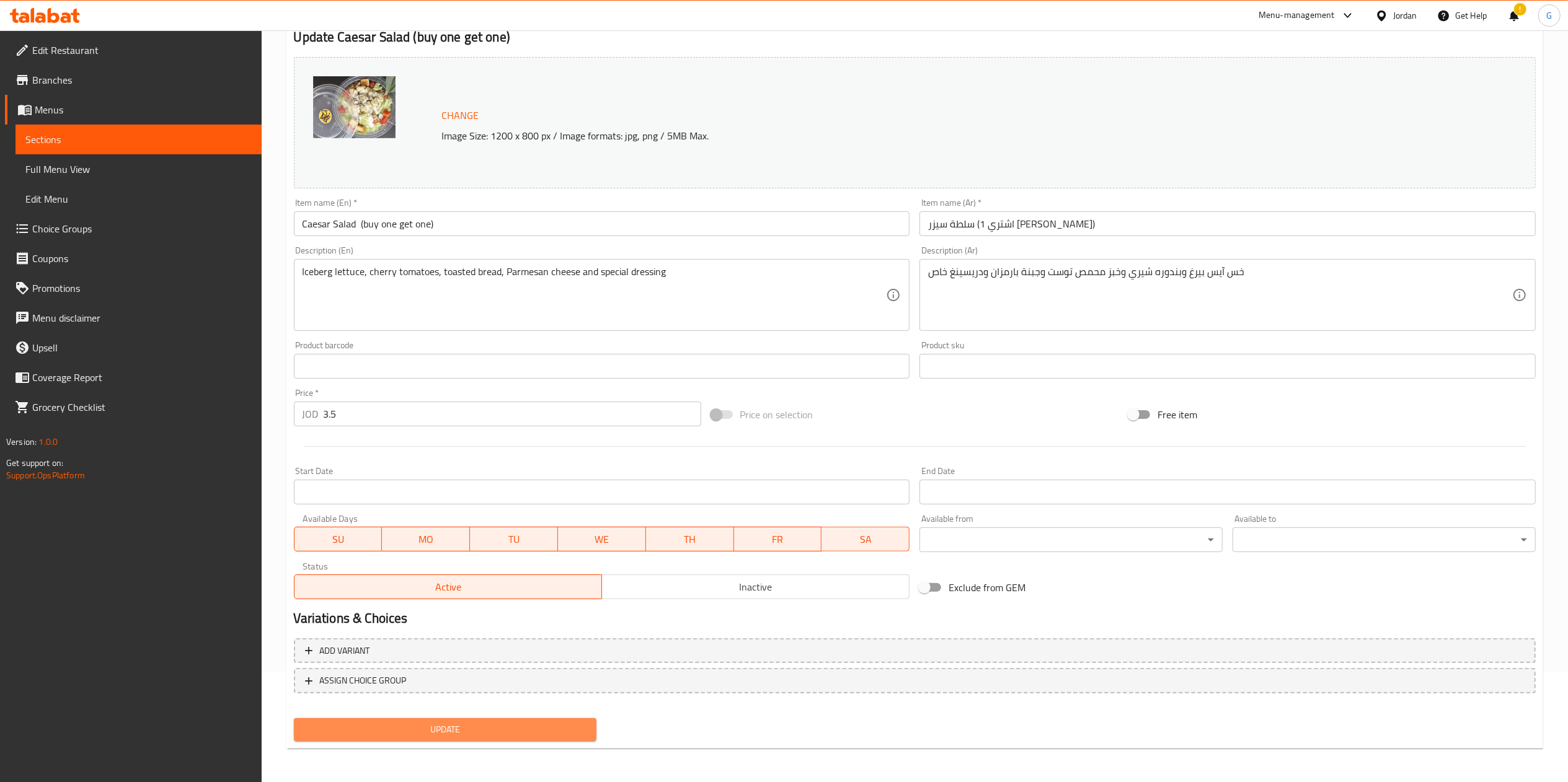
click at [447, 733] on span "Update" at bounding box center [445, 729] width 283 height 16
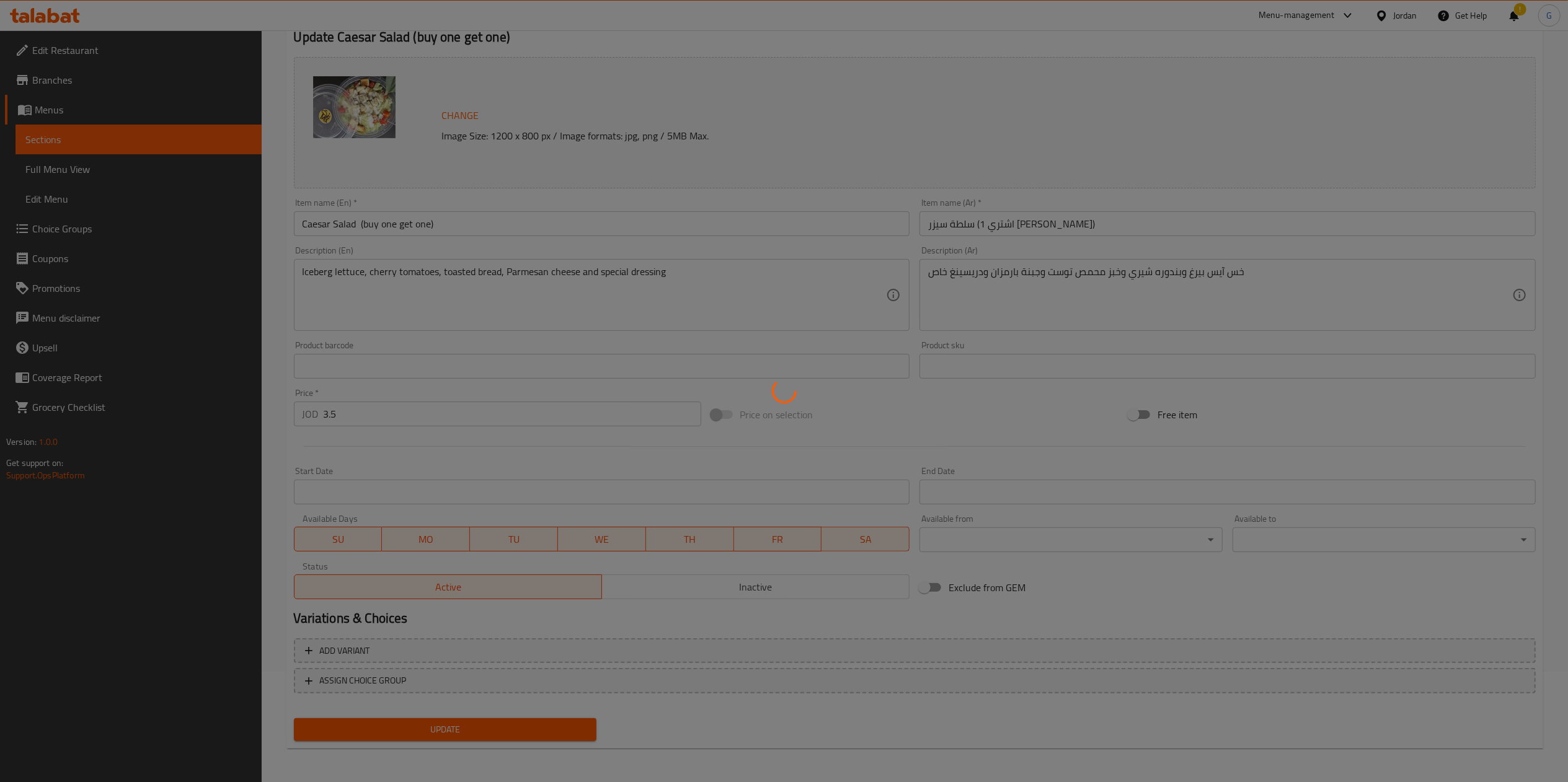
scroll to position [0, 0]
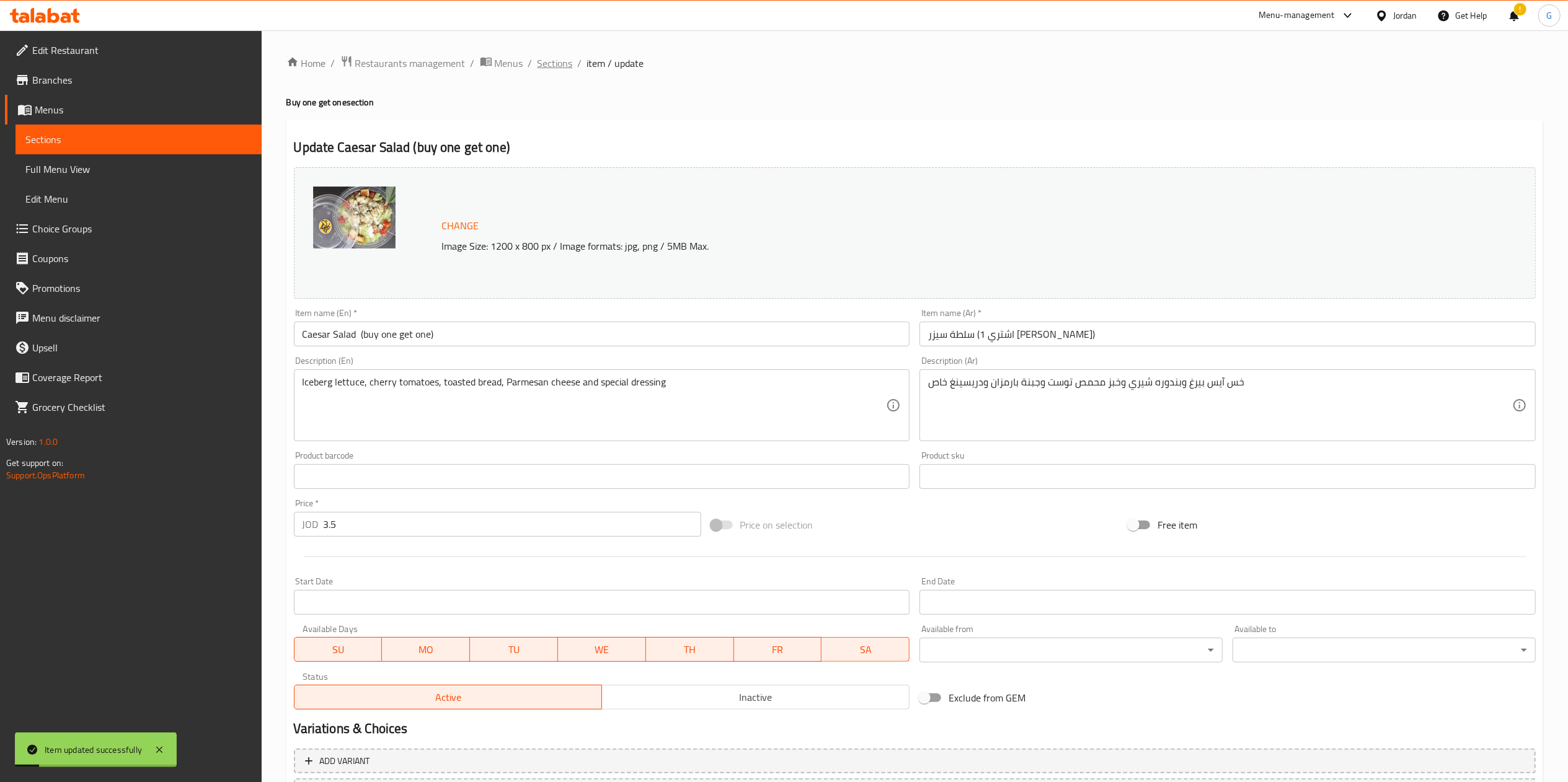
click at [565, 61] on span "Sections" at bounding box center [555, 63] width 35 height 15
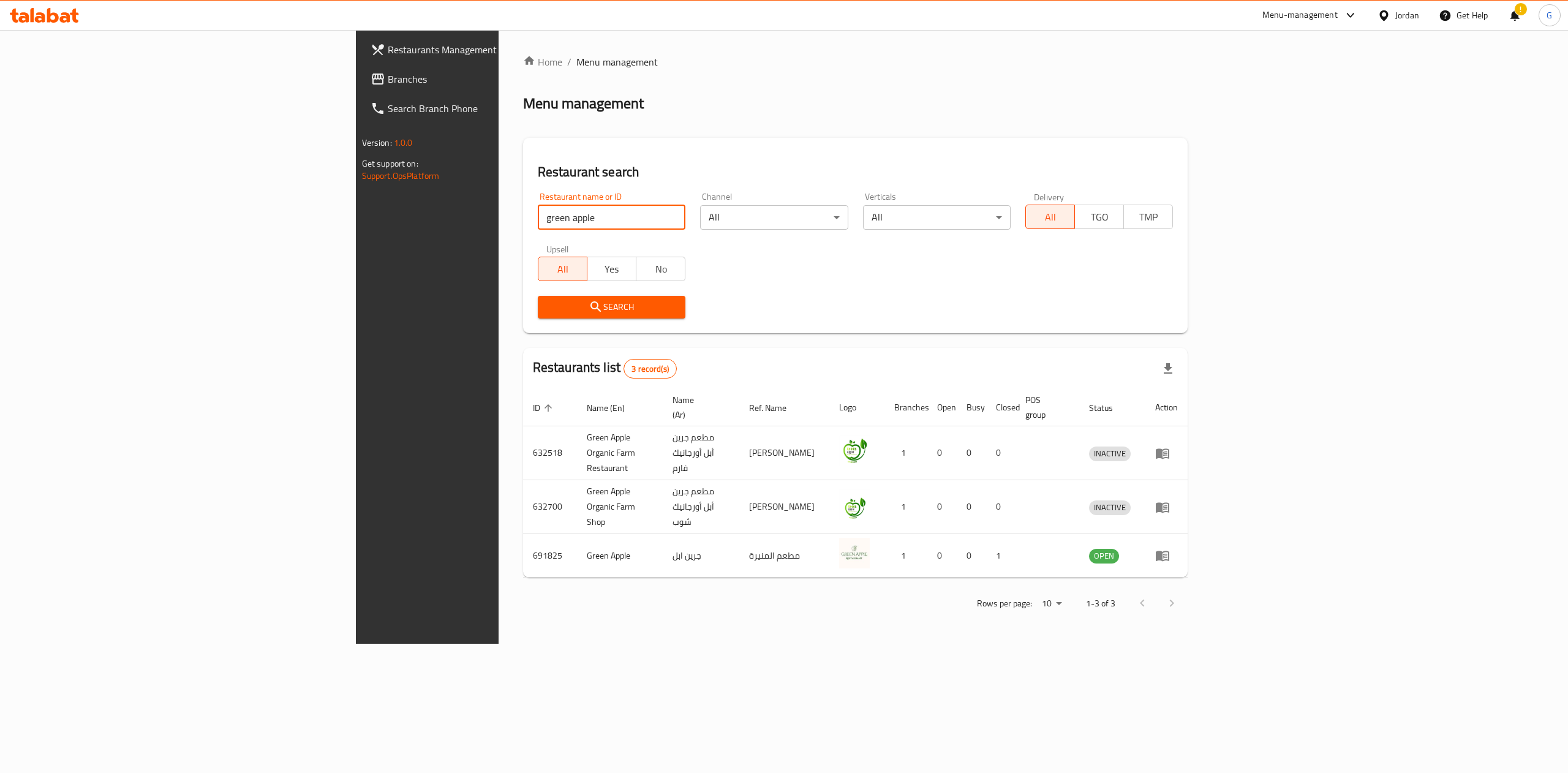
click at [538, 215] on input "green apple" at bounding box center [612, 218] width 147 height 25
type input "لقمة عربية"
click button "Search" at bounding box center [612, 307] width 147 height 22
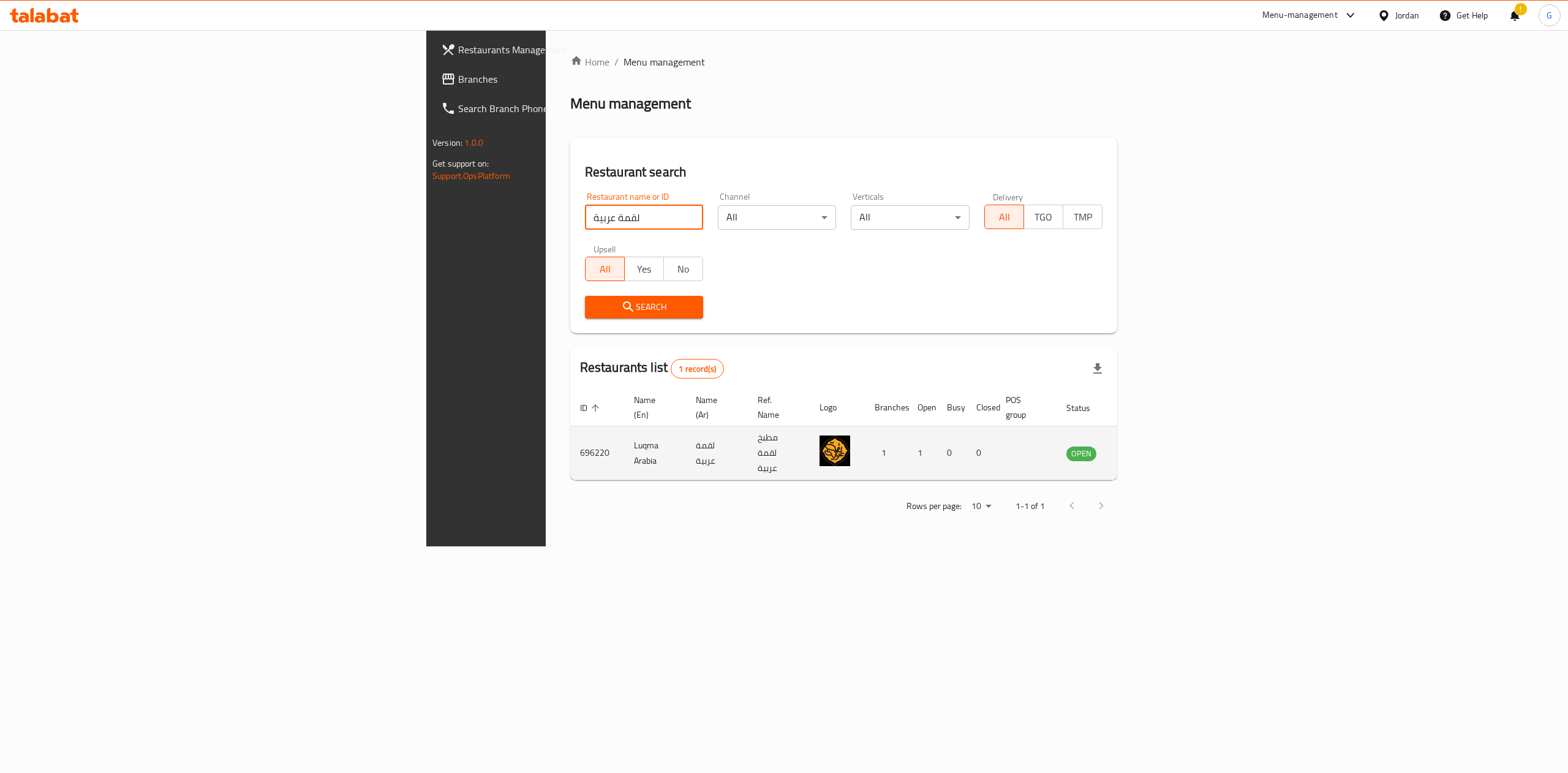
click at [570, 440] on td "696220" at bounding box center [597, 454] width 54 height 54
copy td "696220"
click at [570, 430] on td "696220" at bounding box center [597, 454] width 54 height 54
